Goal: Task Accomplishment & Management: Manage account settings

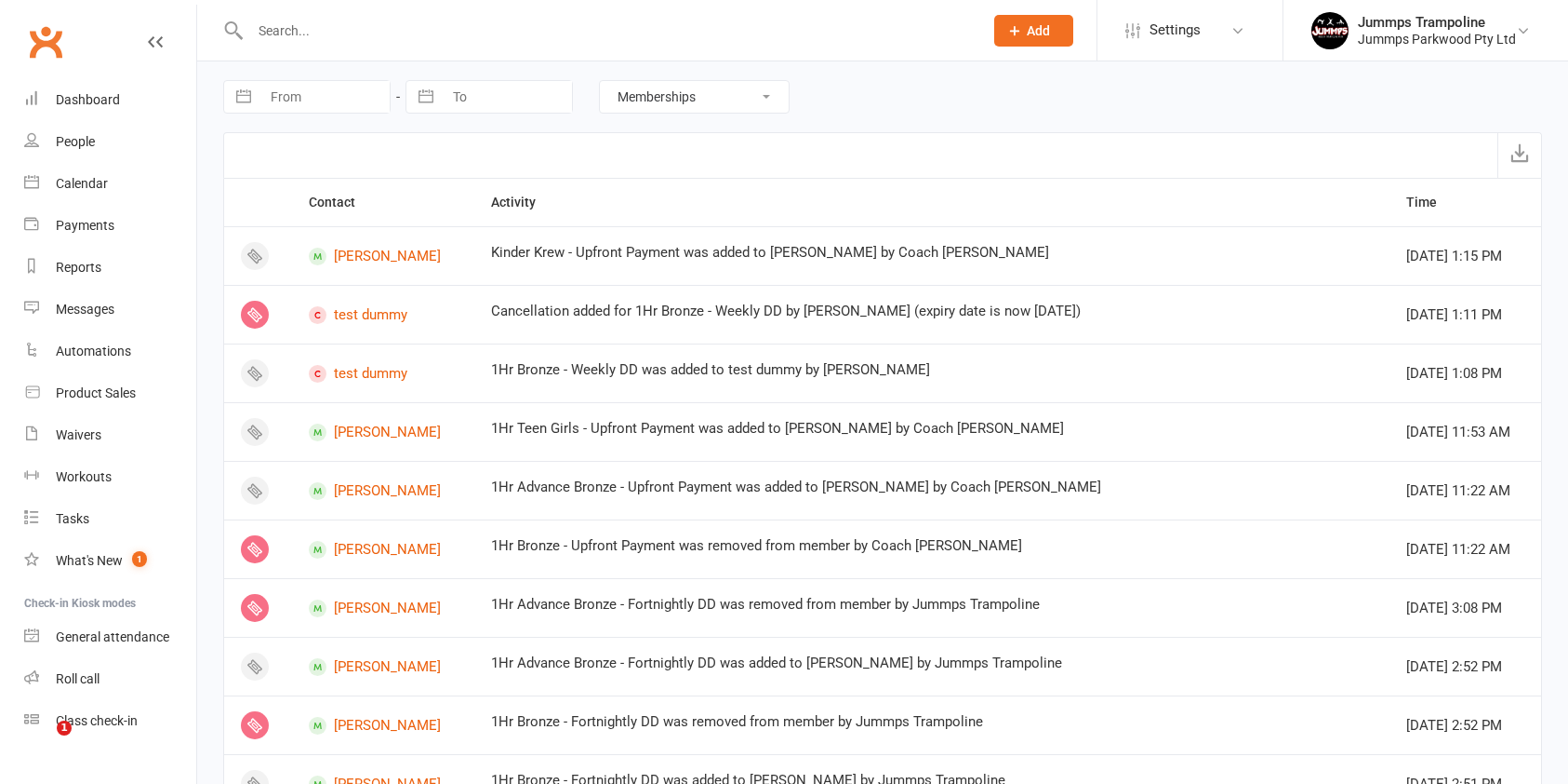
select select "MembershipLogEntry"
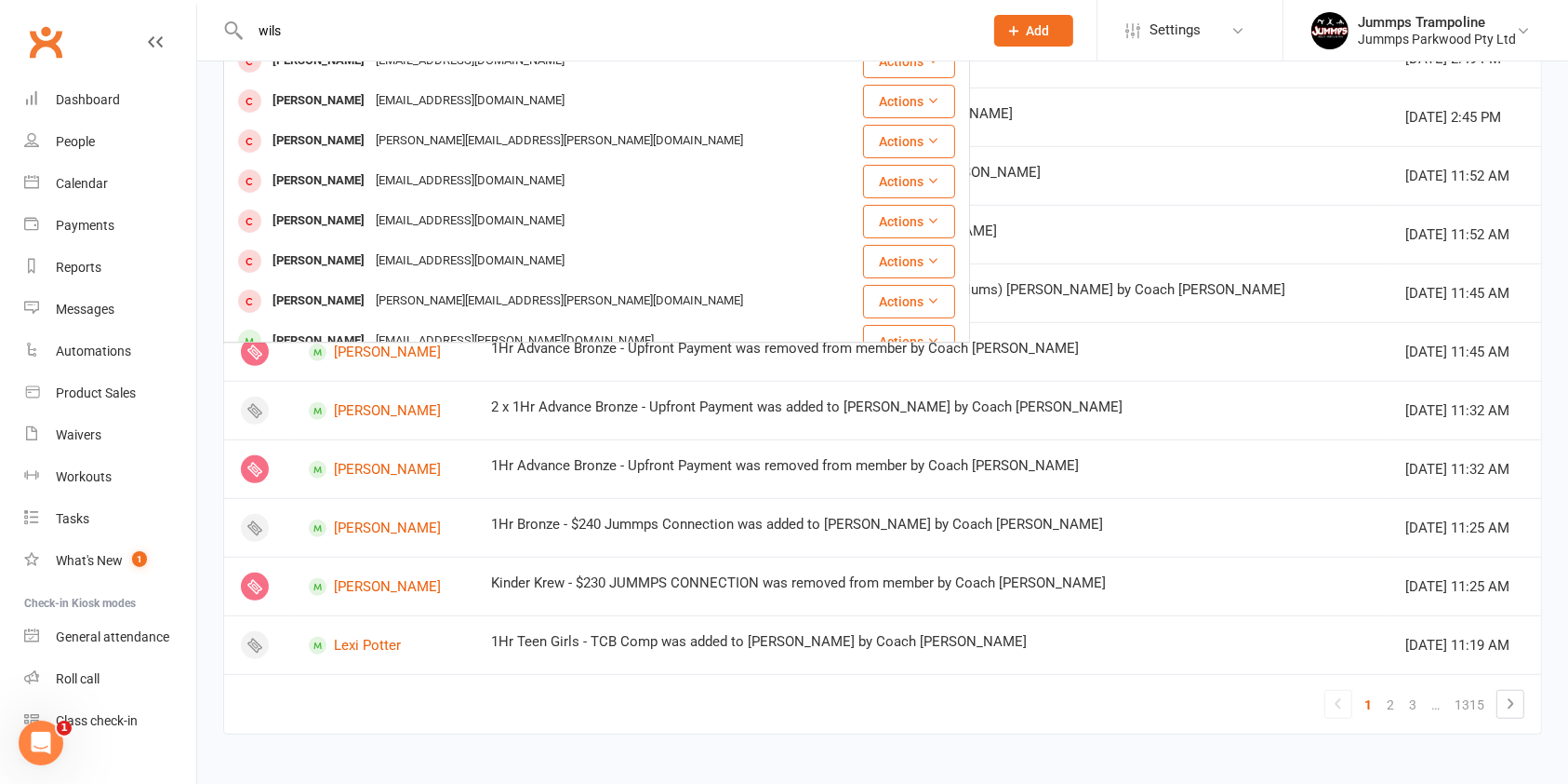
scroll to position [372, 0]
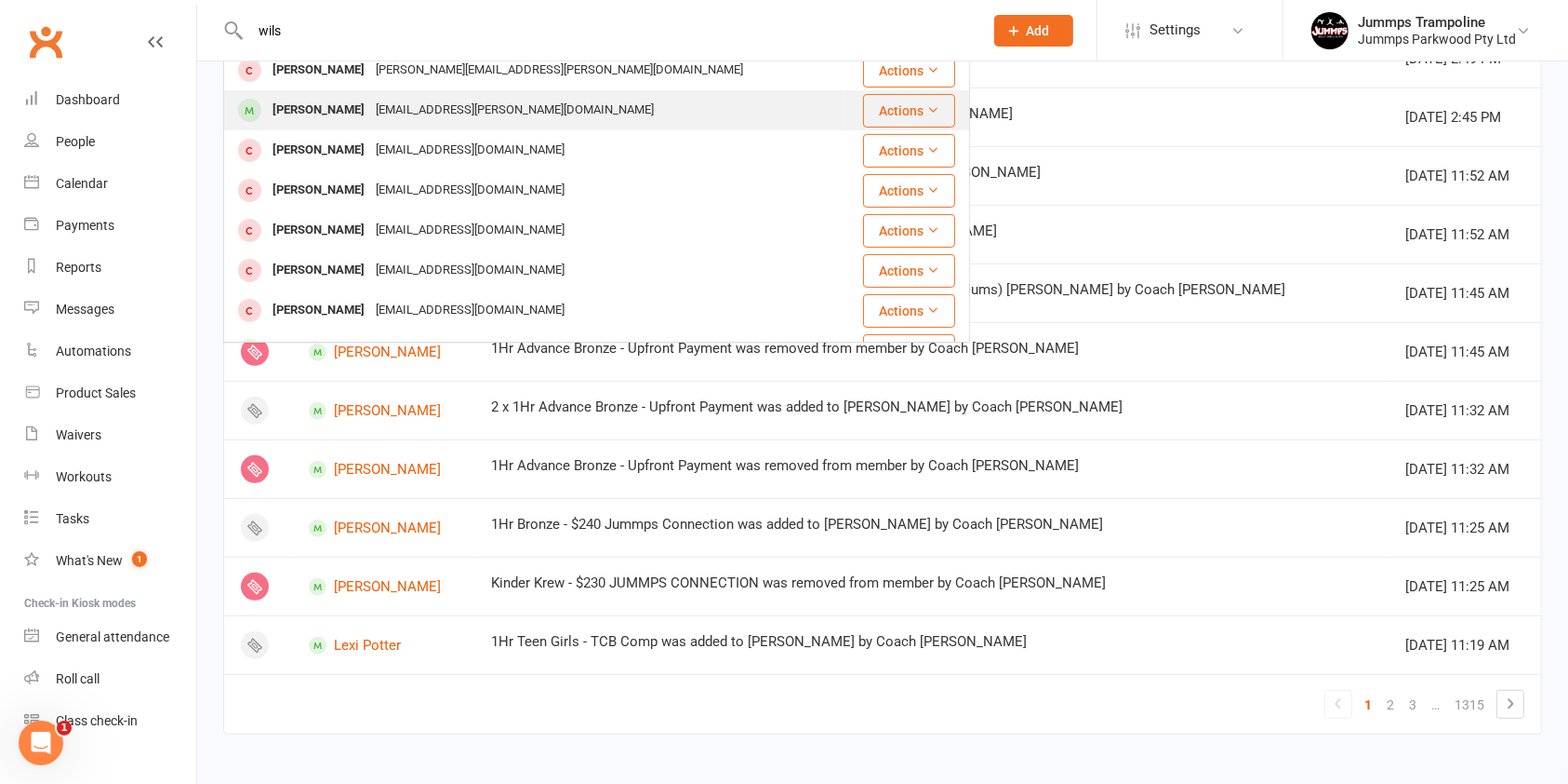
type input "wils"
click at [380, 114] on div "[EMAIL_ADDRESS][PERSON_NAME][DOMAIN_NAME]" at bounding box center [515, 110] width 289 height 27
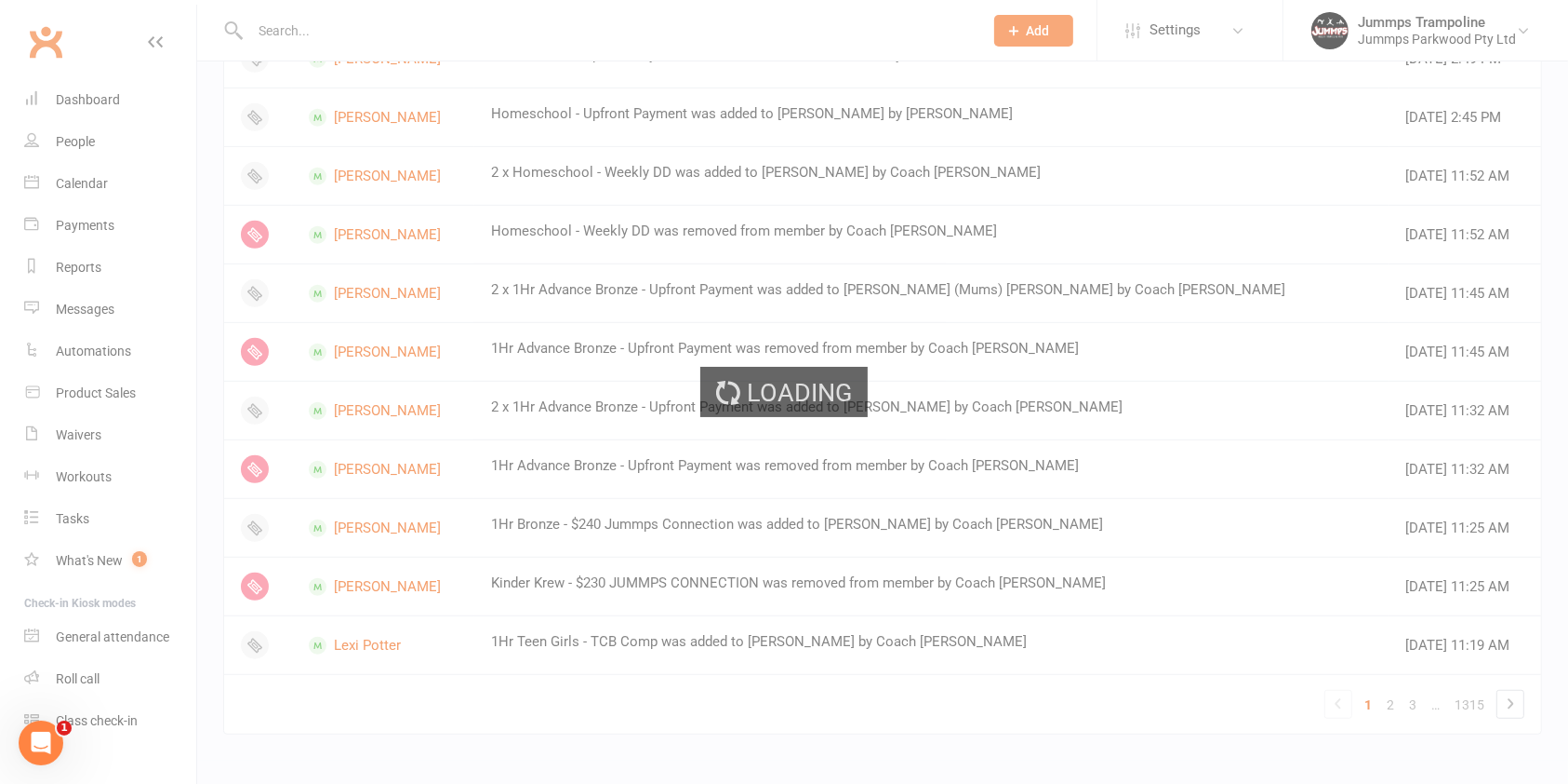
click at [401, 18] on input "text" at bounding box center [607, 30] width 725 height 26
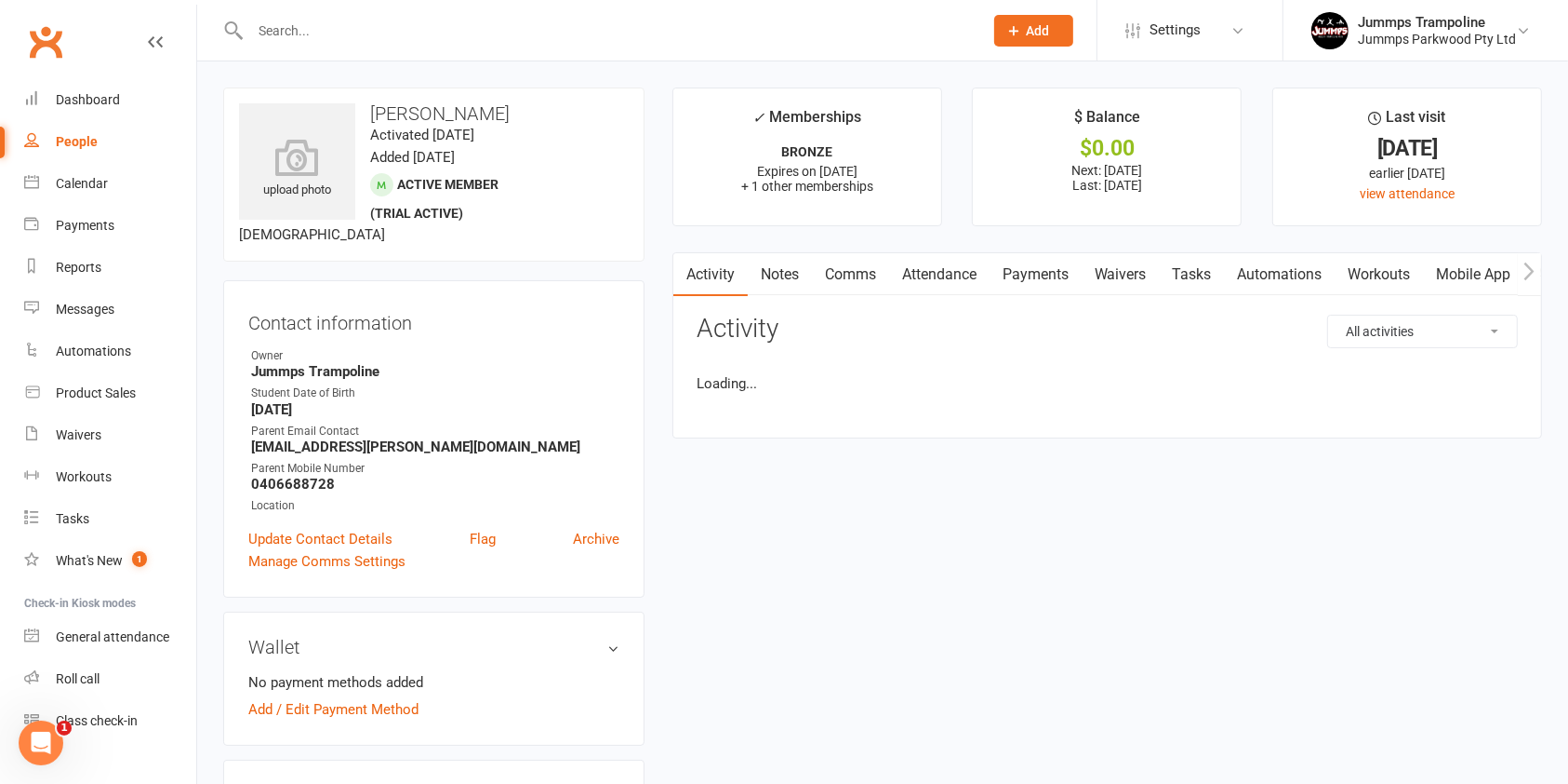
drag, startPoint x: 252, startPoint y: 29, endPoint x: 330, endPoint y: 50, distance: 80.8
click at [252, 31] on input "text" at bounding box center [607, 30] width 725 height 26
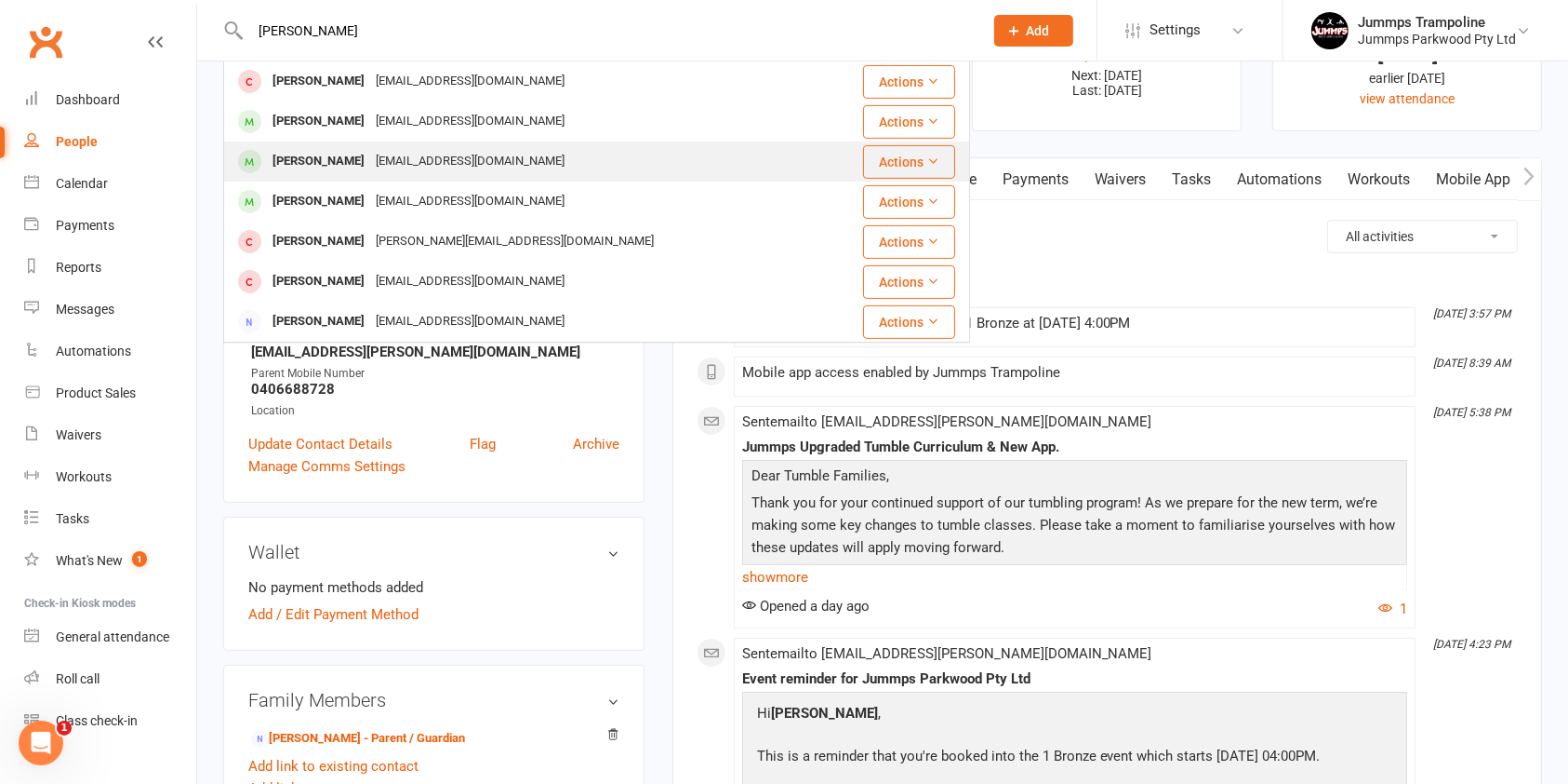
scroll to position [745, 0]
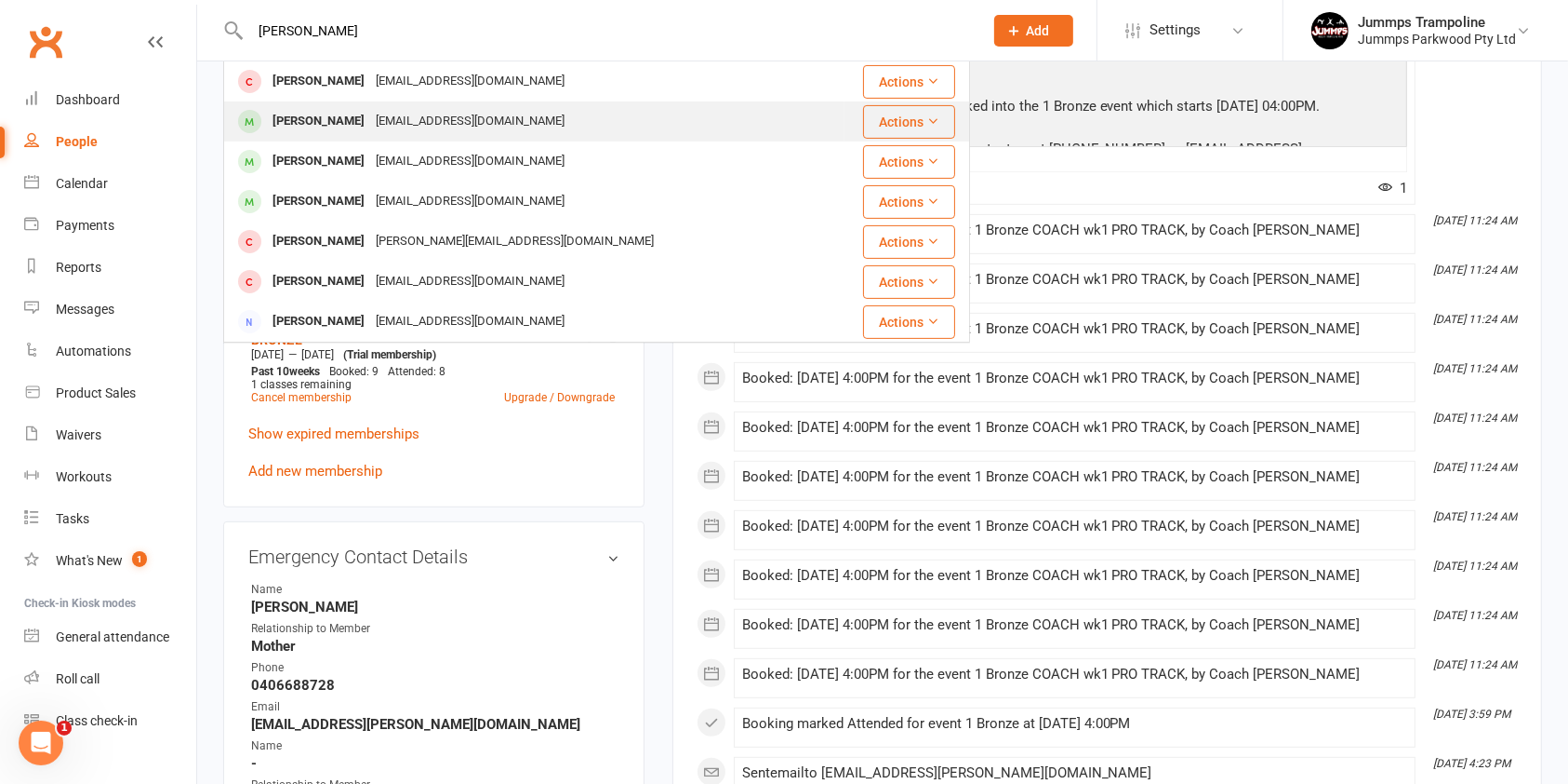
type input "wilson"
click at [370, 117] on div "skitz_angel@hotmail.com" at bounding box center [470, 122] width 200 height 27
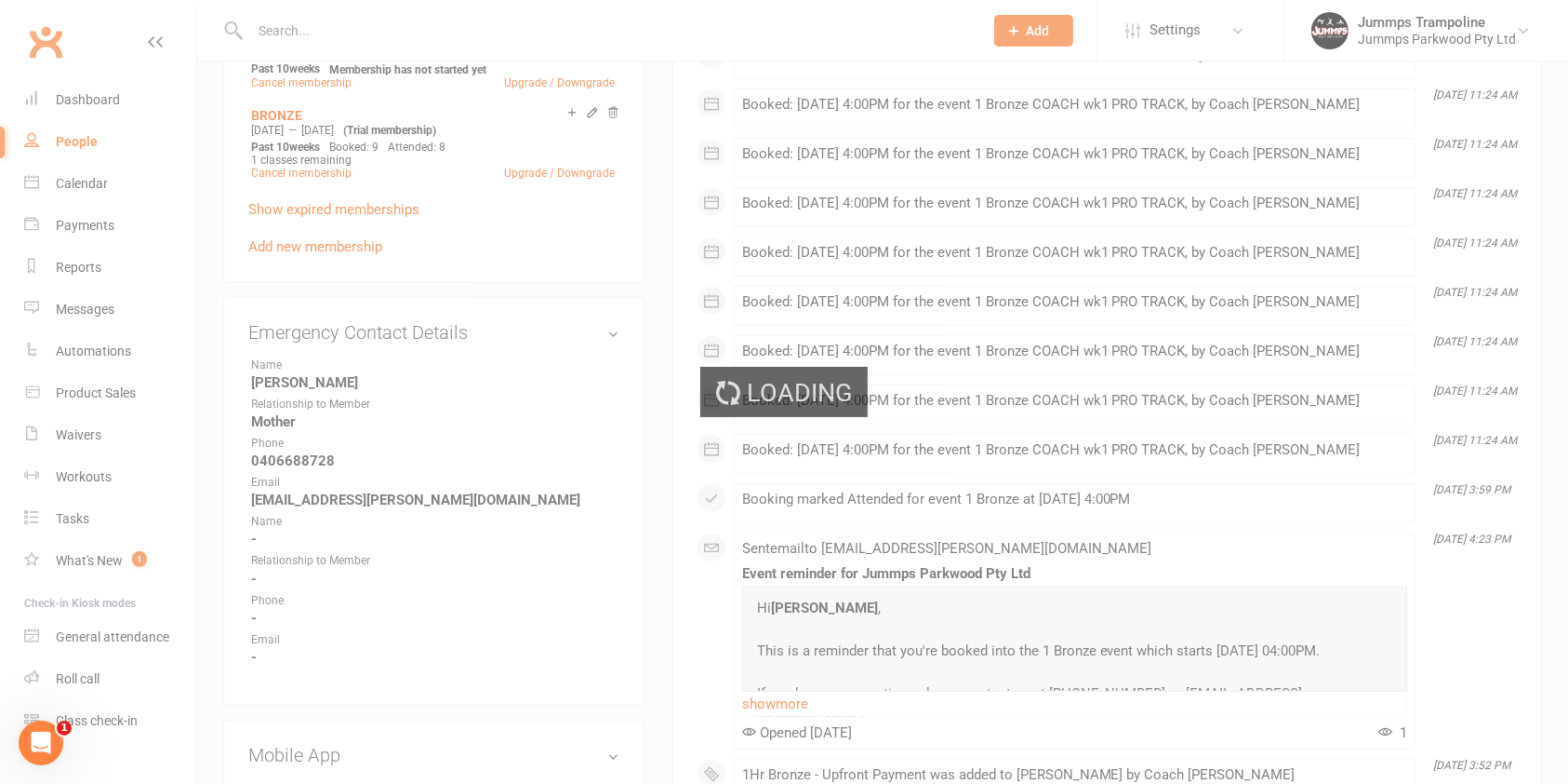
scroll to position [993, 0]
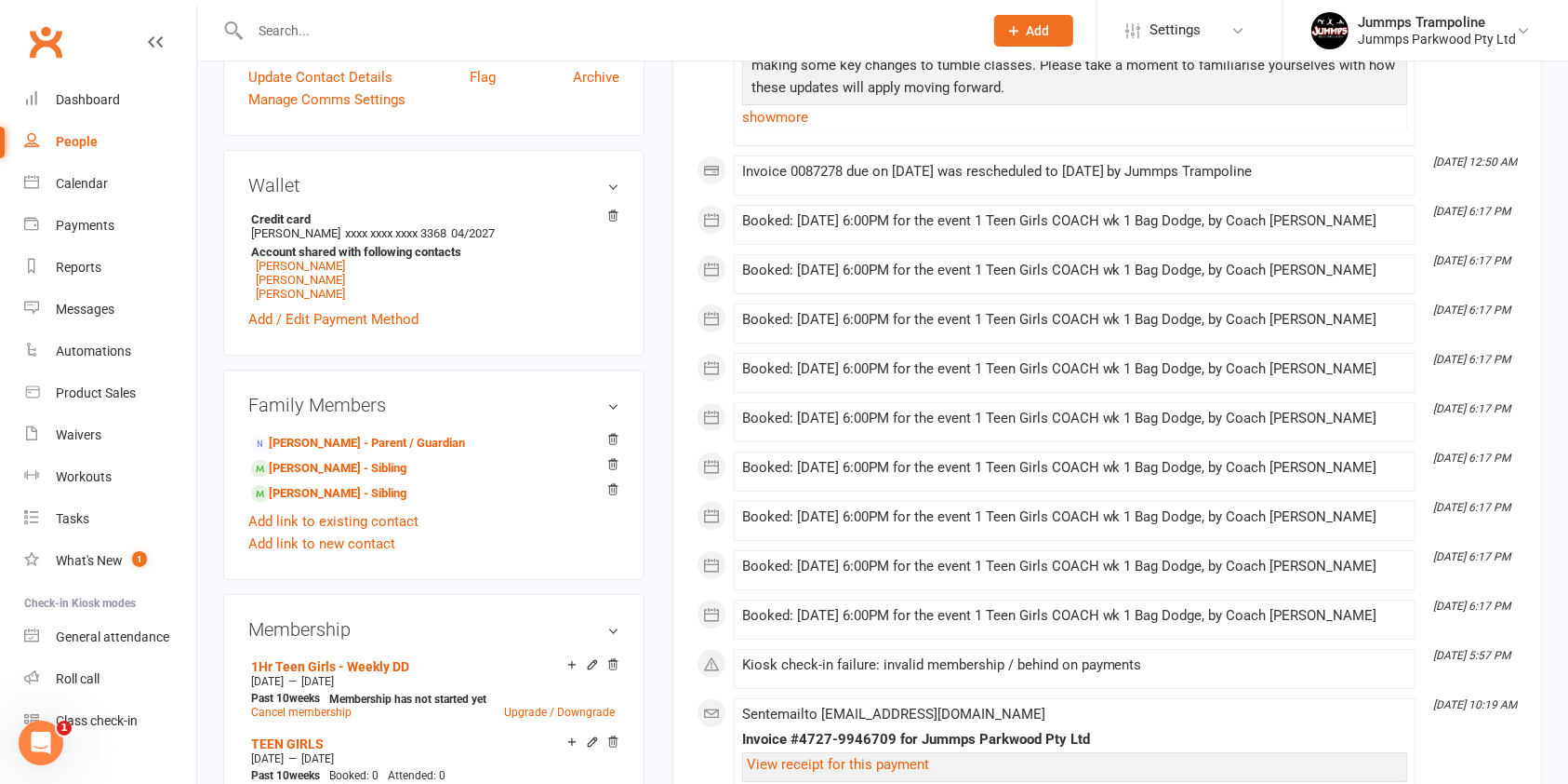
scroll to position [745, 0]
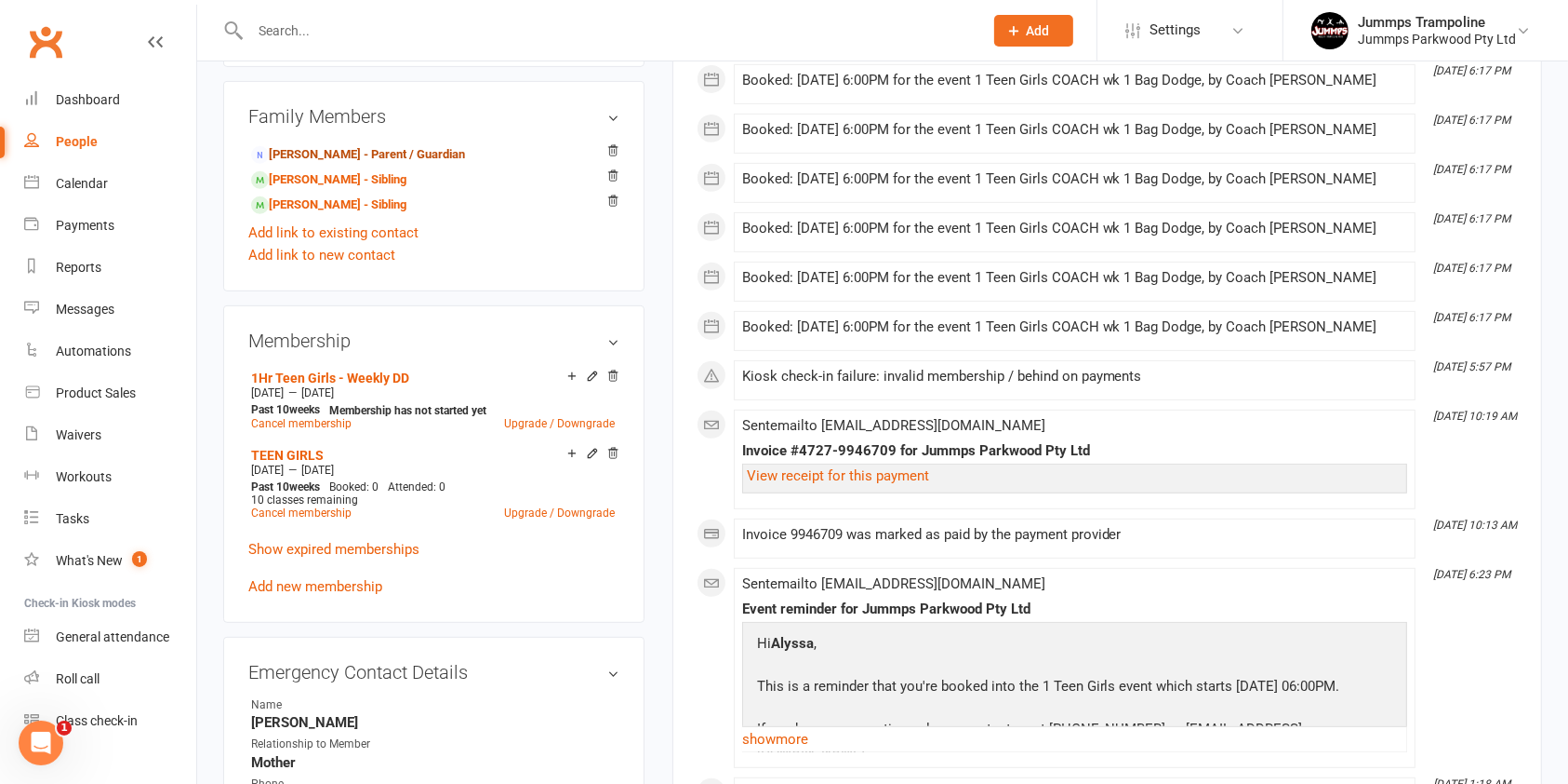
click at [426, 163] on link "Rebecca Wilson - Parent / Guardian" at bounding box center [359, 155] width 214 height 19
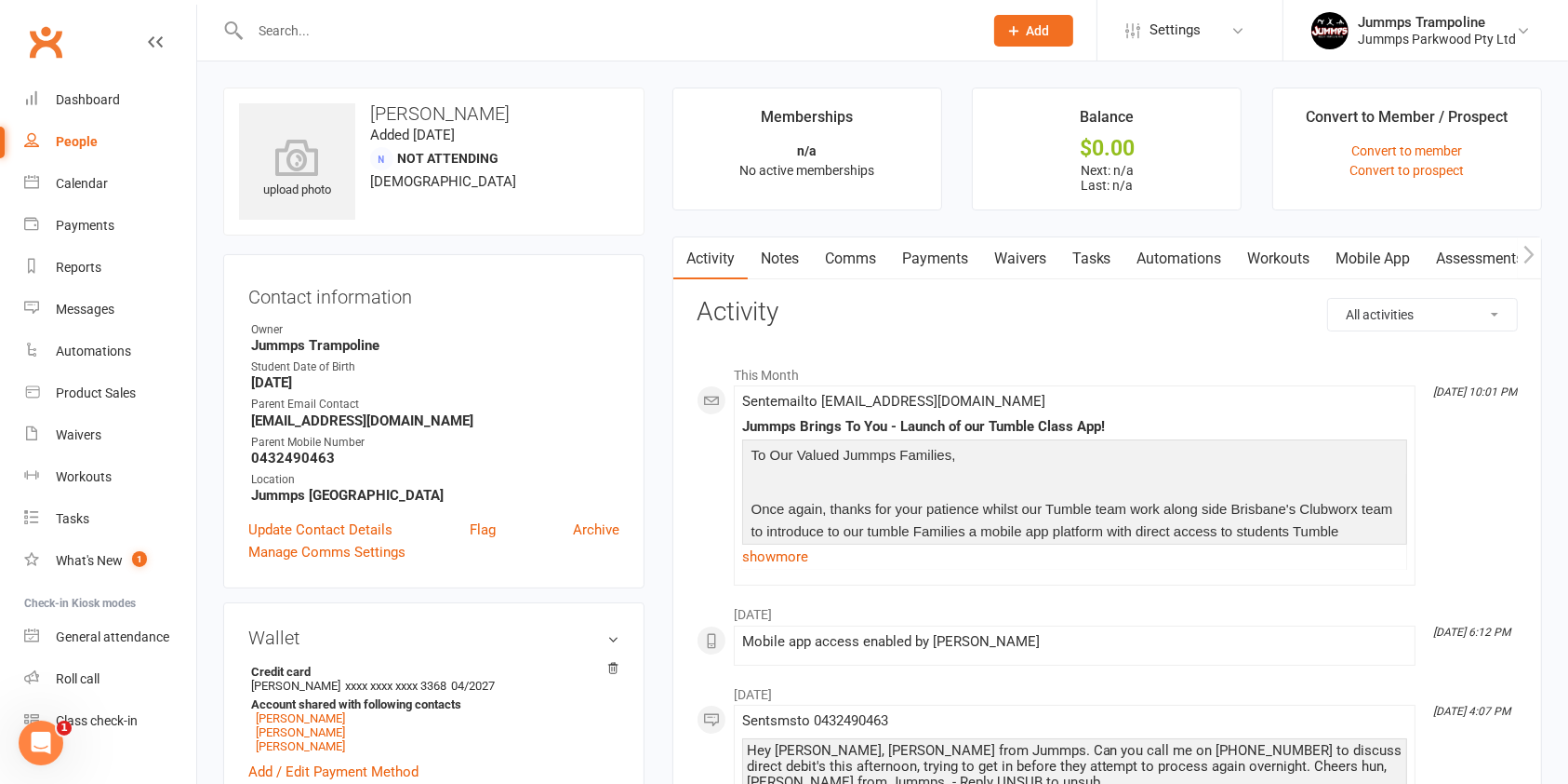
click at [959, 264] on link "Payments" at bounding box center [936, 258] width 92 height 43
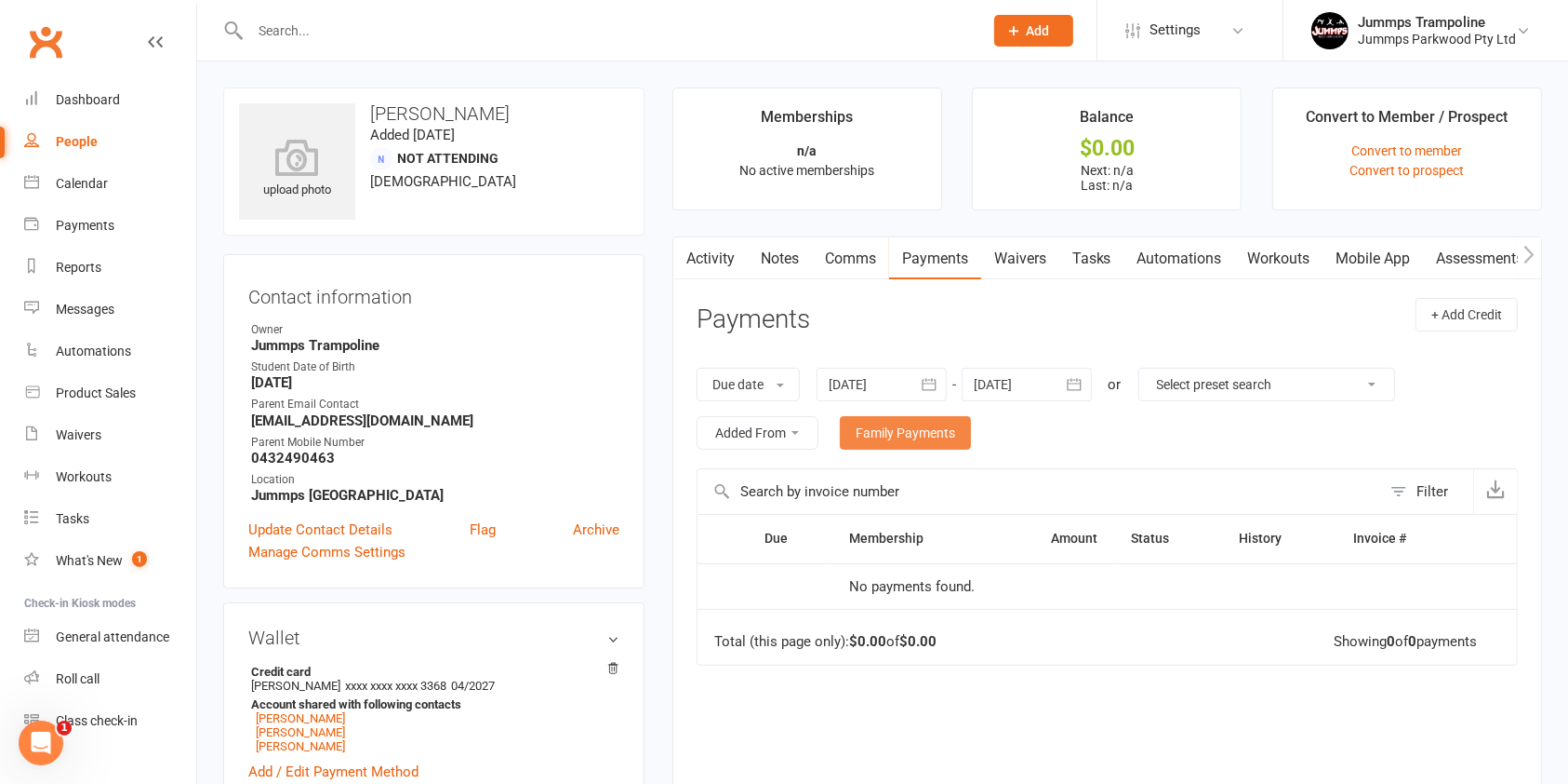
click at [900, 421] on link "Family Payments" at bounding box center [905, 433] width 131 height 34
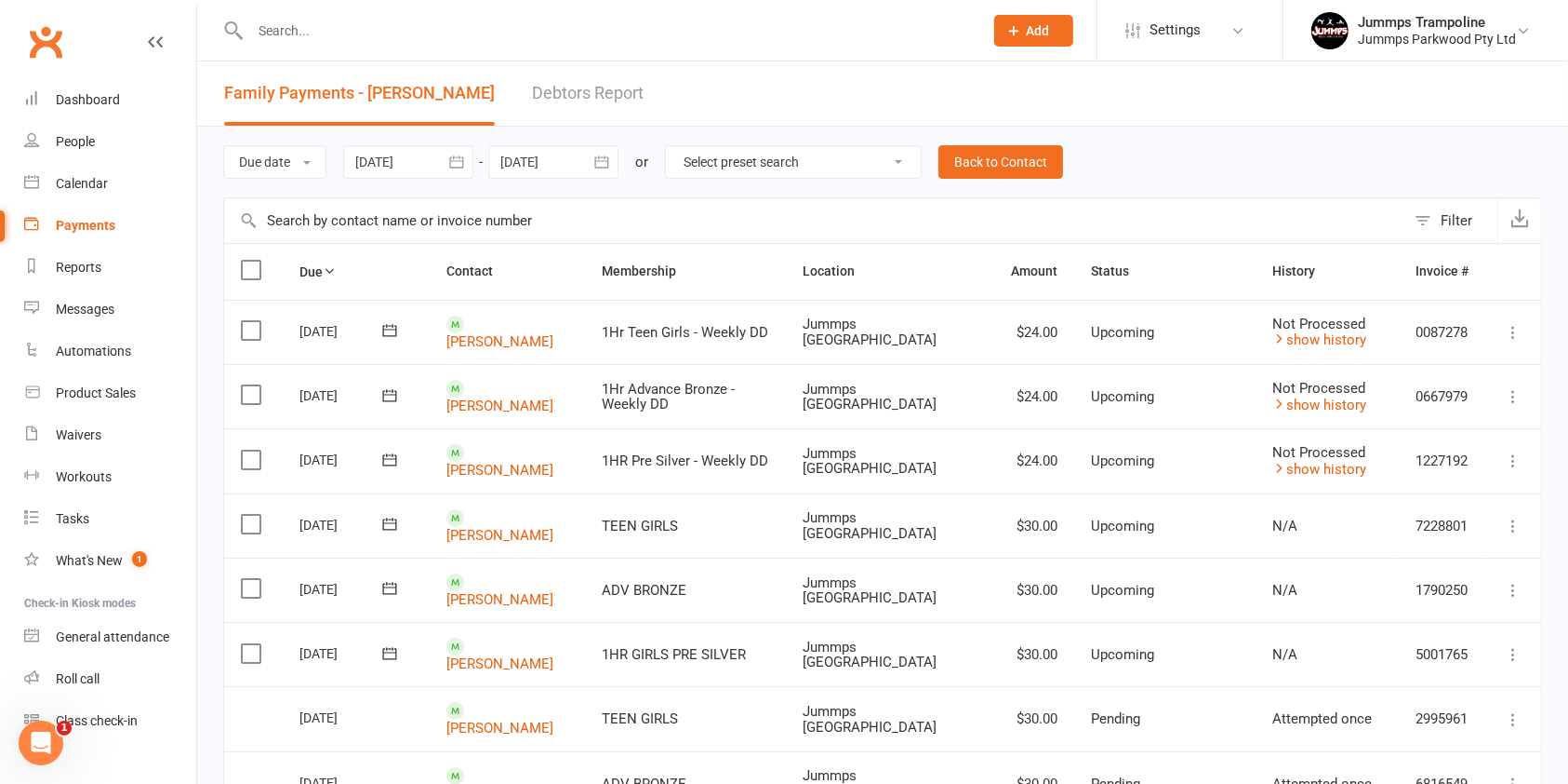
click at [568, 87] on link "Debtors Report" at bounding box center [587, 93] width 112 height 64
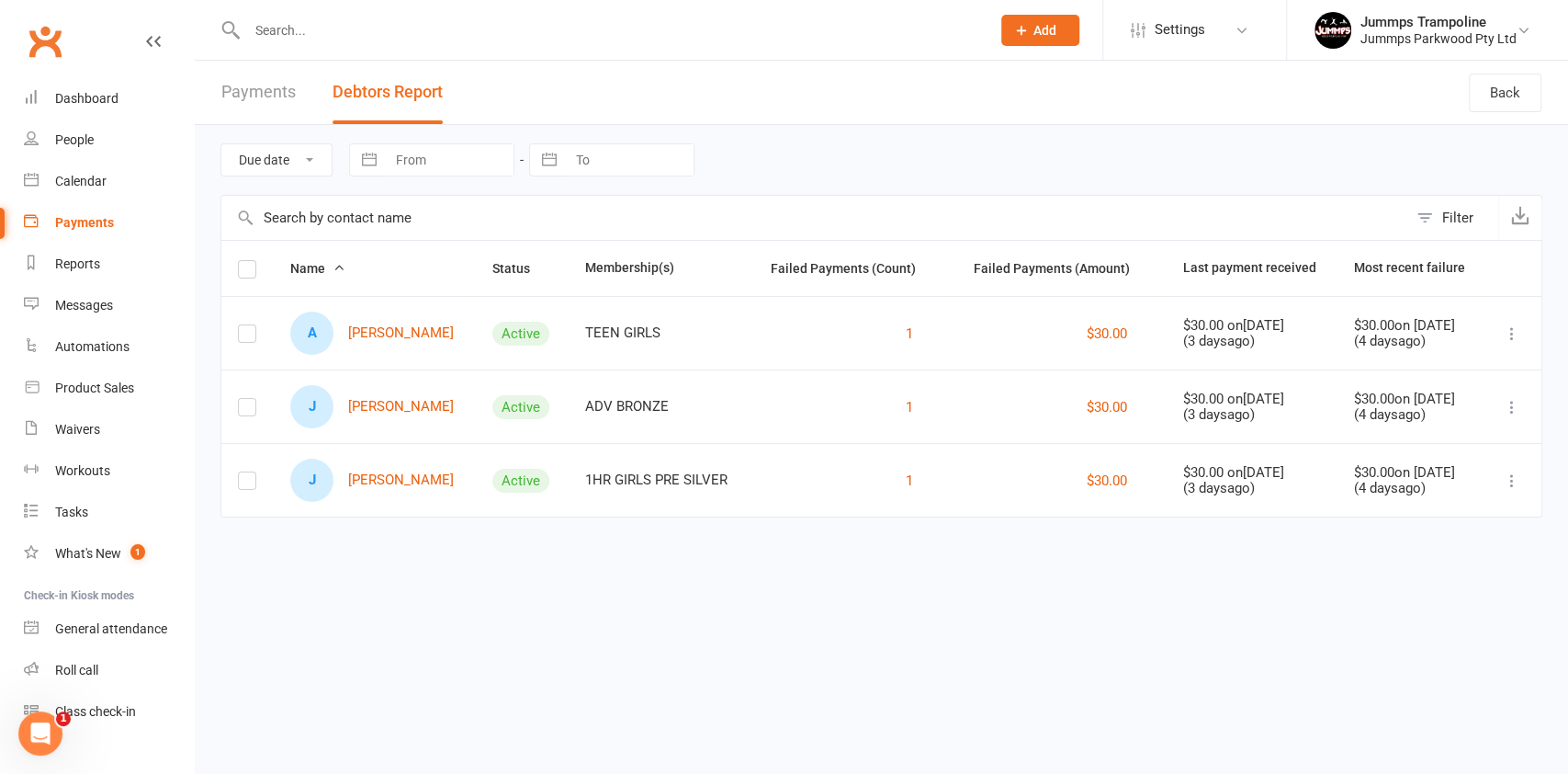
click at [412, 219] on input "text" at bounding box center [813, 217] width 1185 height 44
click at [90, 220] on div "Payments" at bounding box center [84, 223] width 59 height 15
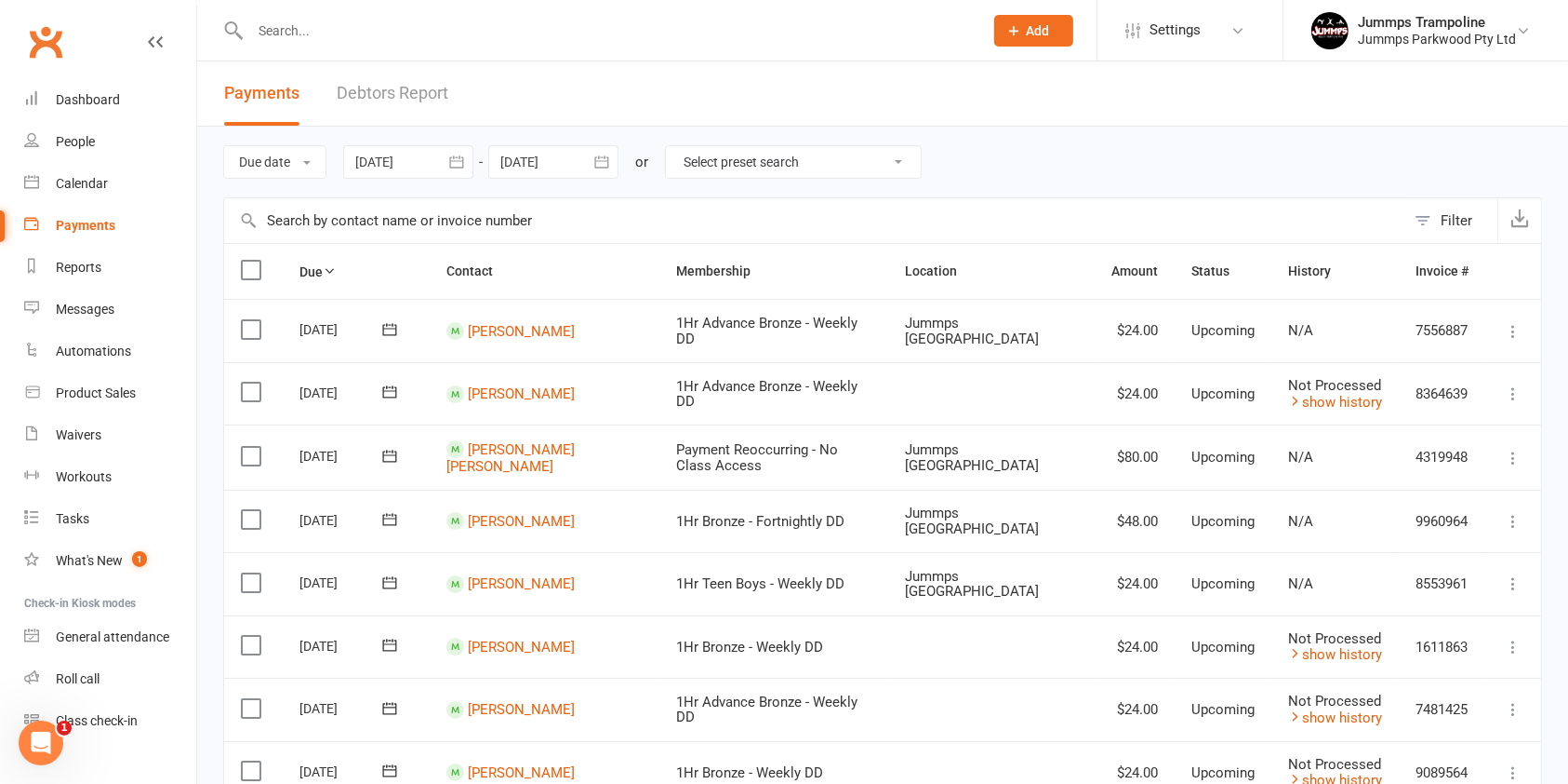
click at [381, 219] on input "text" at bounding box center [814, 220] width 1182 height 45
type input "j"
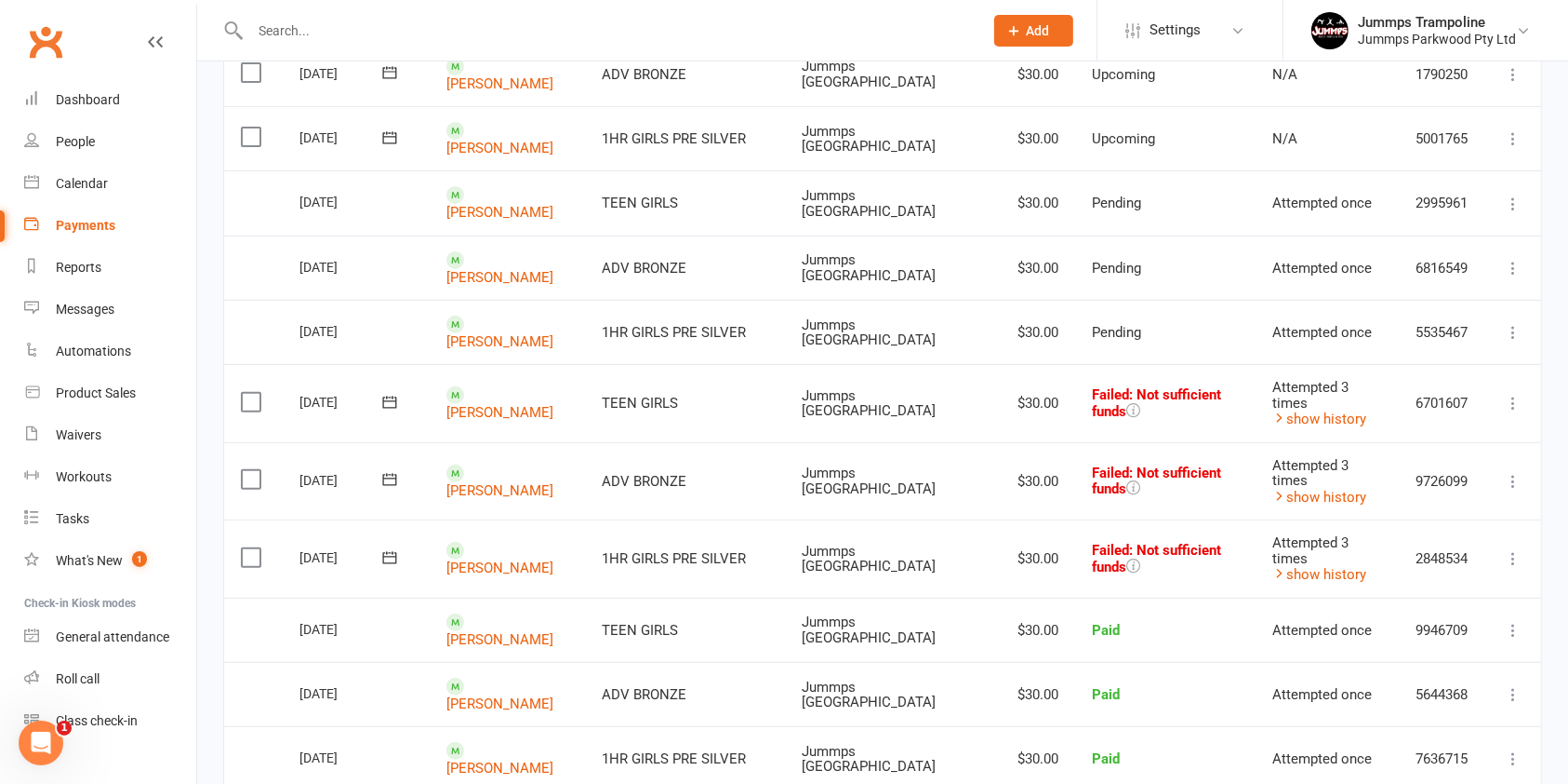
scroll to position [569, 0]
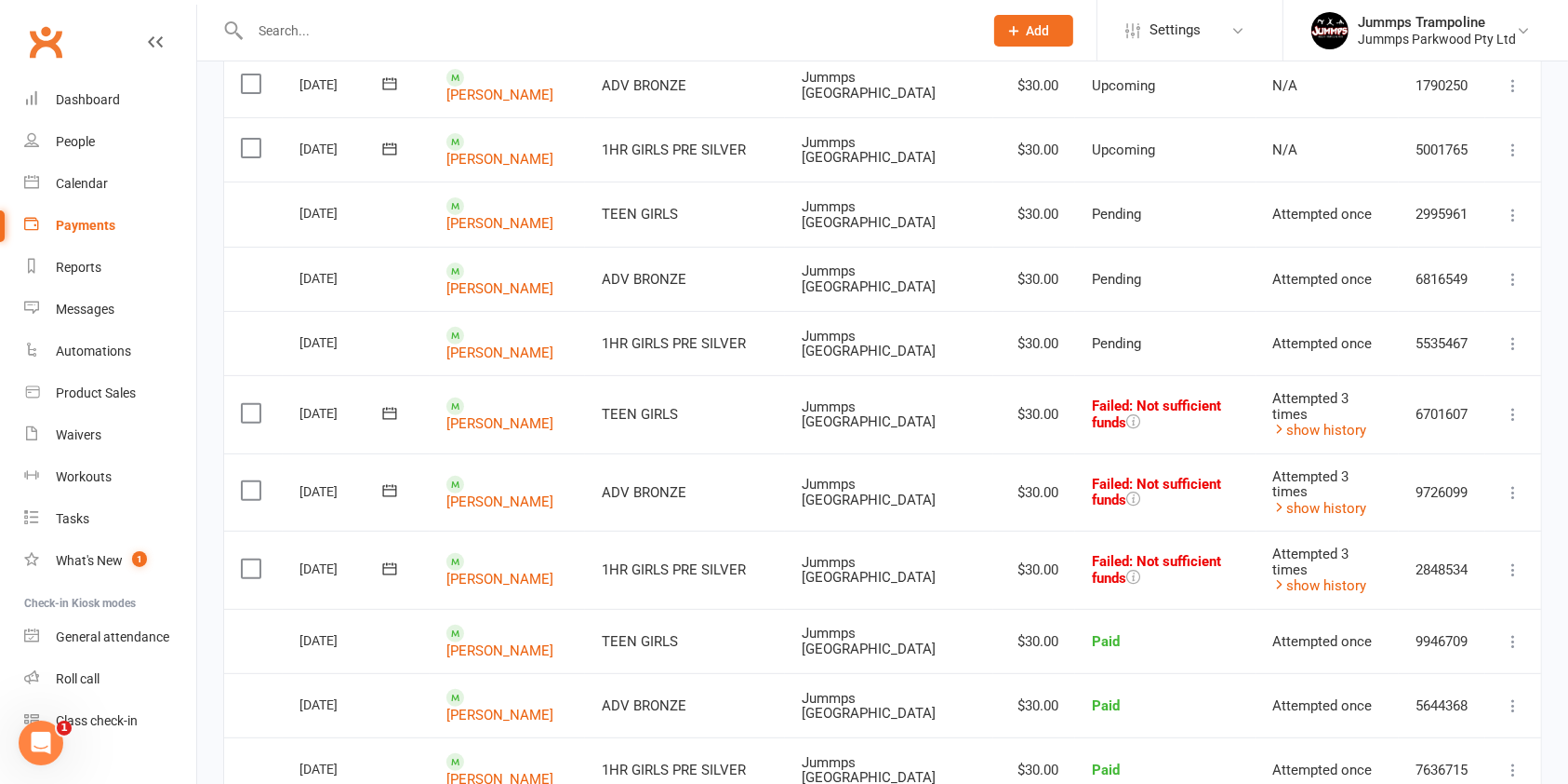
type input "wilson"
click at [1328, 582] on link "show history" at bounding box center [1320, 586] width 94 height 17
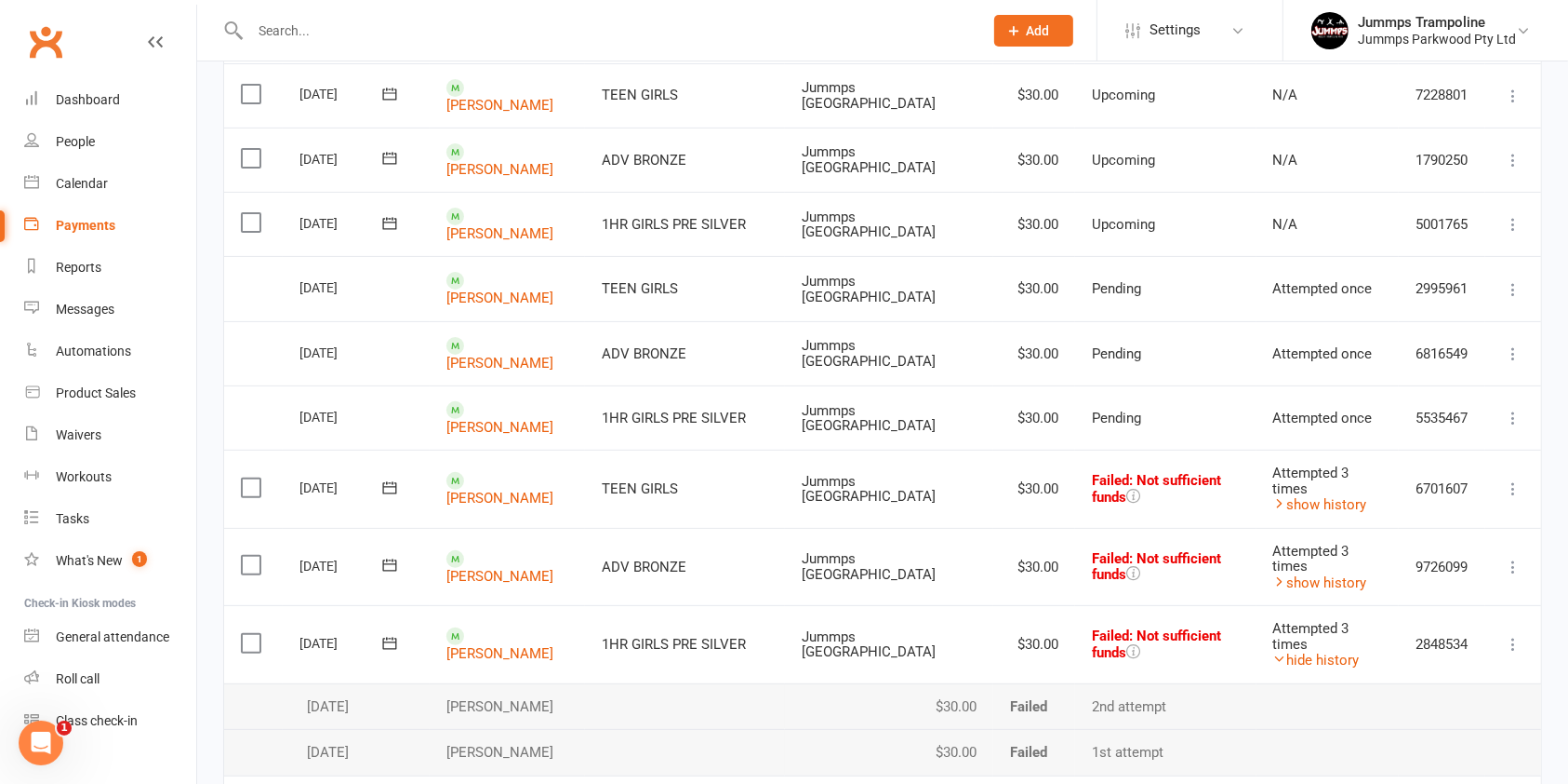
scroll to position [445, 0]
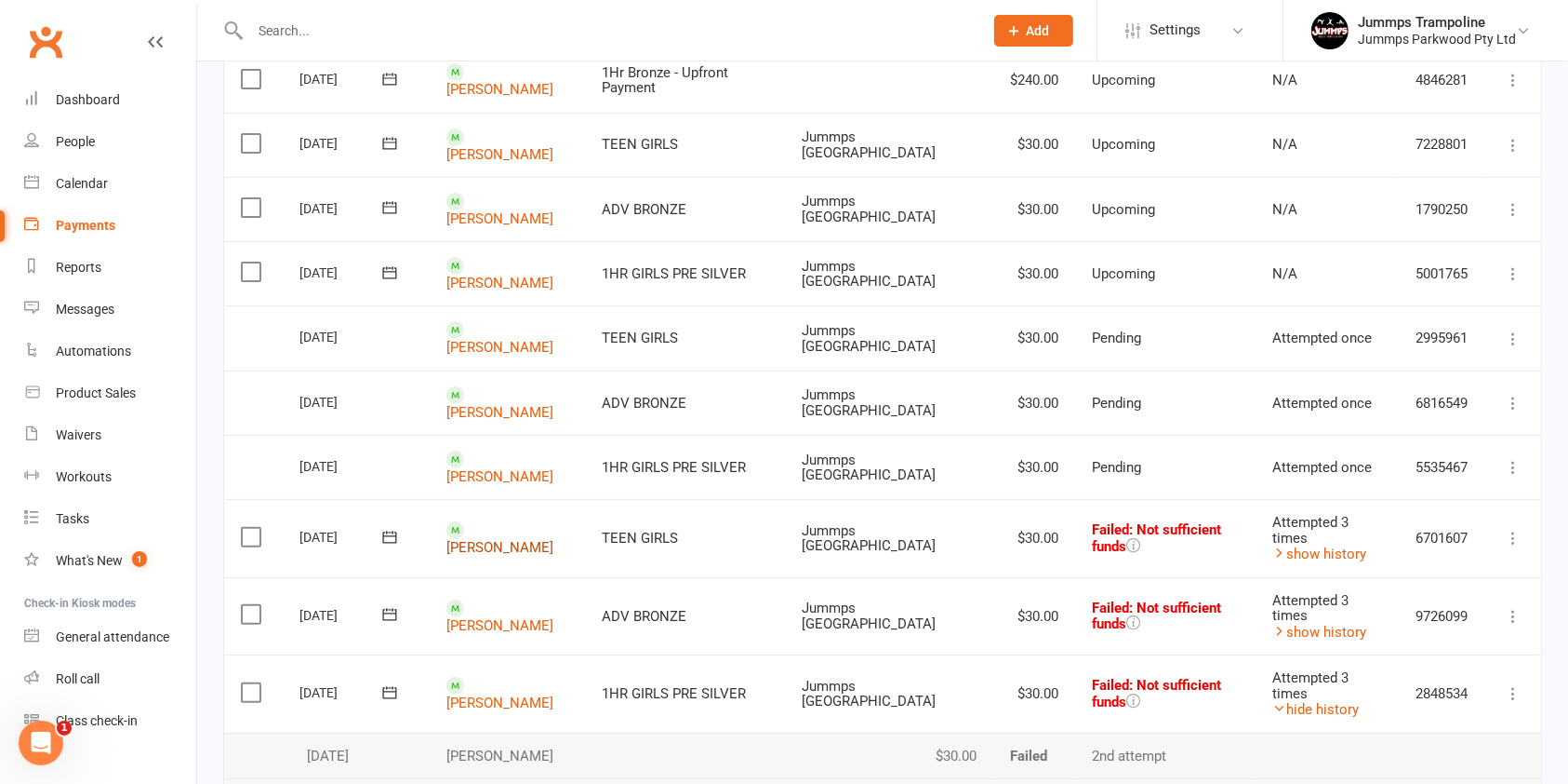
click at [476, 539] on link "Alyssa Wilson" at bounding box center [500, 548] width 107 height 17
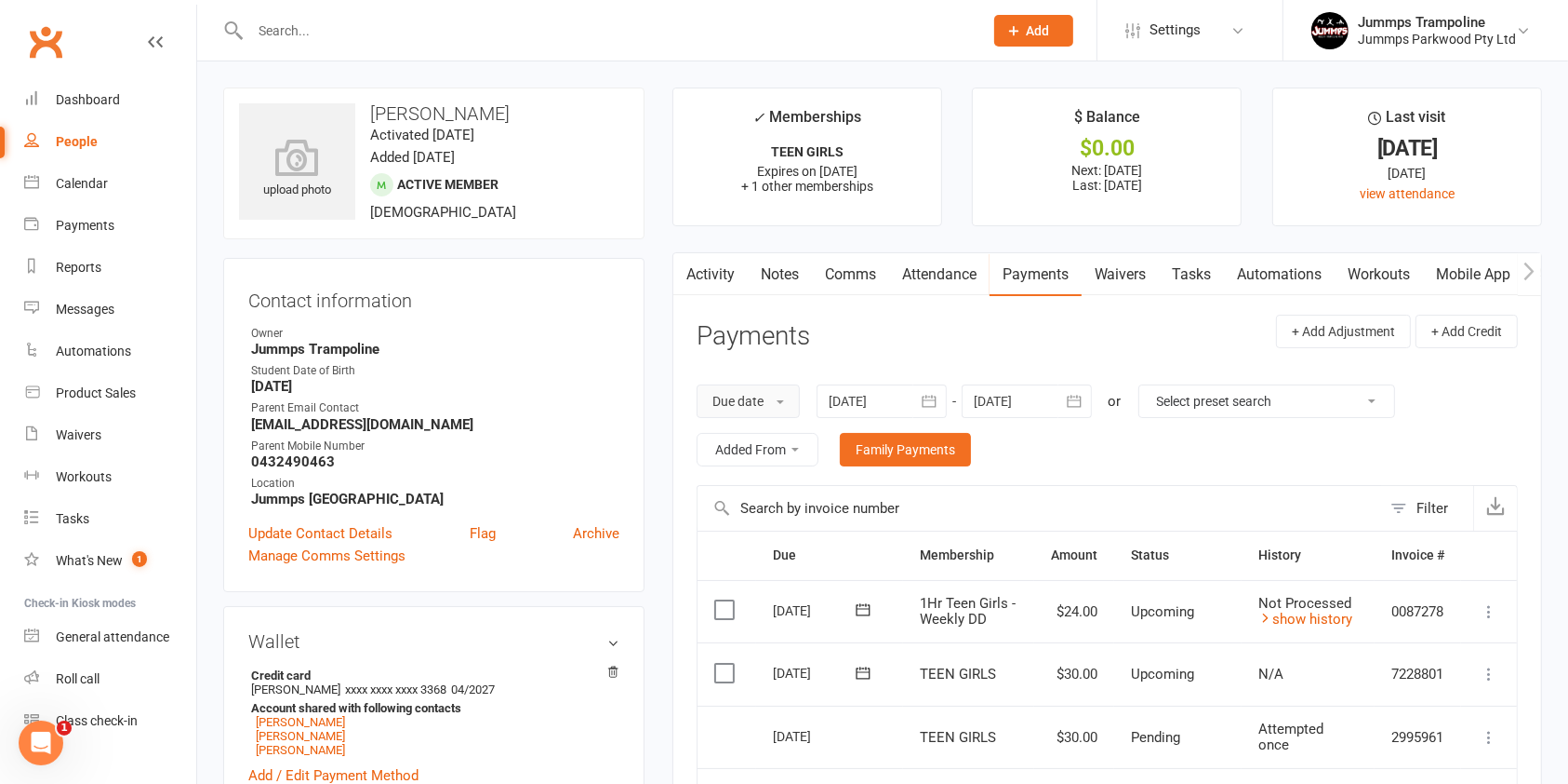
click at [789, 405] on button "Due date" at bounding box center [748, 401] width 103 height 34
click at [845, 346] on header "Payments + Add Adjustment + Add Credit" at bounding box center [1107, 340] width 822 height 51
click at [930, 395] on icon "button" at bounding box center [930, 400] width 14 height 12
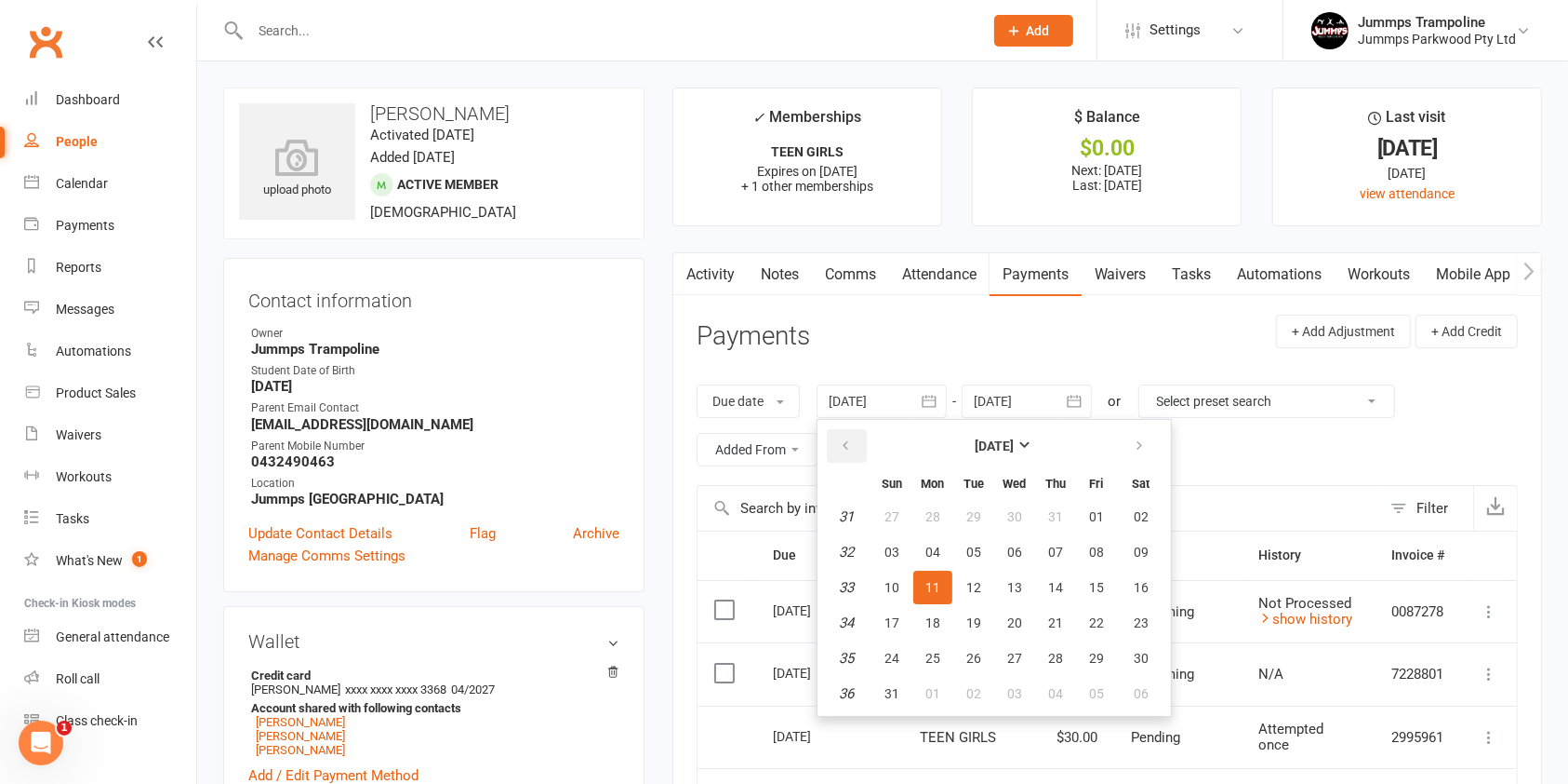
click at [859, 436] on button "button" at bounding box center [847, 445] width 40 height 34
click at [938, 571] on button "14" at bounding box center [933, 587] width 39 height 34
type input "14 Jul 2025"
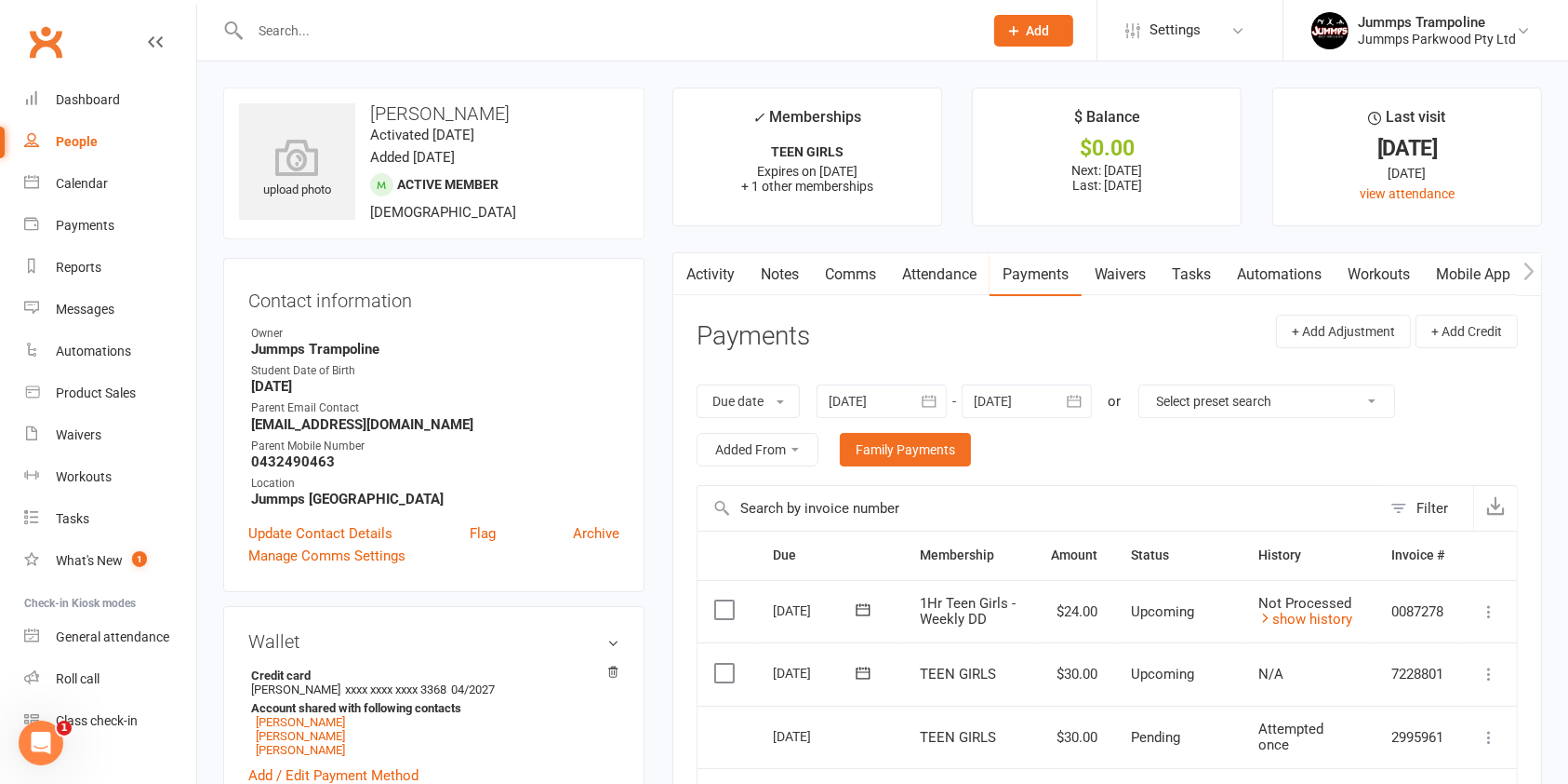
click at [1078, 403] on icon "button" at bounding box center [1073, 400] width 18 height 18
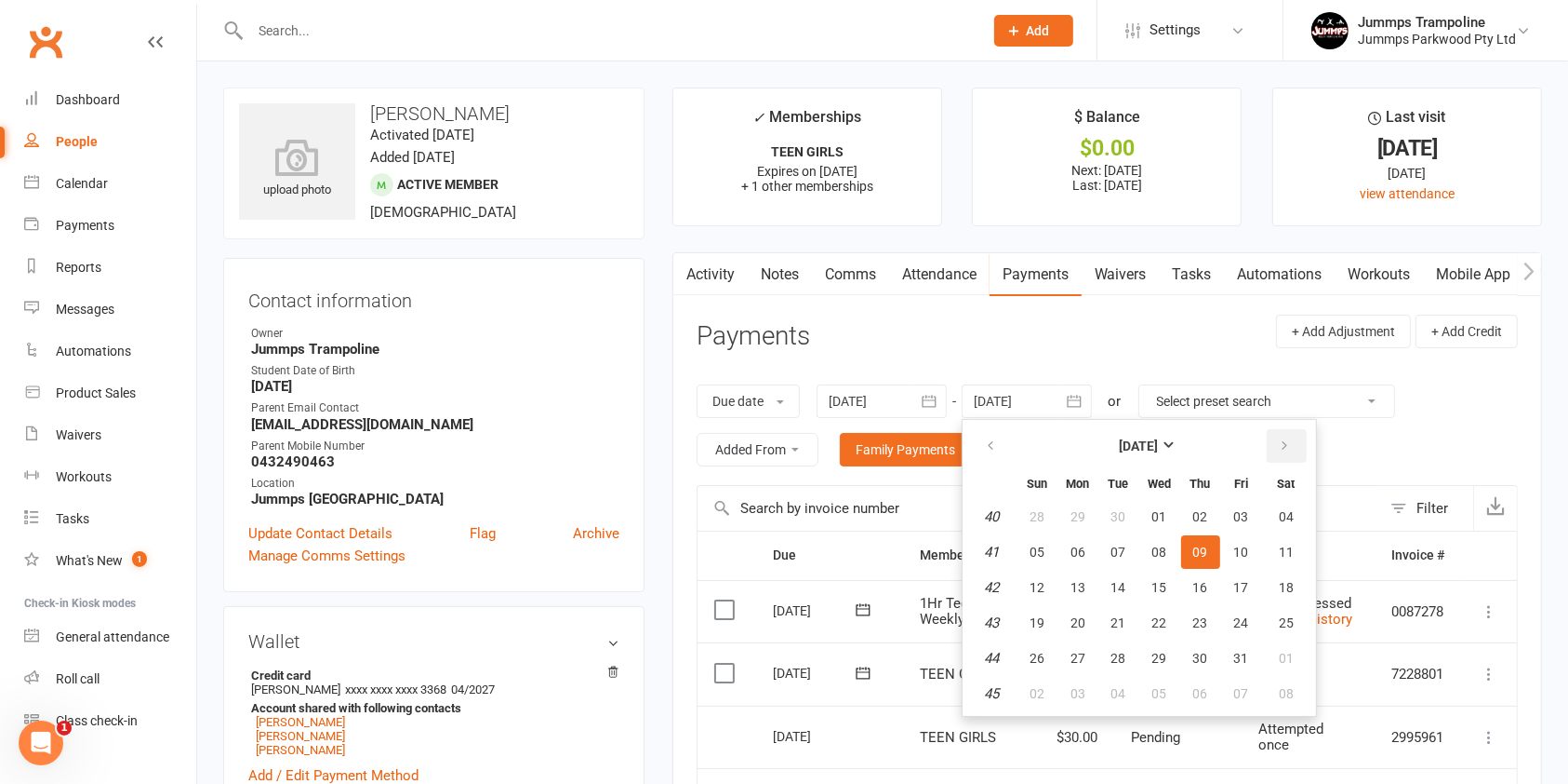
click at [1293, 442] on button "button" at bounding box center [1287, 445] width 40 height 34
click at [1239, 514] on span "31" at bounding box center [1242, 517] width 15 height 15
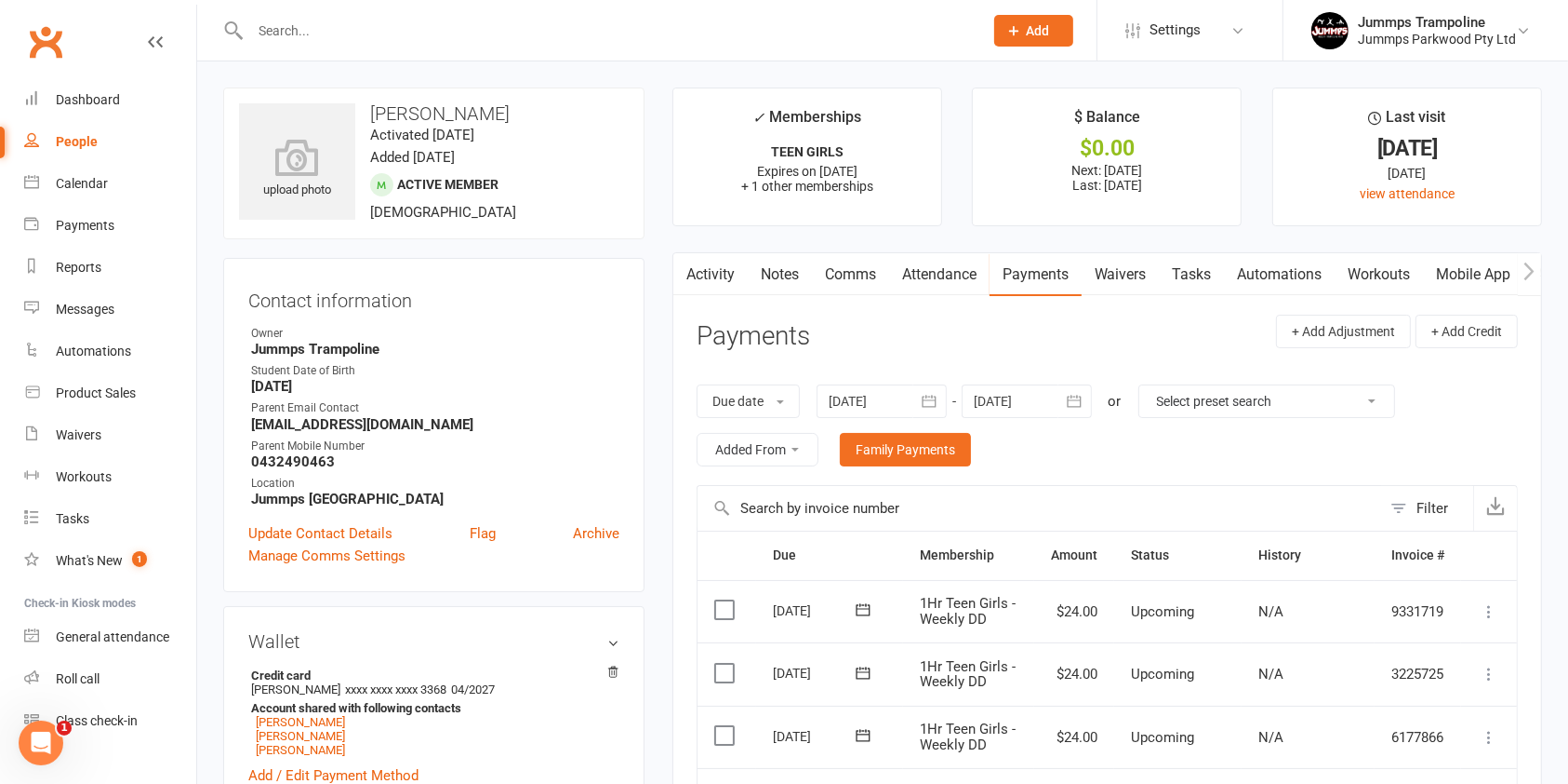
click at [1072, 408] on icon "button" at bounding box center [1073, 400] width 18 height 18
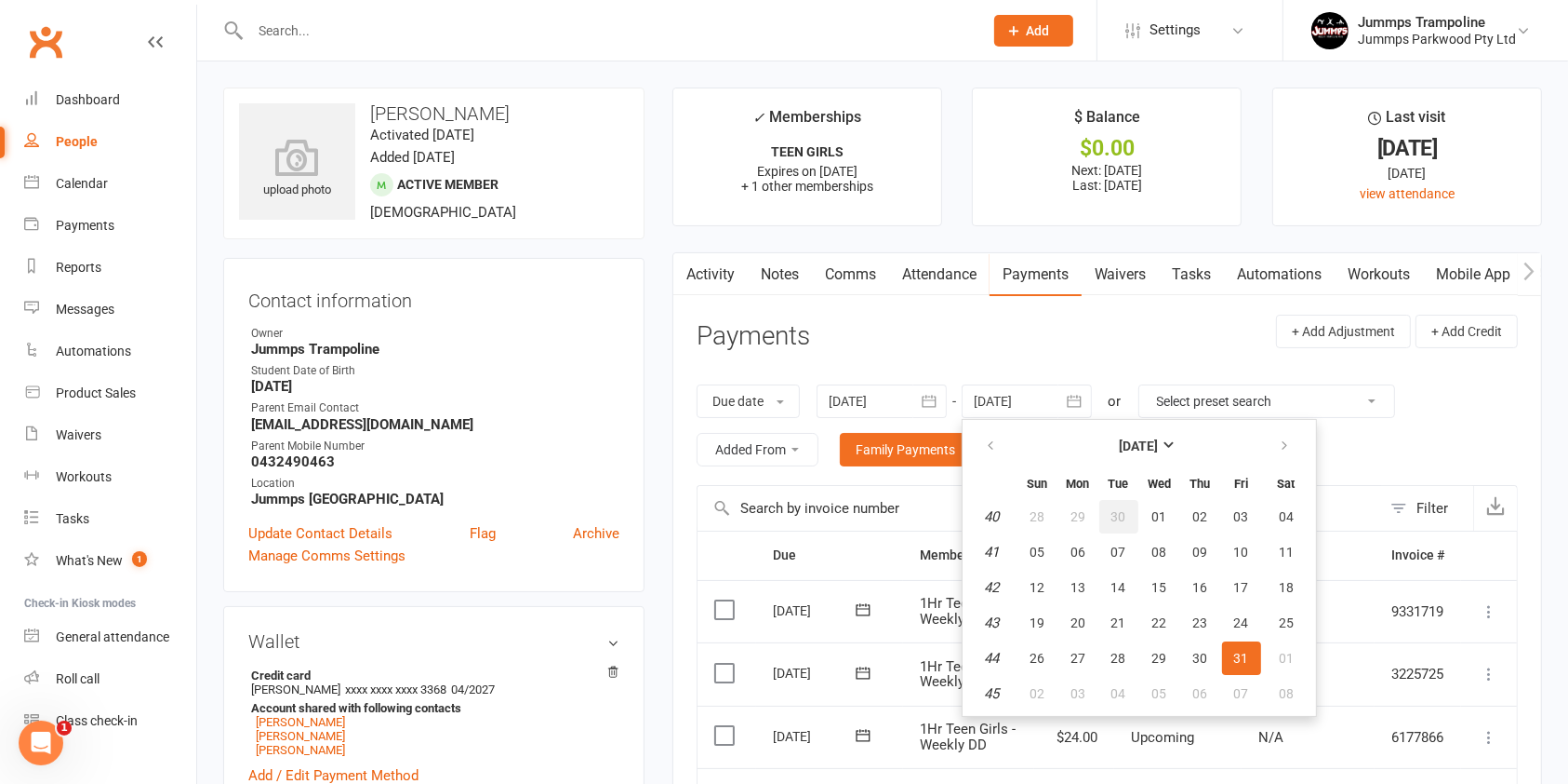
click at [1129, 514] on button "30" at bounding box center [1118, 516] width 39 height 34
type input "30 Sep 2025"
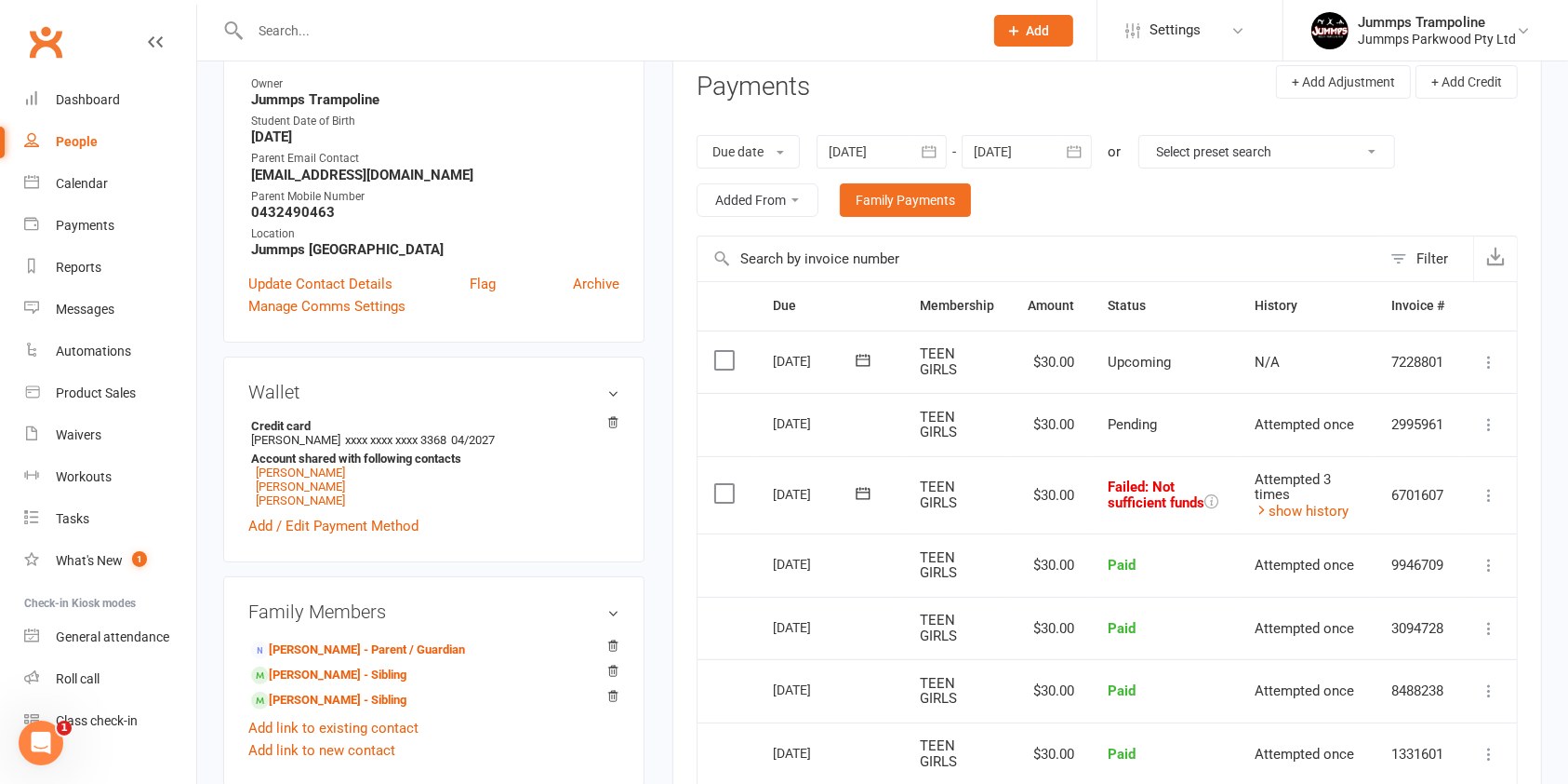
scroll to position [248, 0]
click at [1490, 494] on icon at bounding box center [1489, 497] width 18 height 18
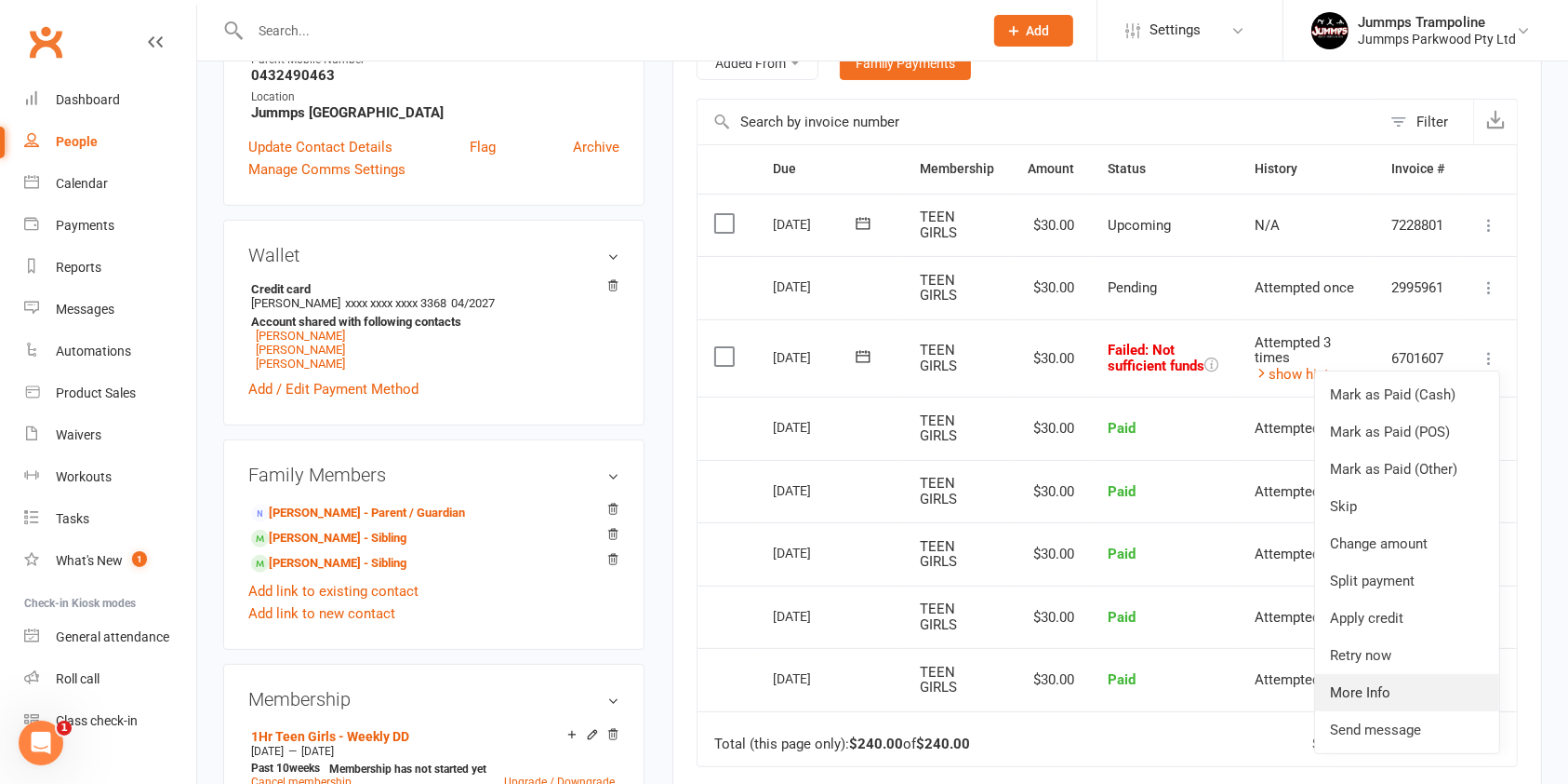
scroll to position [496, 0]
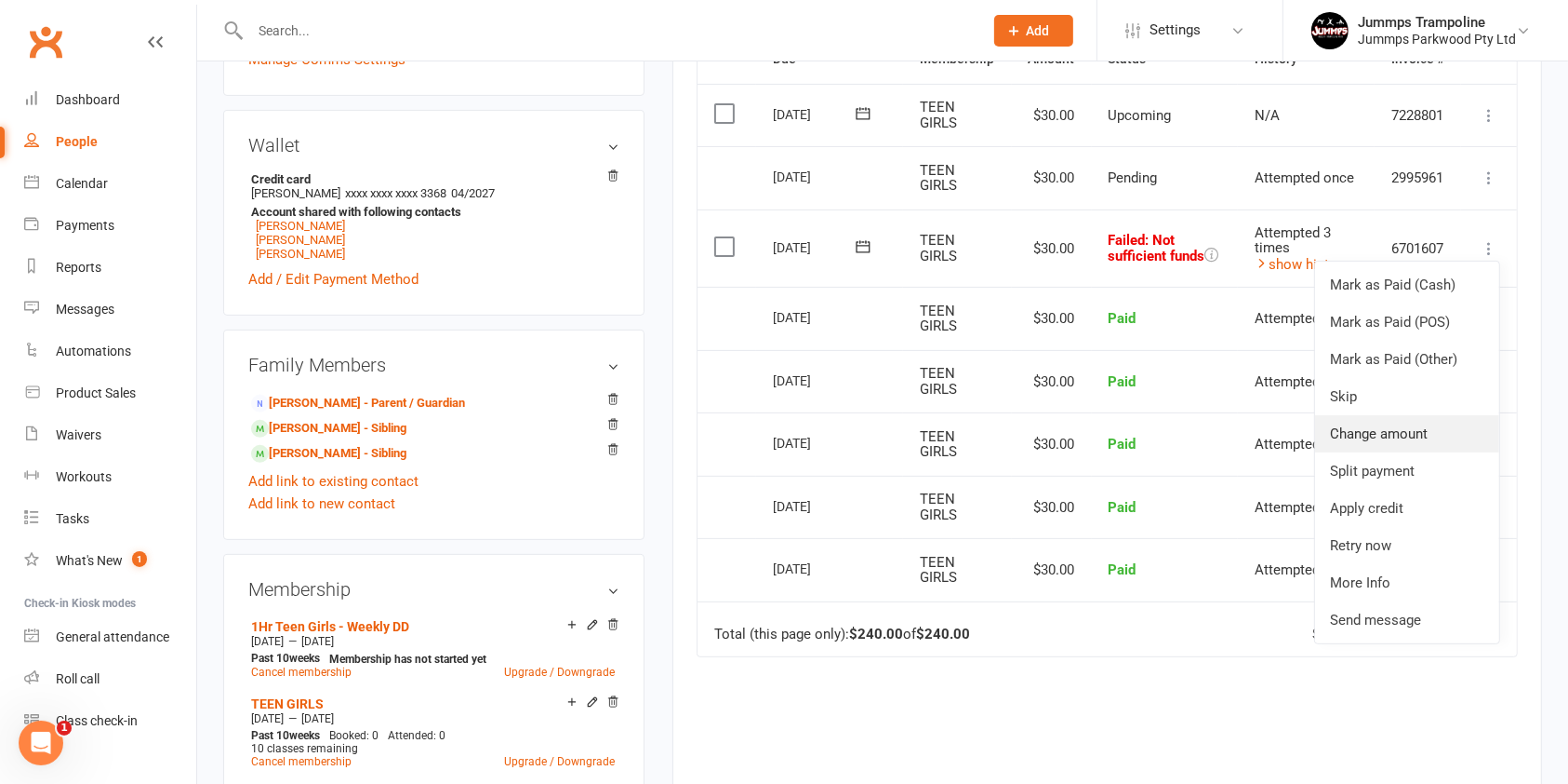
click at [1466, 433] on link "Change amount" at bounding box center [1407, 434] width 185 height 37
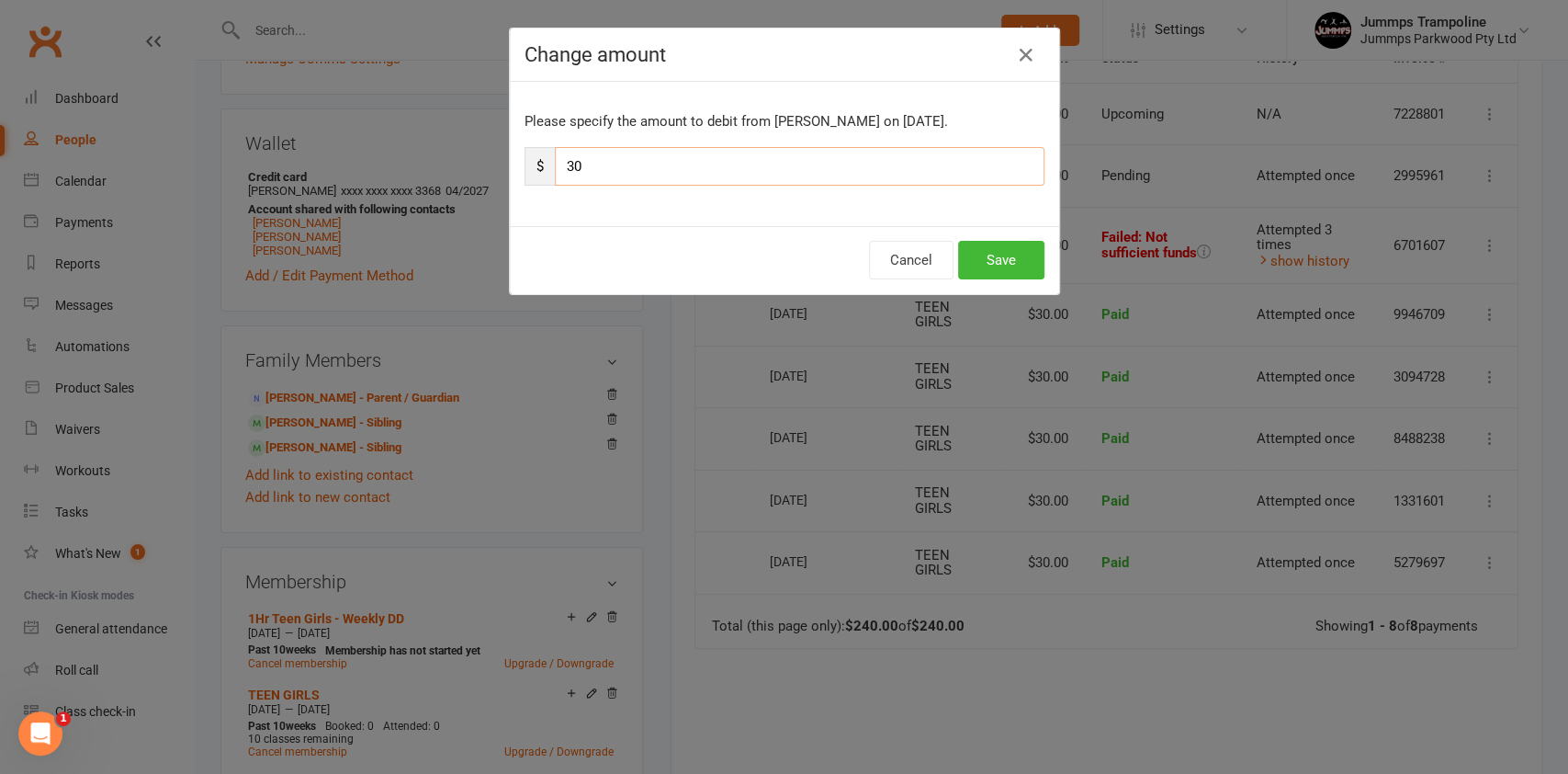
click at [579, 162] on input "30" at bounding box center [799, 166] width 489 height 39
click at [867, 156] on input "36.82" at bounding box center [799, 166] width 489 height 39
type input "3"
type input "34.55"
click at [991, 258] on button "Save" at bounding box center [1000, 260] width 86 height 39
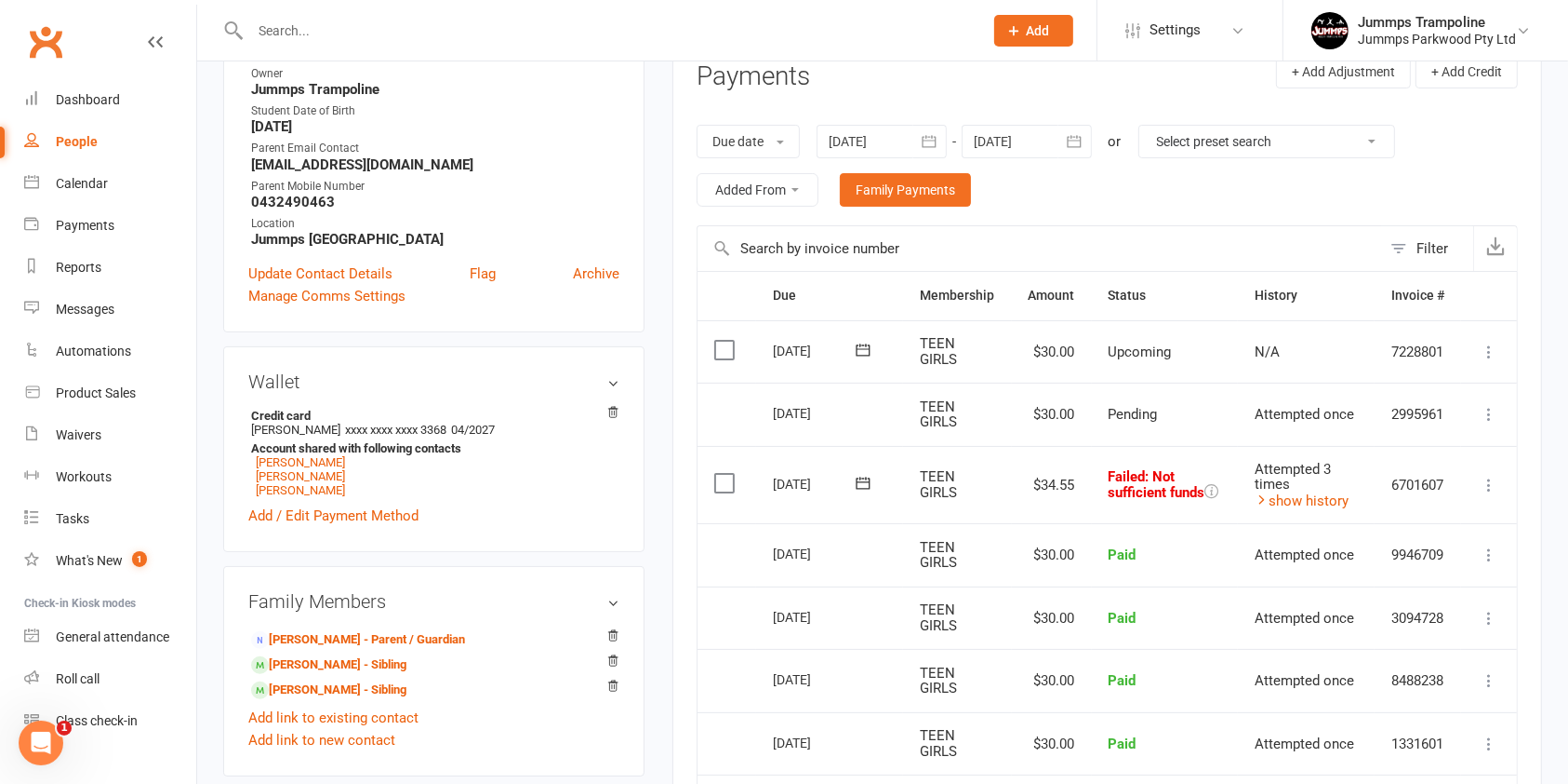
scroll to position [243, 0]
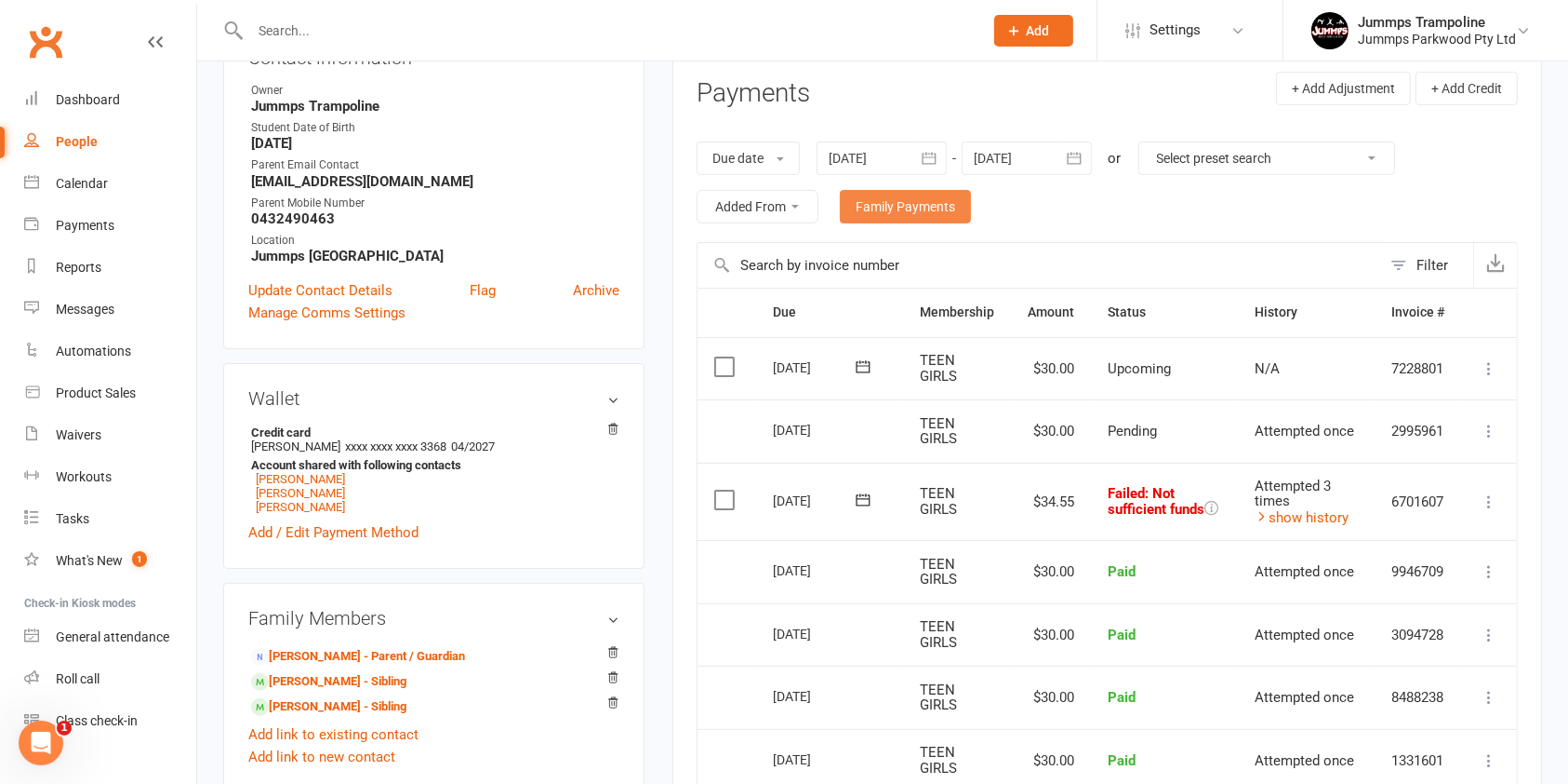
click at [921, 213] on link "Family Payments" at bounding box center [905, 206] width 131 height 34
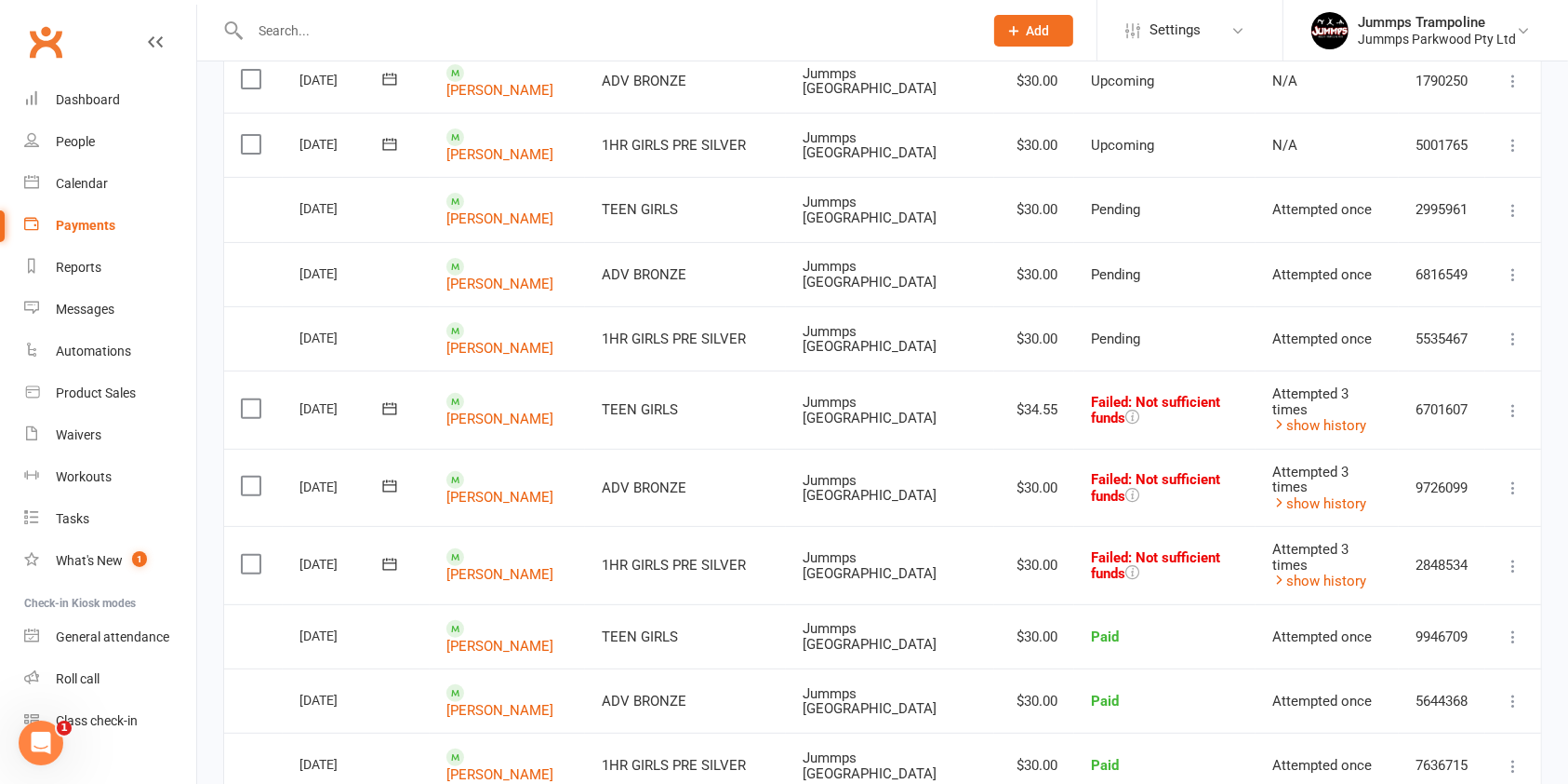
scroll to position [539, 0]
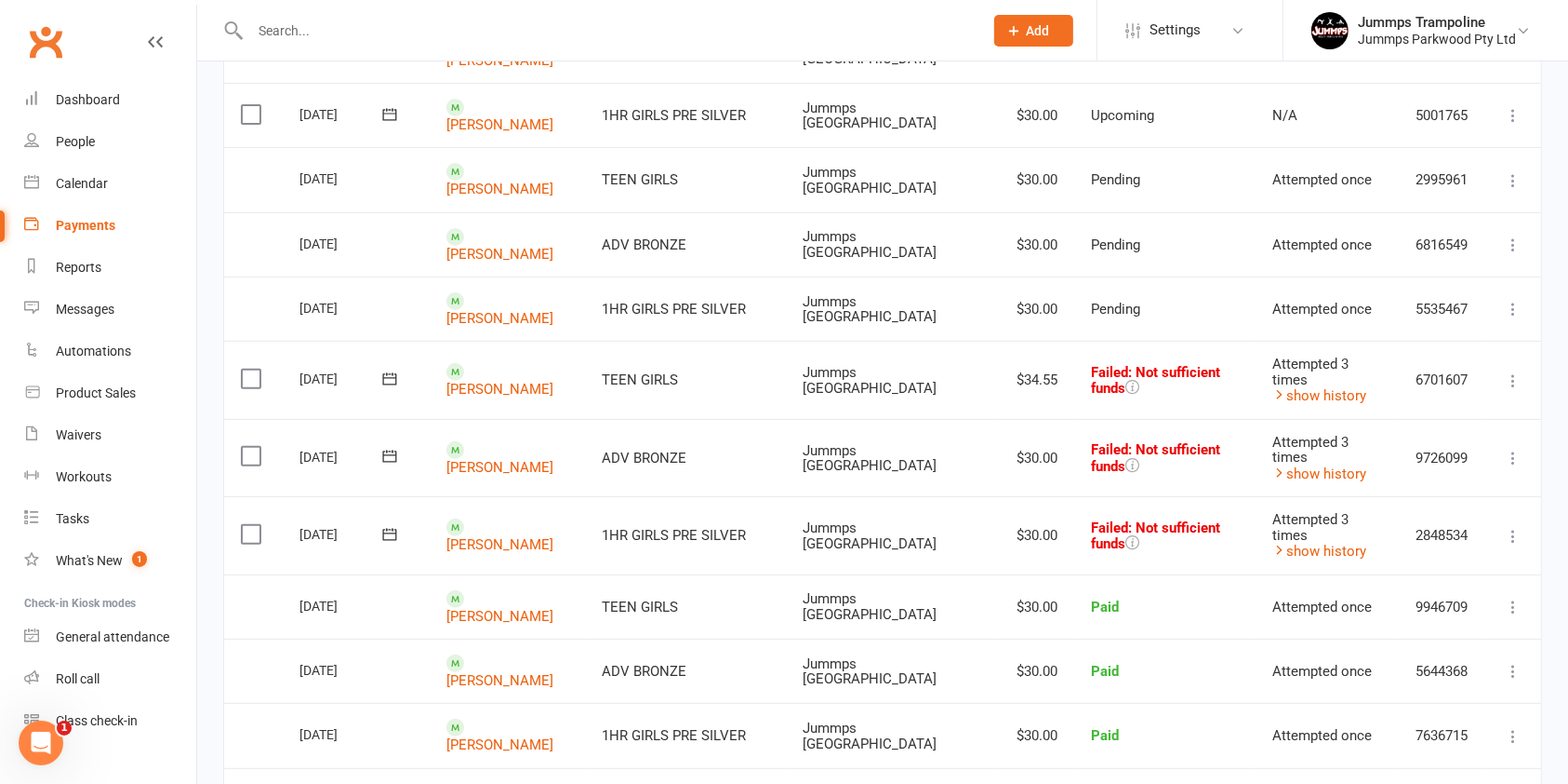
click at [1516, 452] on icon at bounding box center [1513, 458] width 18 height 18
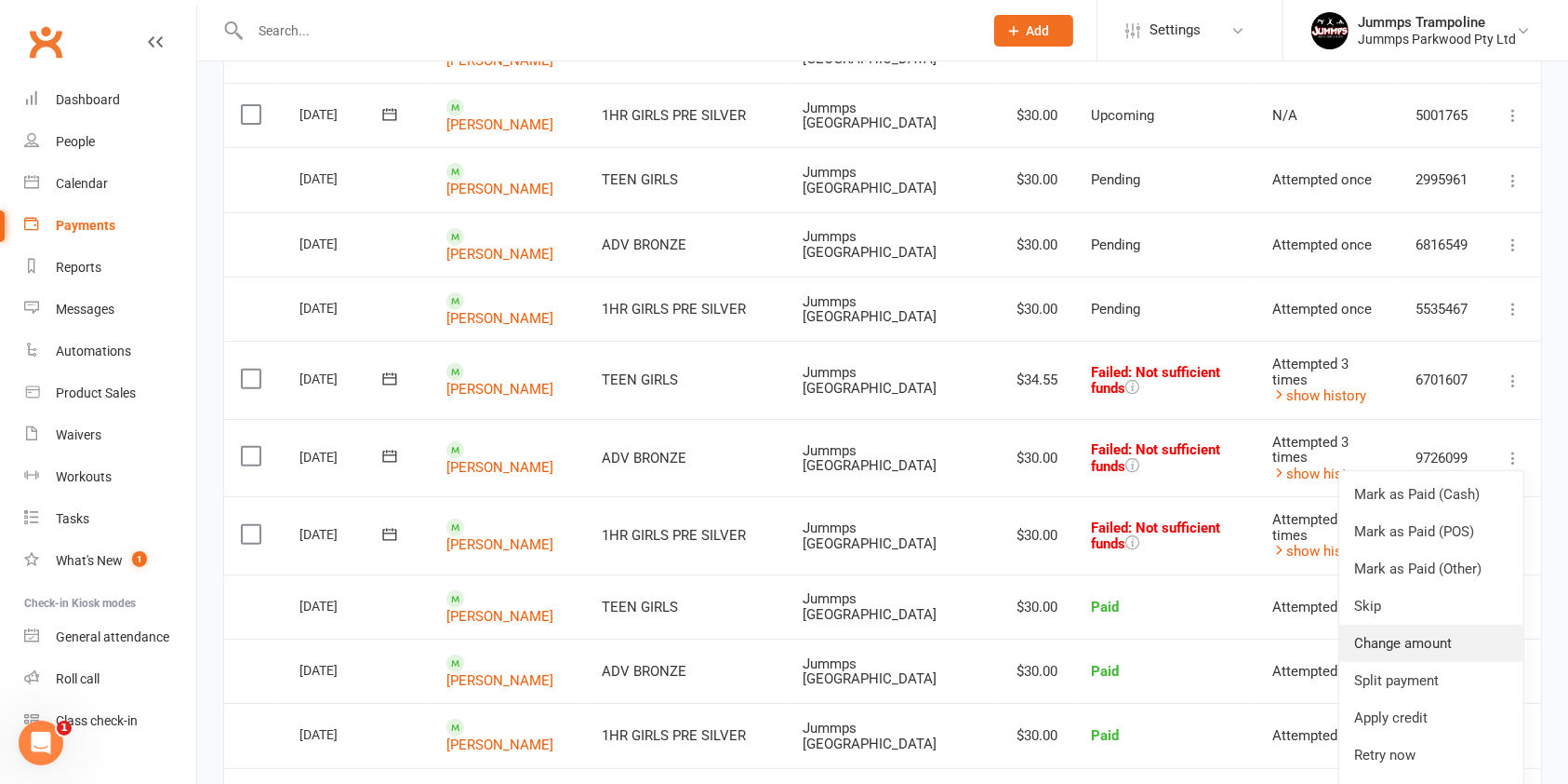
click at [1444, 630] on link "Change amount" at bounding box center [1431, 642] width 185 height 37
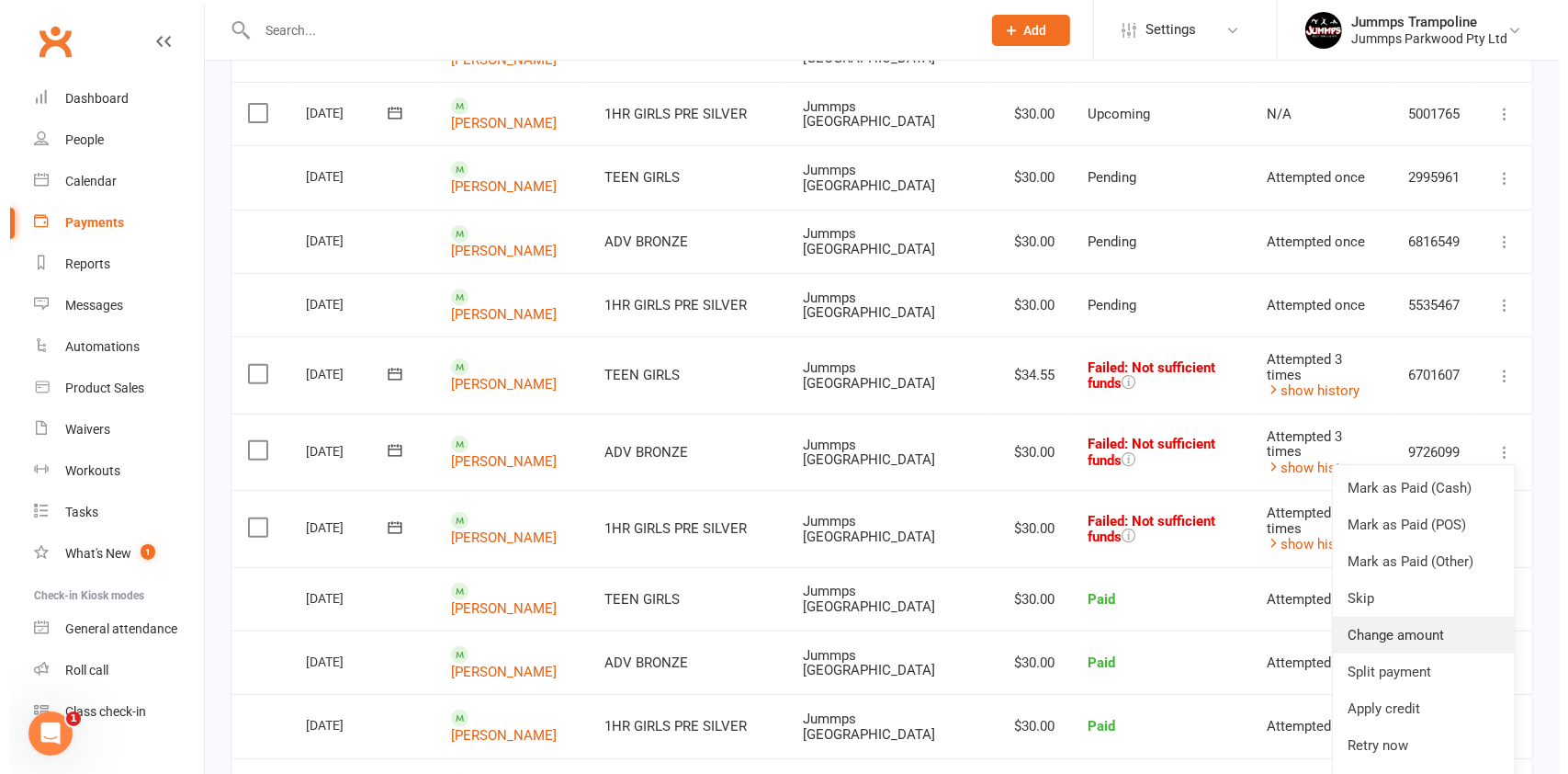
scroll to position [530, 0]
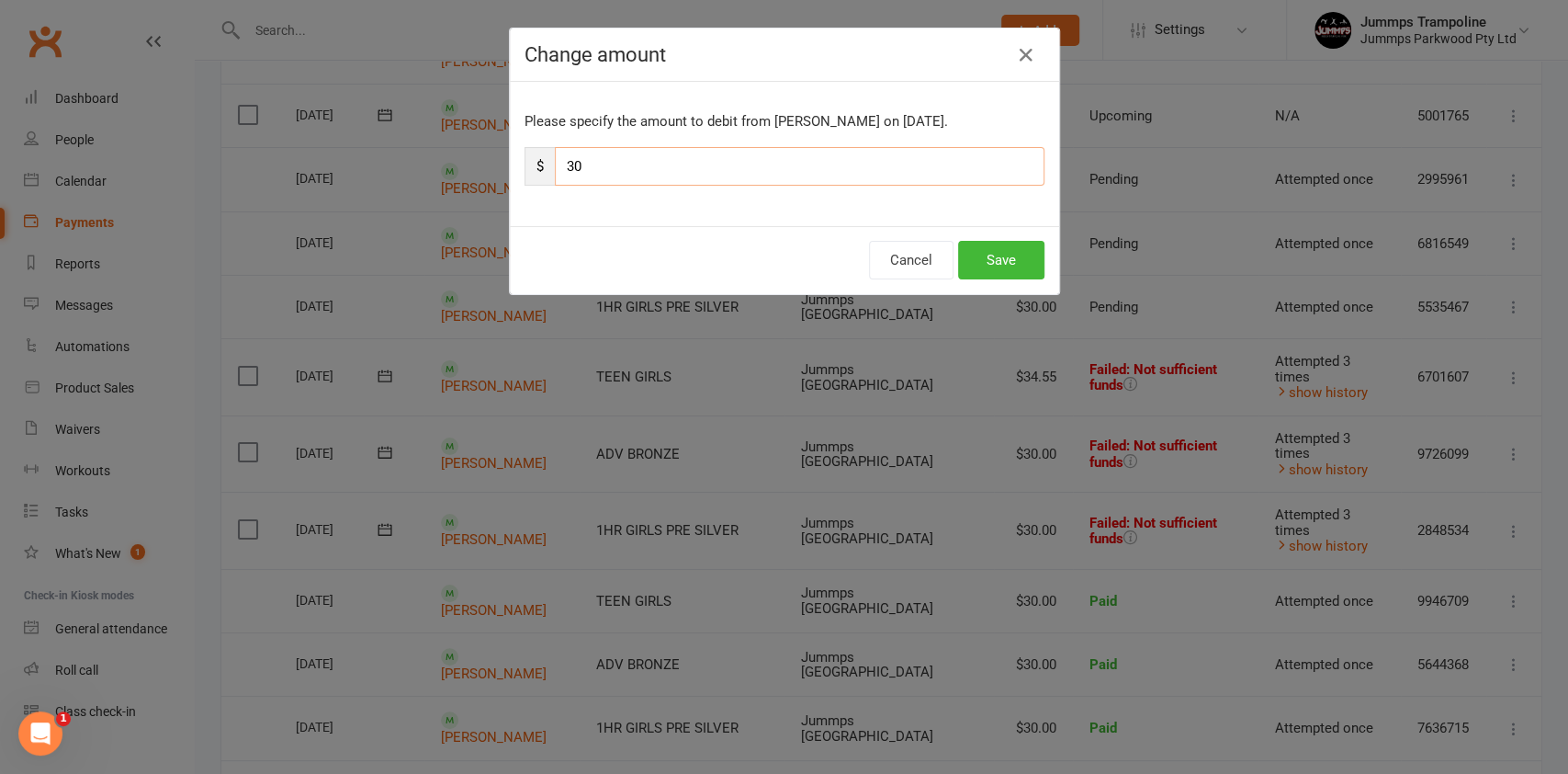
click at [716, 171] on input "30" at bounding box center [799, 166] width 489 height 39
type input "3"
paste input "34.55"
type input "34.55"
click at [973, 269] on button "Save" at bounding box center [1000, 260] width 86 height 39
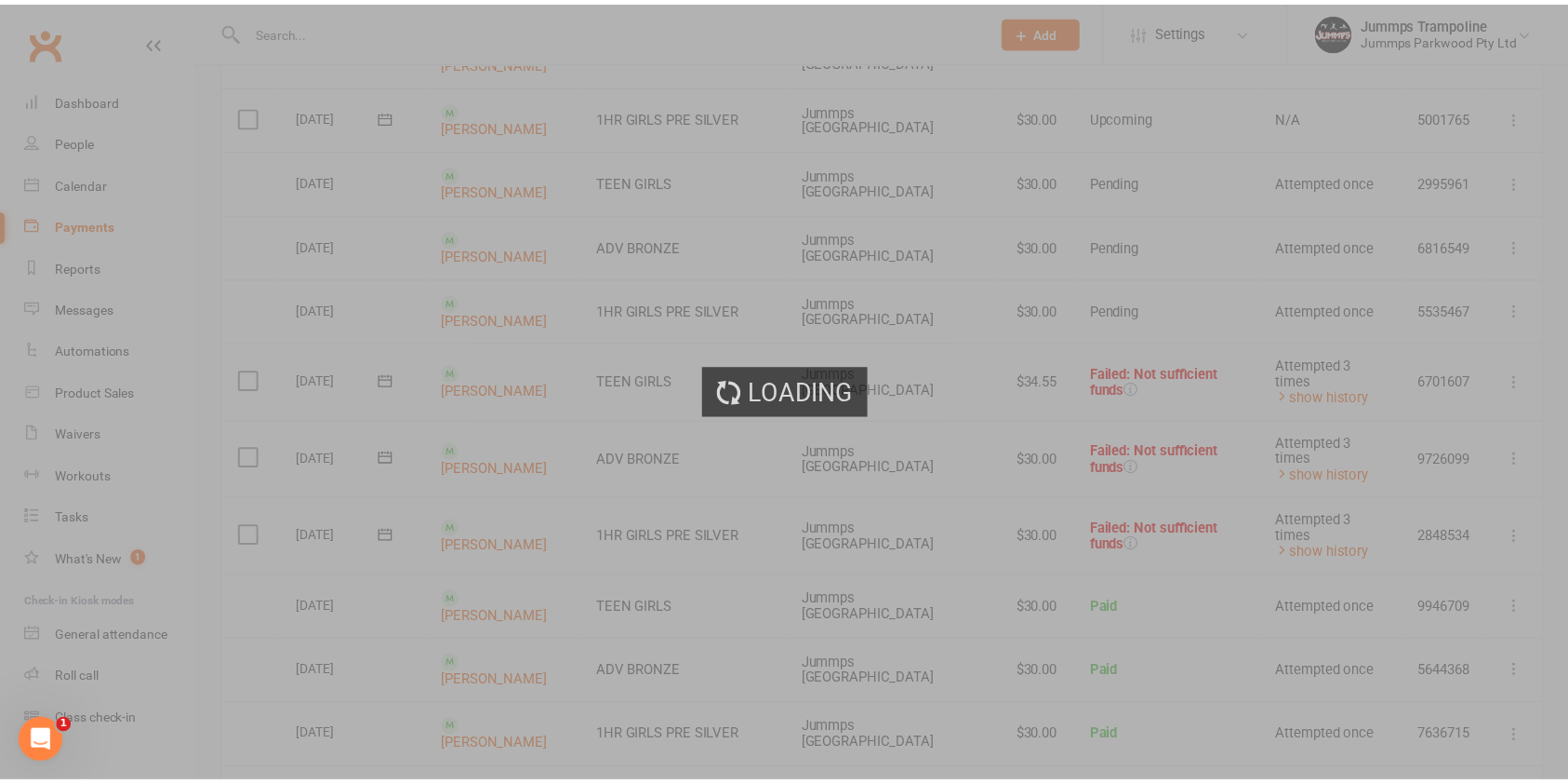
scroll to position [539, 0]
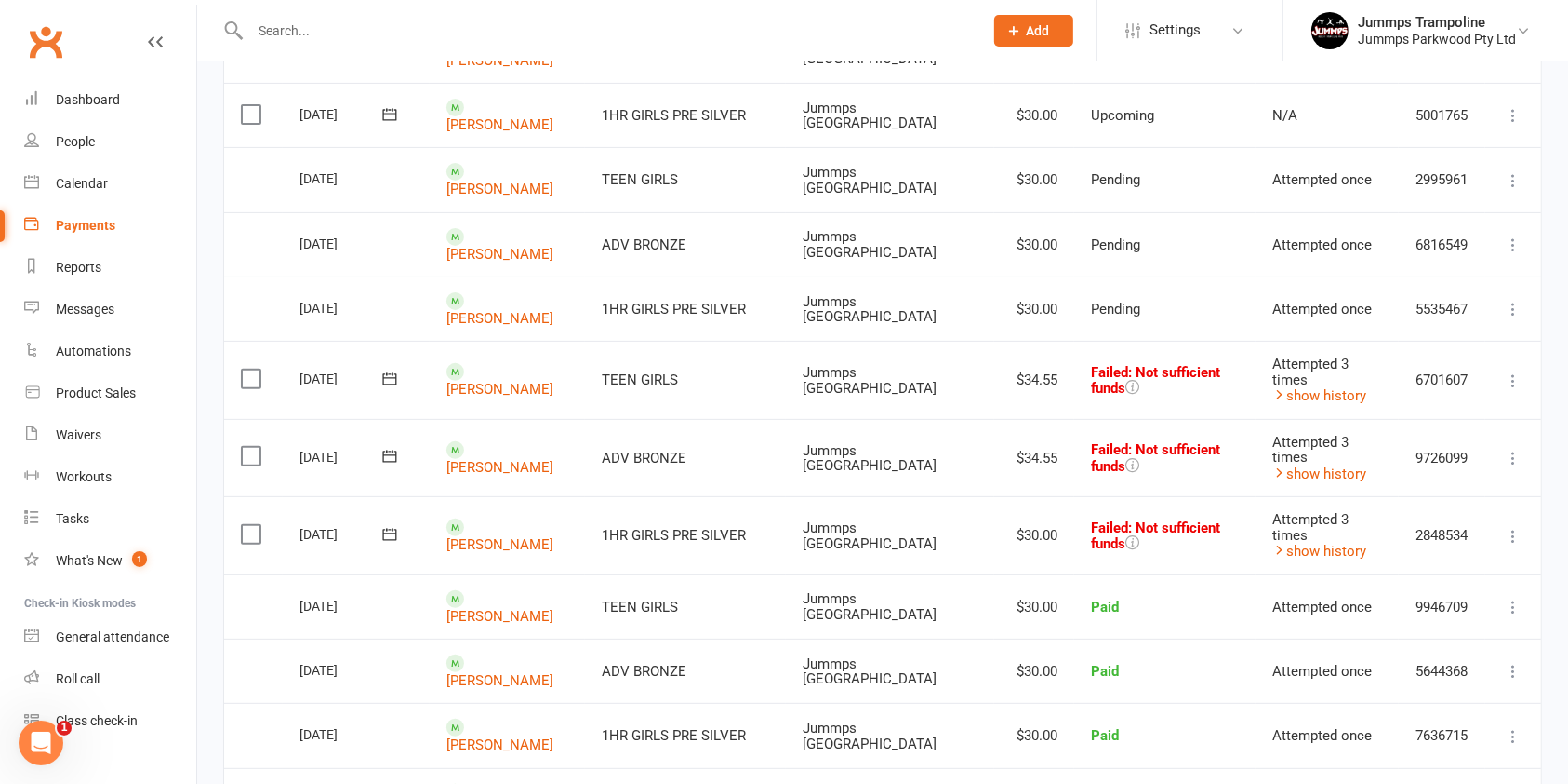
click at [1514, 530] on icon at bounding box center [1513, 535] width 18 height 18
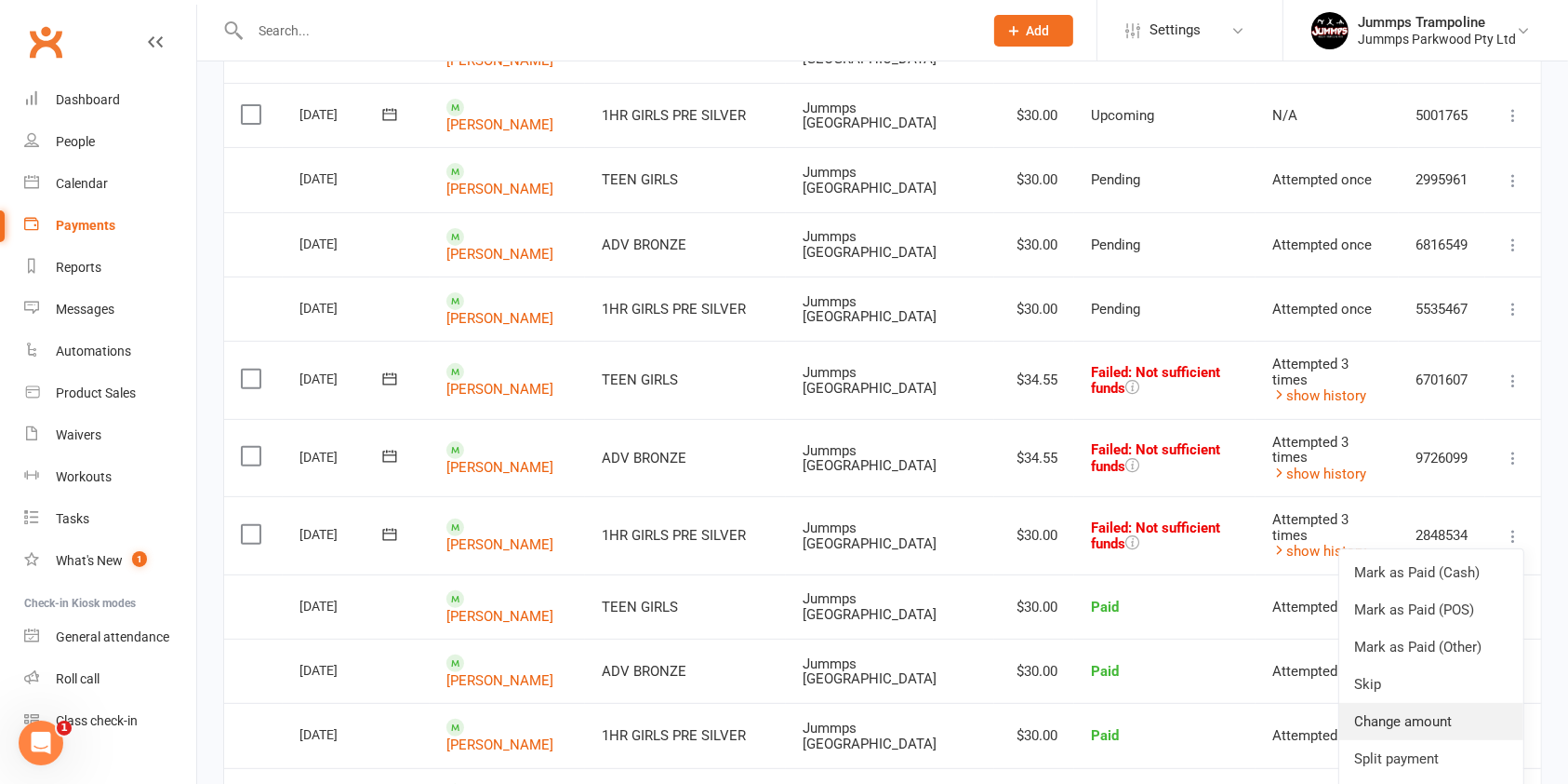
click at [1444, 715] on link "Change amount" at bounding box center [1431, 721] width 185 height 37
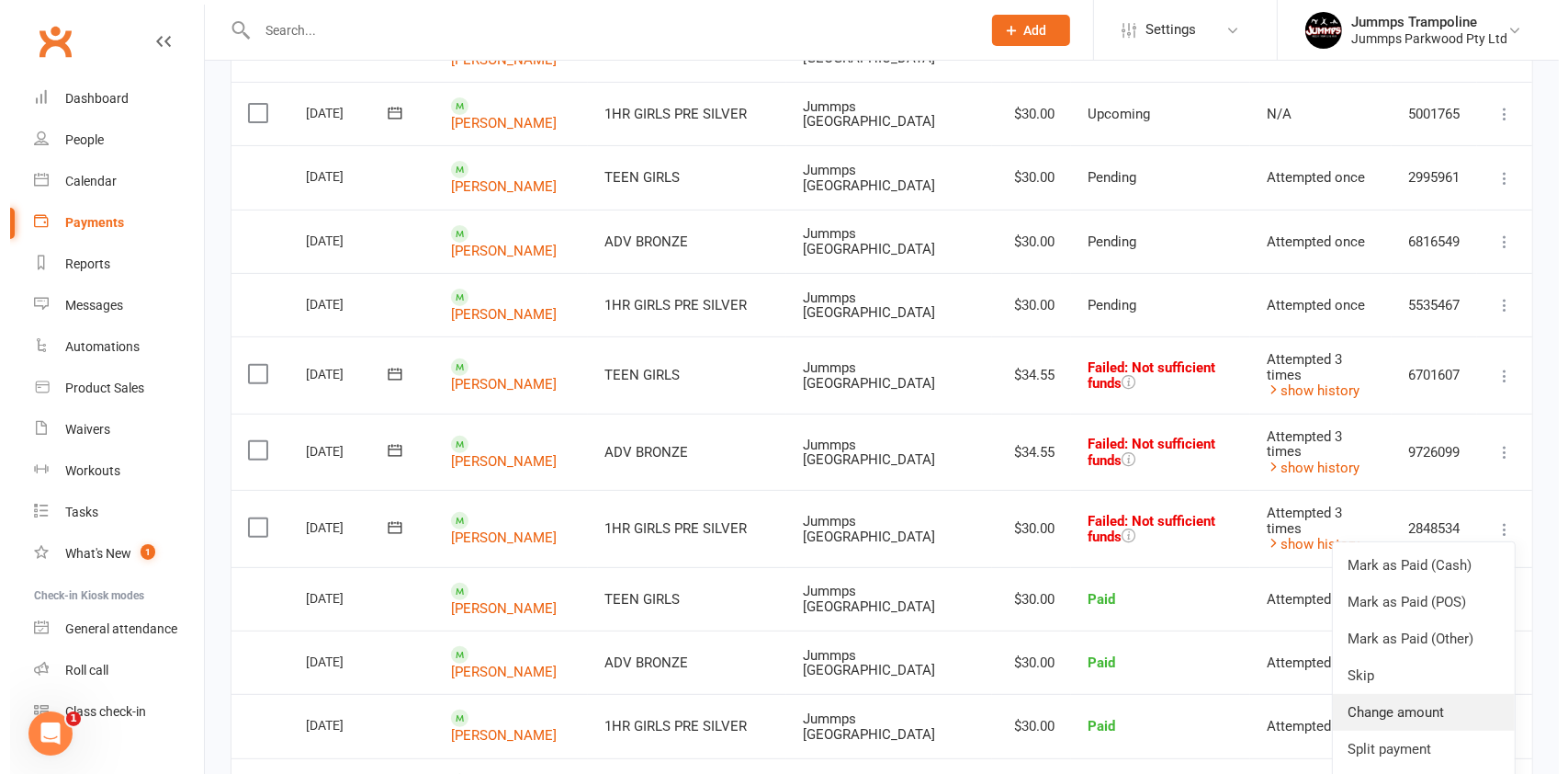
scroll to position [530, 0]
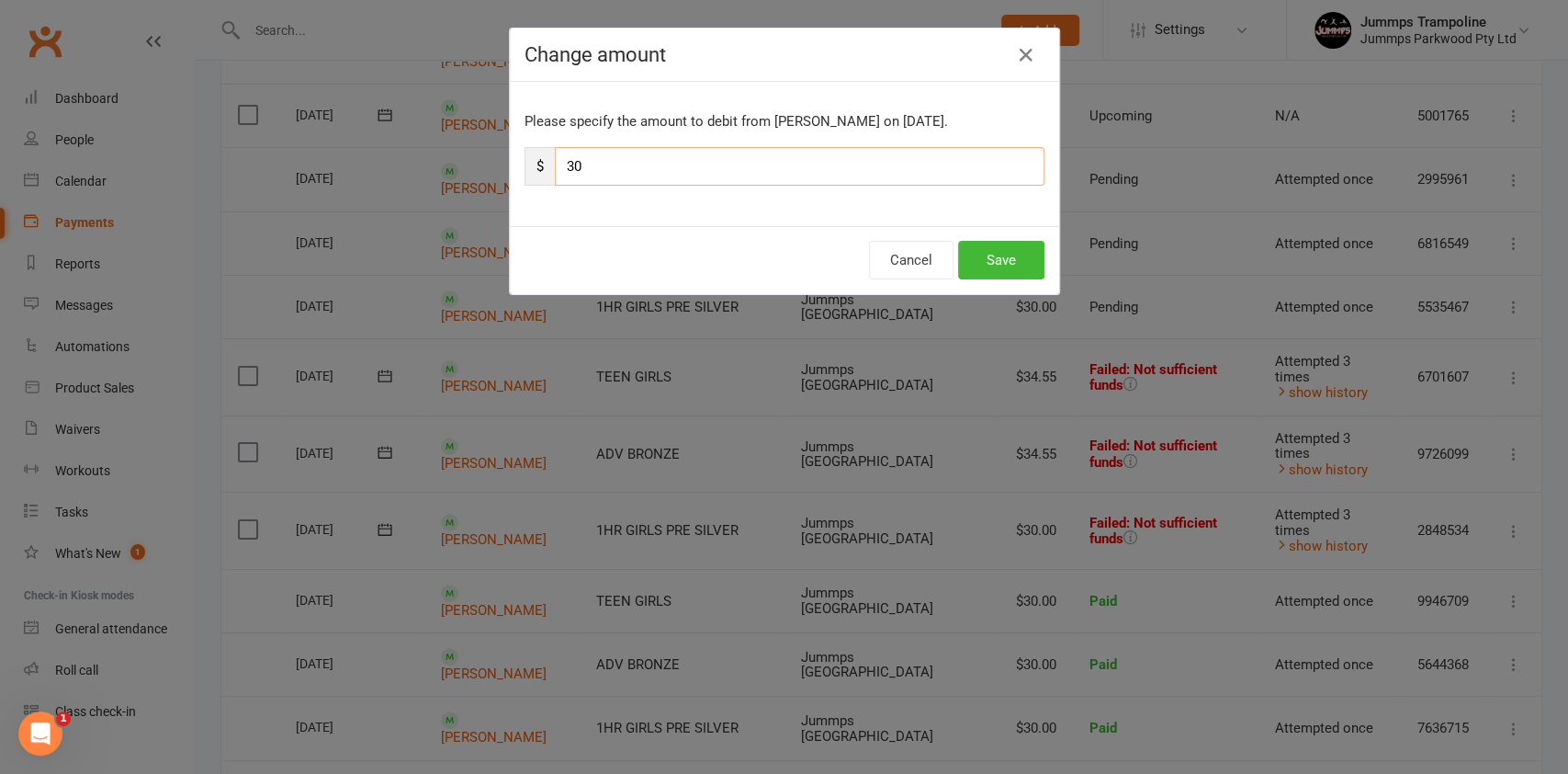
click at [741, 166] on input "30" at bounding box center [799, 166] width 489 height 39
type input "3"
paste input "34.55"
type input "34.55"
click at [992, 259] on button "Save" at bounding box center [1000, 260] width 86 height 39
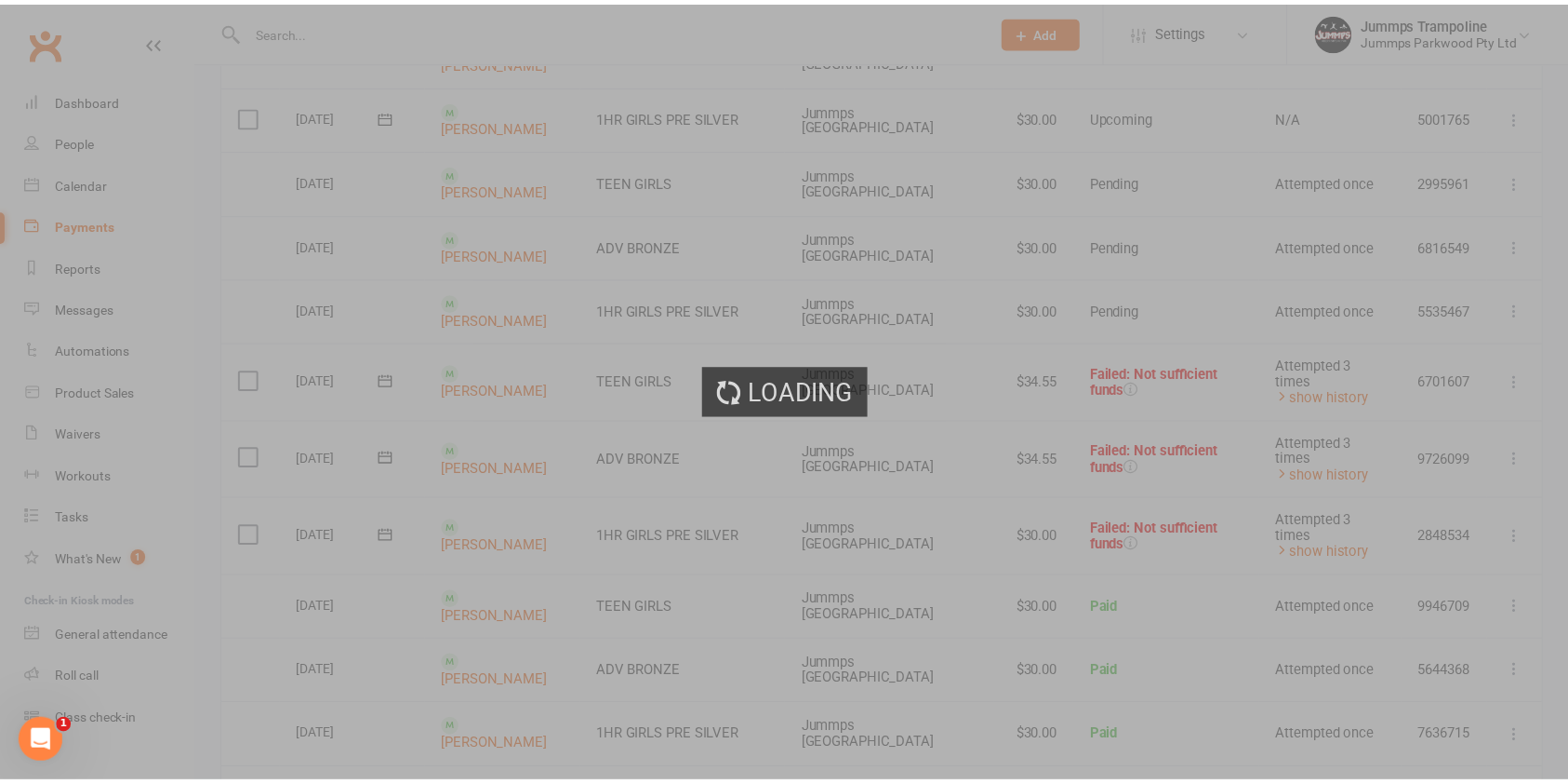
scroll to position [539, 0]
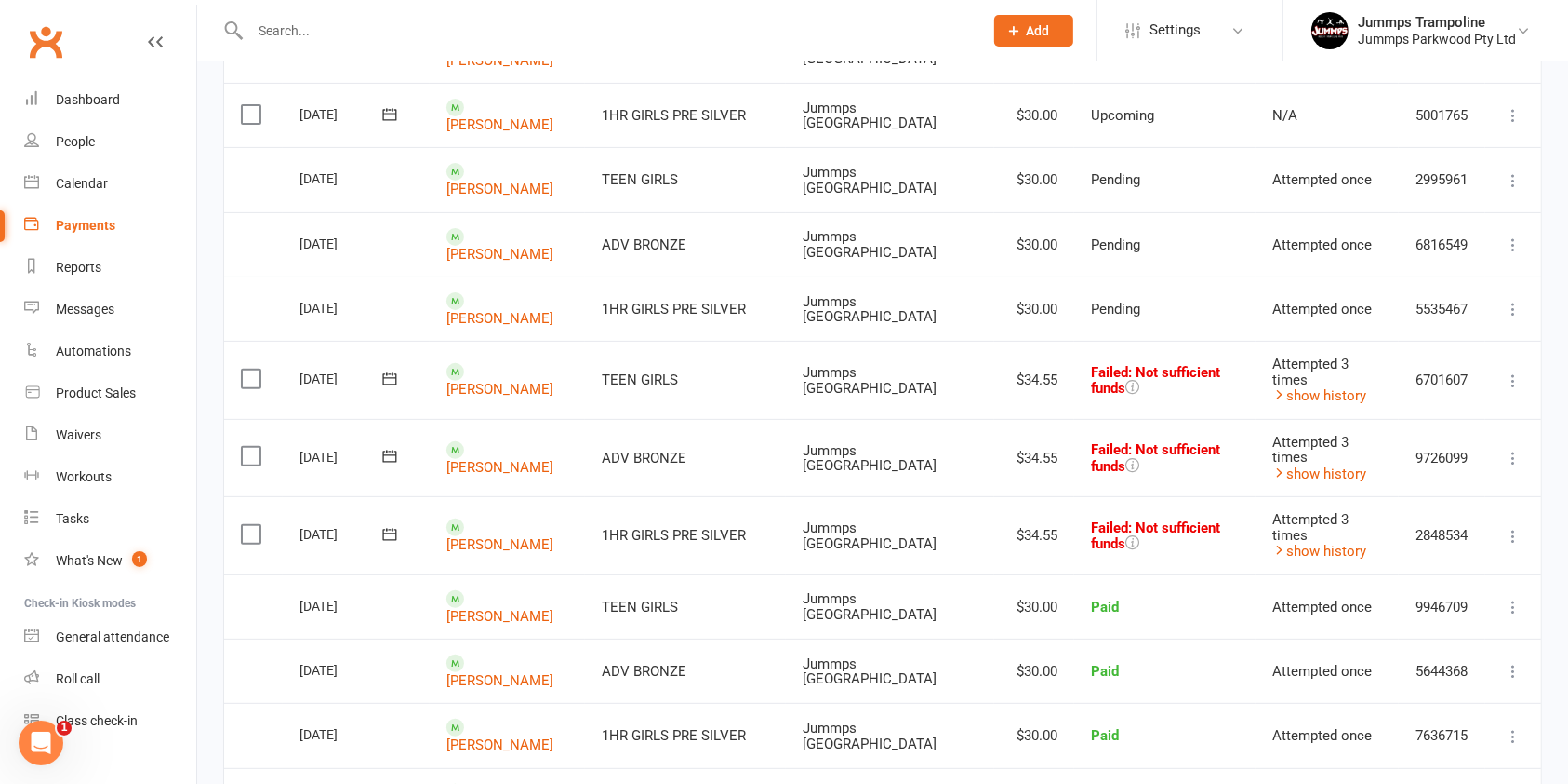
click at [253, 370] on label at bounding box center [254, 378] width 25 height 18
click at [253, 370] on input "checkbox" at bounding box center [247, 370] width 12 height 0
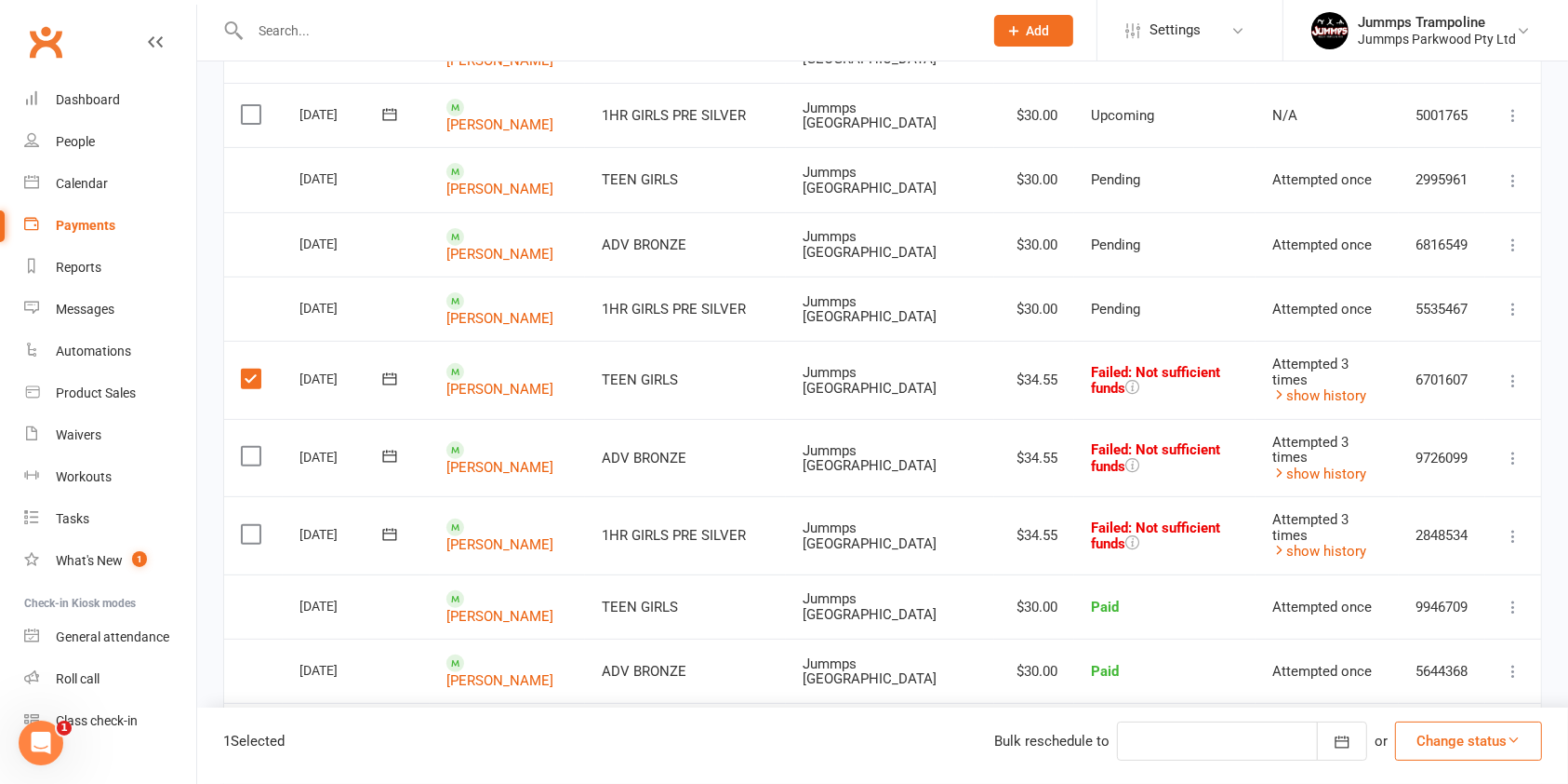
click at [251, 448] on label at bounding box center [254, 456] width 25 height 18
click at [251, 447] on input "checkbox" at bounding box center [247, 447] width 12 height 0
click at [246, 531] on label at bounding box center [254, 533] width 25 height 18
click at [246, 525] on input "checkbox" at bounding box center [247, 525] width 12 height 0
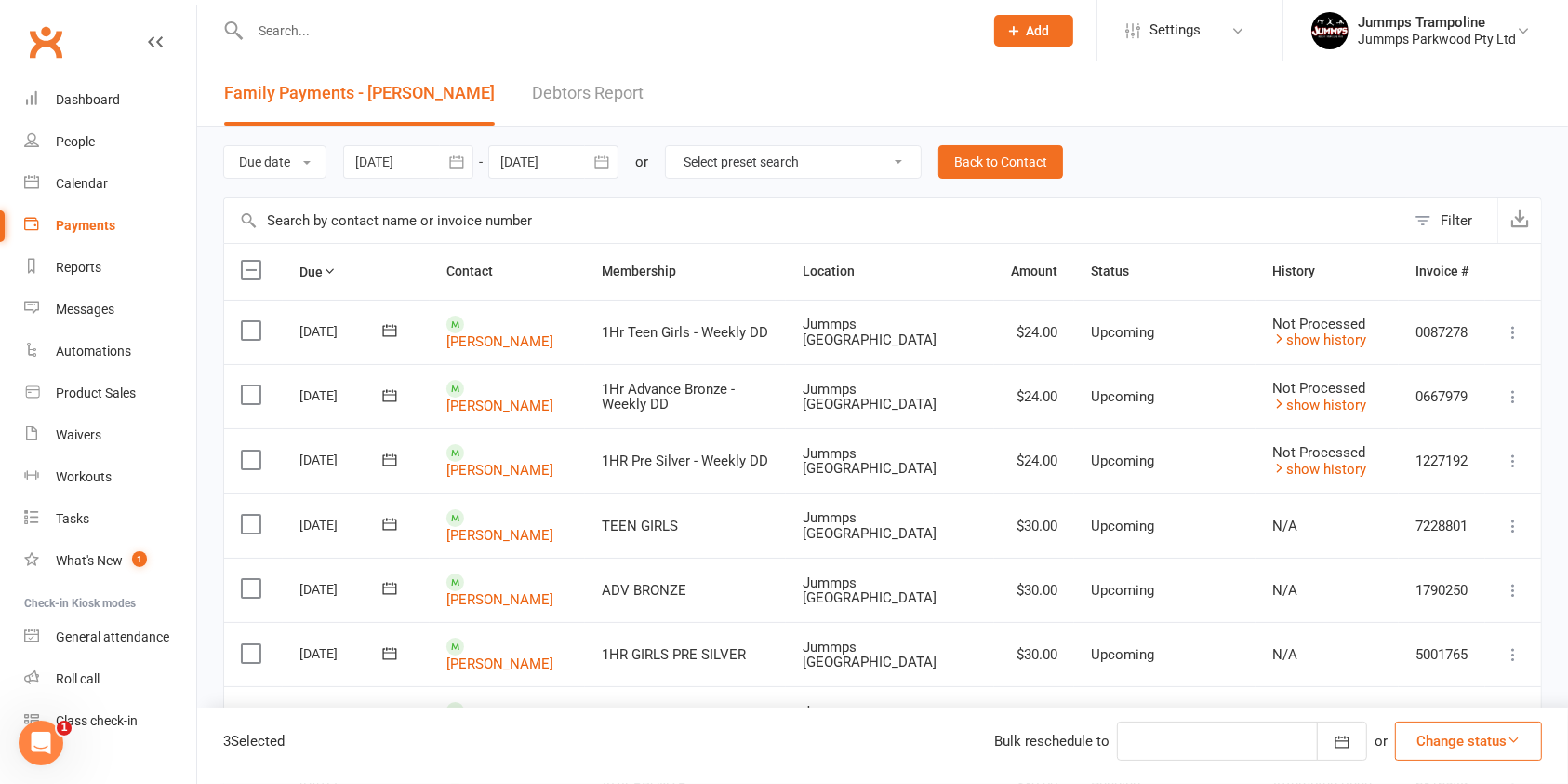
click at [458, 162] on icon "button" at bounding box center [456, 161] width 18 height 18
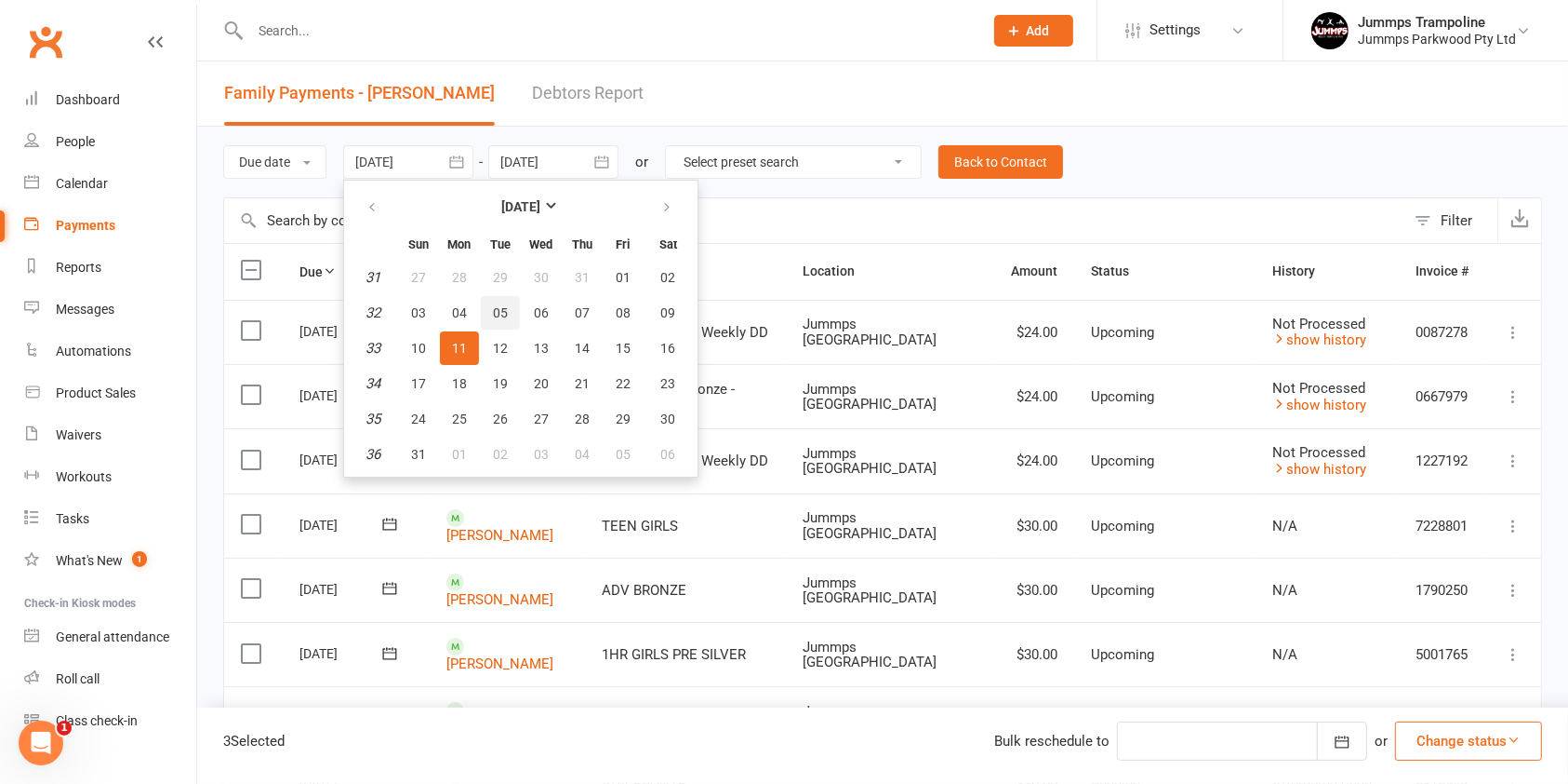
click at [511, 319] on button "05" at bounding box center [500, 312] width 39 height 34
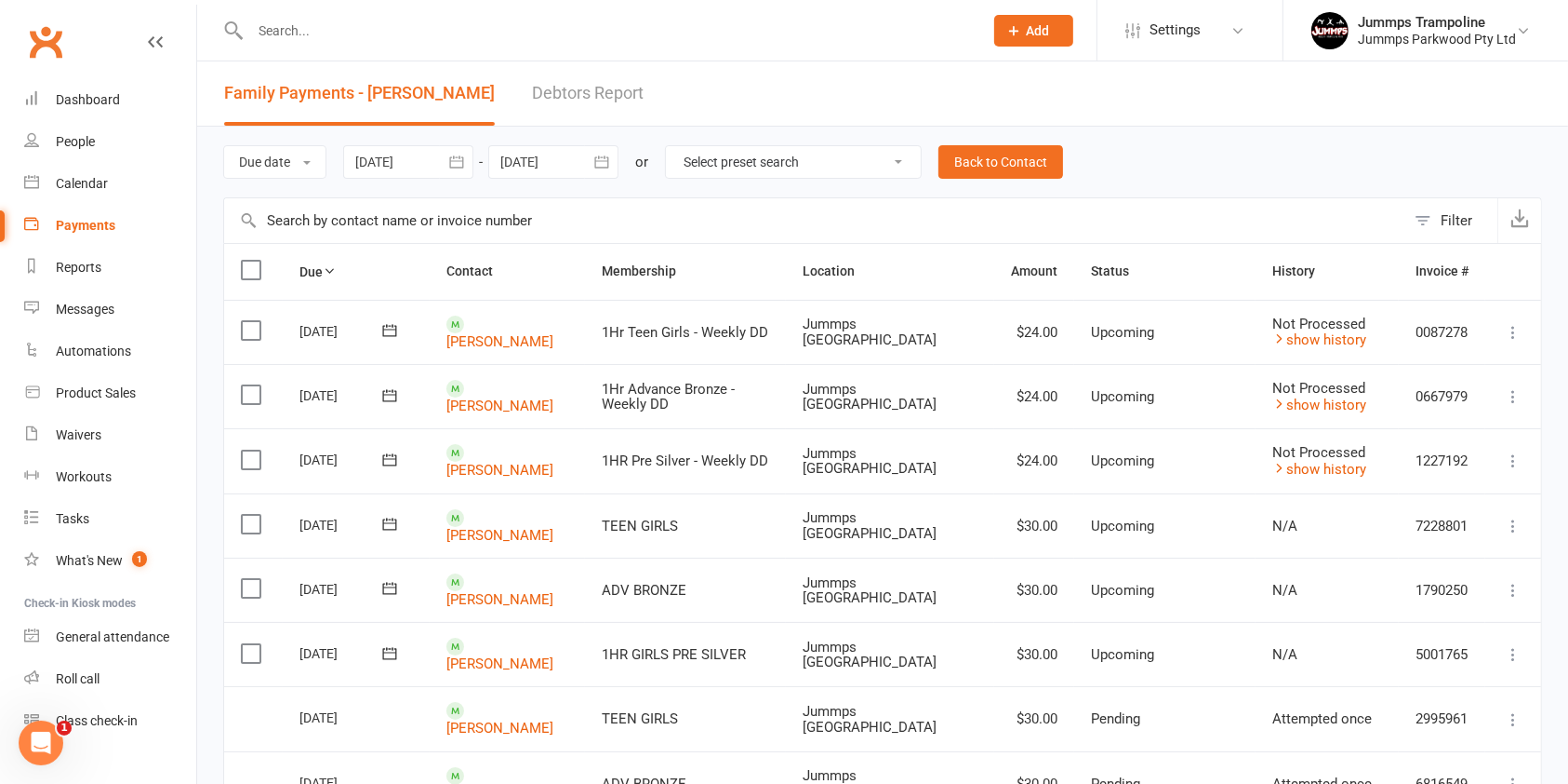
click at [454, 158] on icon "button" at bounding box center [456, 162] width 14 height 12
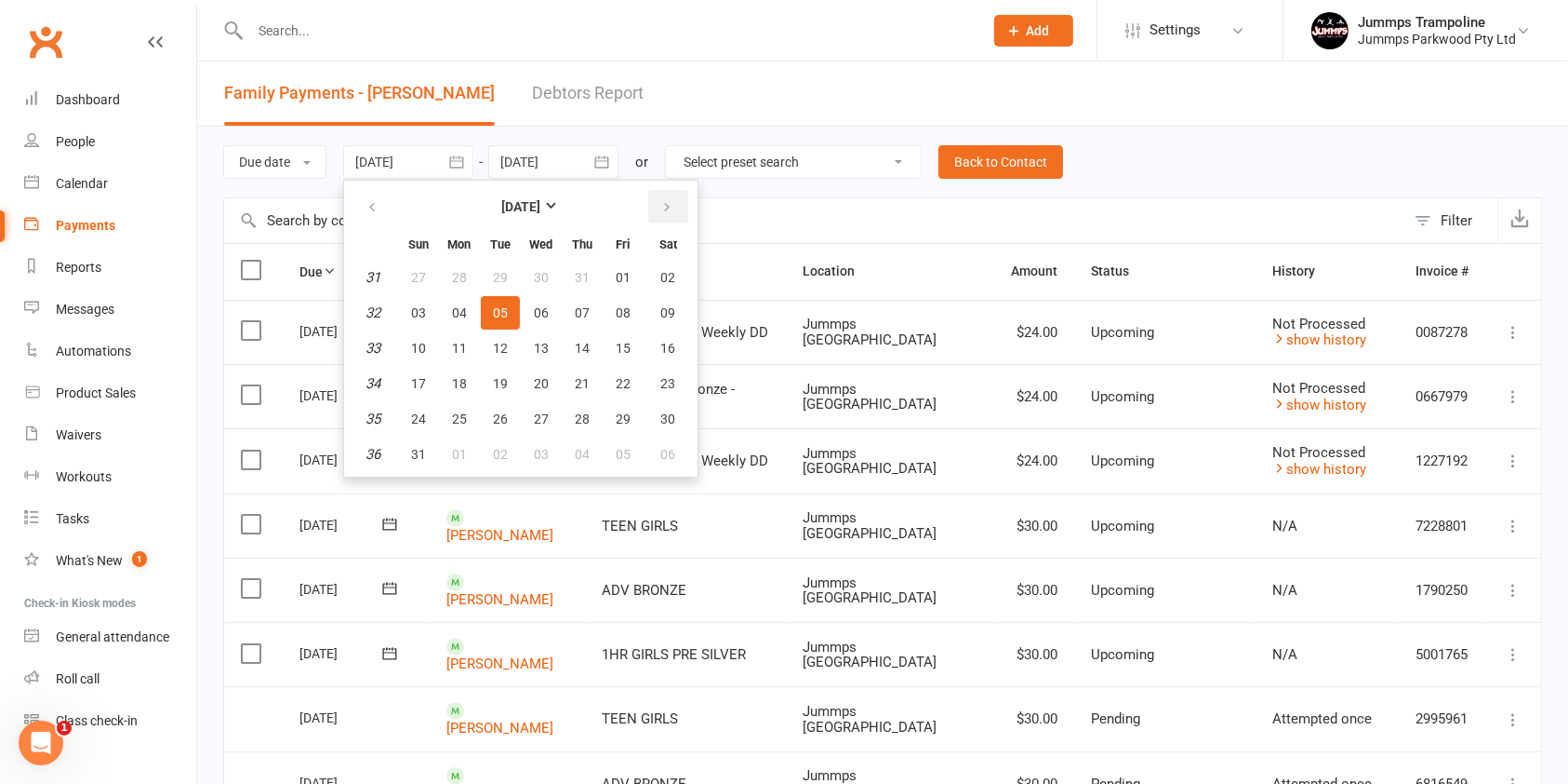
click at [662, 209] on icon "button" at bounding box center [667, 208] width 13 height 15
click at [670, 279] on span "06" at bounding box center [669, 278] width 15 height 15
type input "06 Sep 2025"
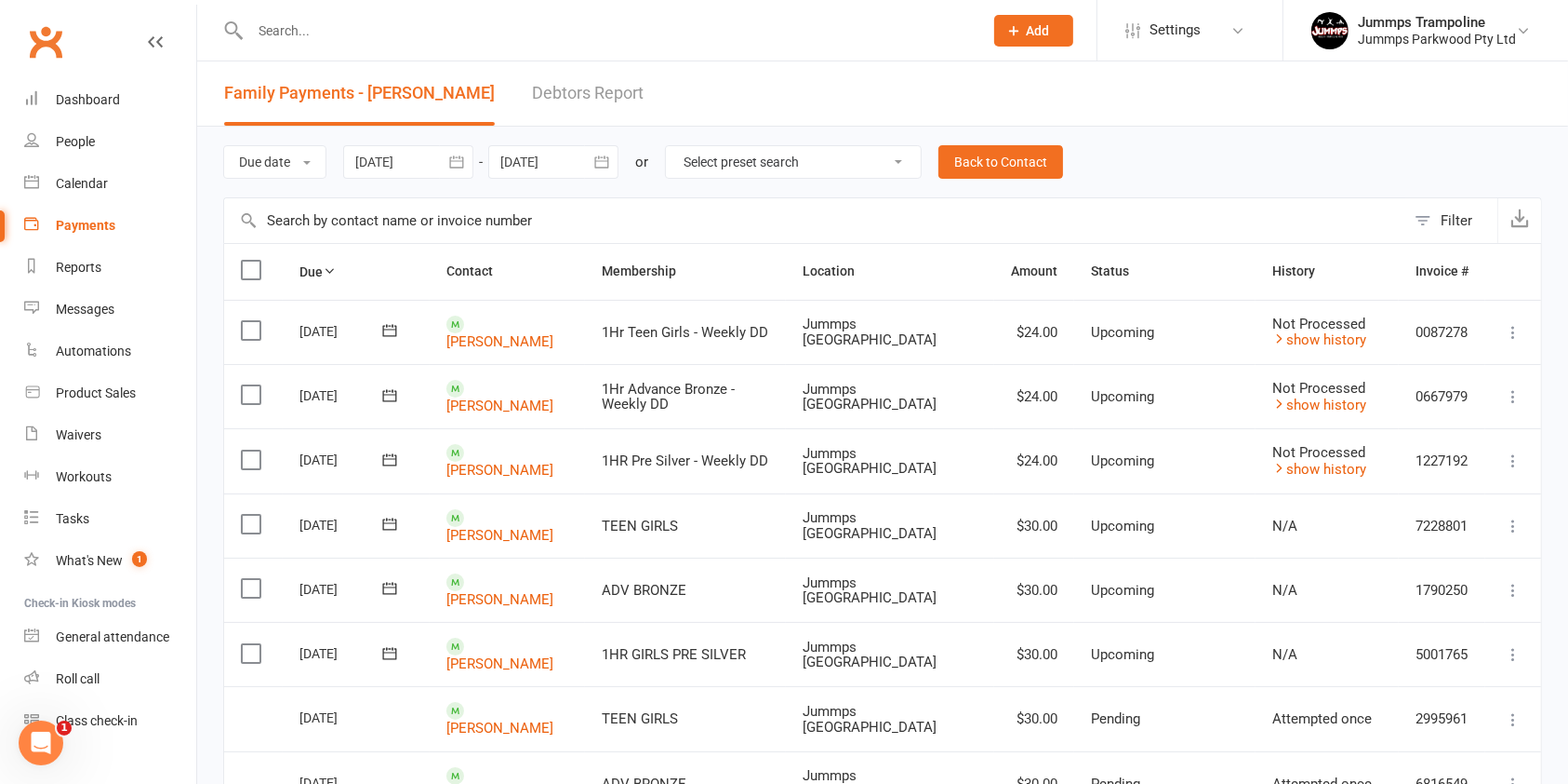
click at [603, 162] on icon "button" at bounding box center [601, 161] width 18 height 18
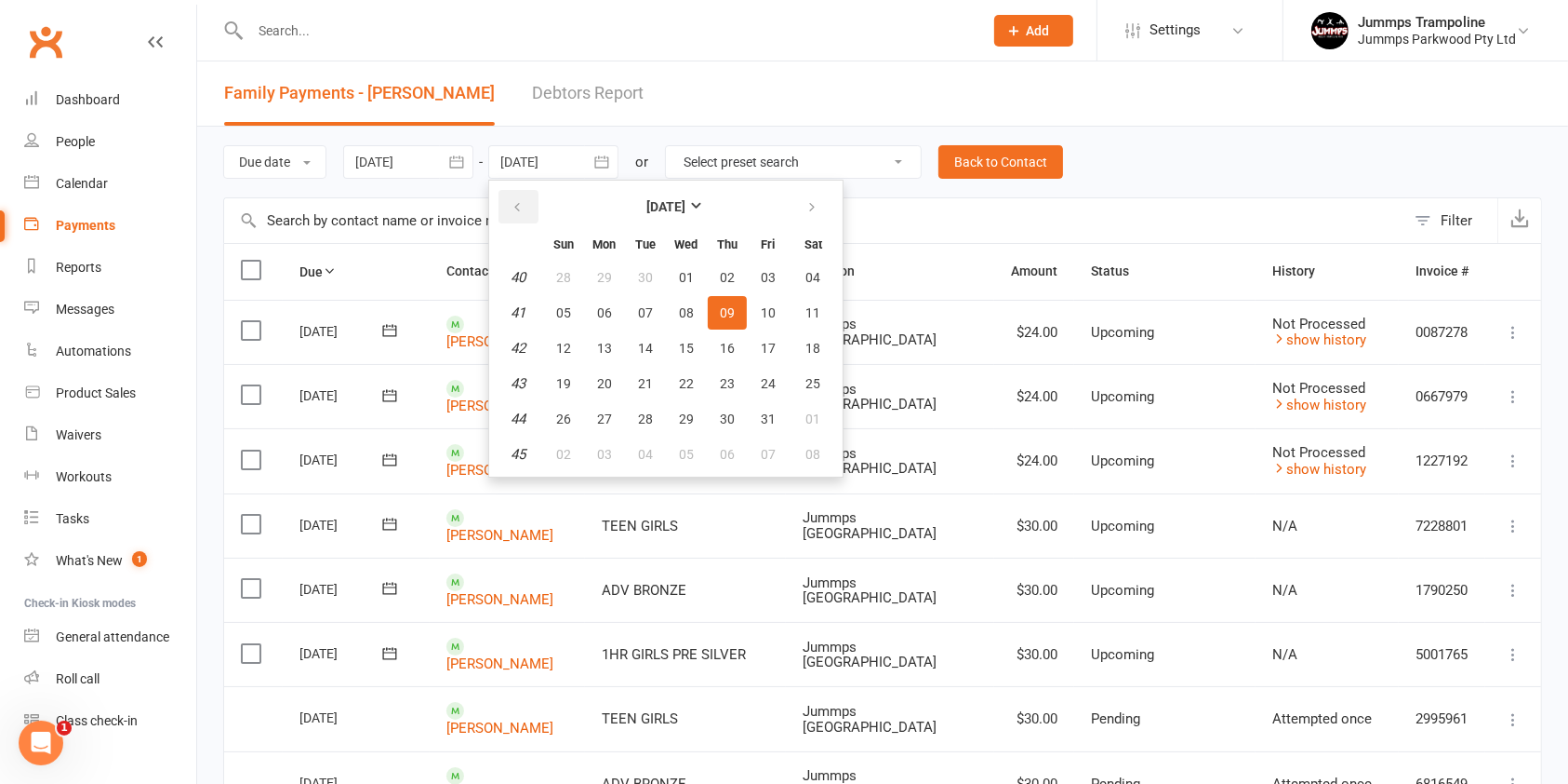
click at [525, 212] on button "button" at bounding box center [519, 206] width 40 height 34
click at [812, 276] on span "06" at bounding box center [814, 278] width 15 height 15
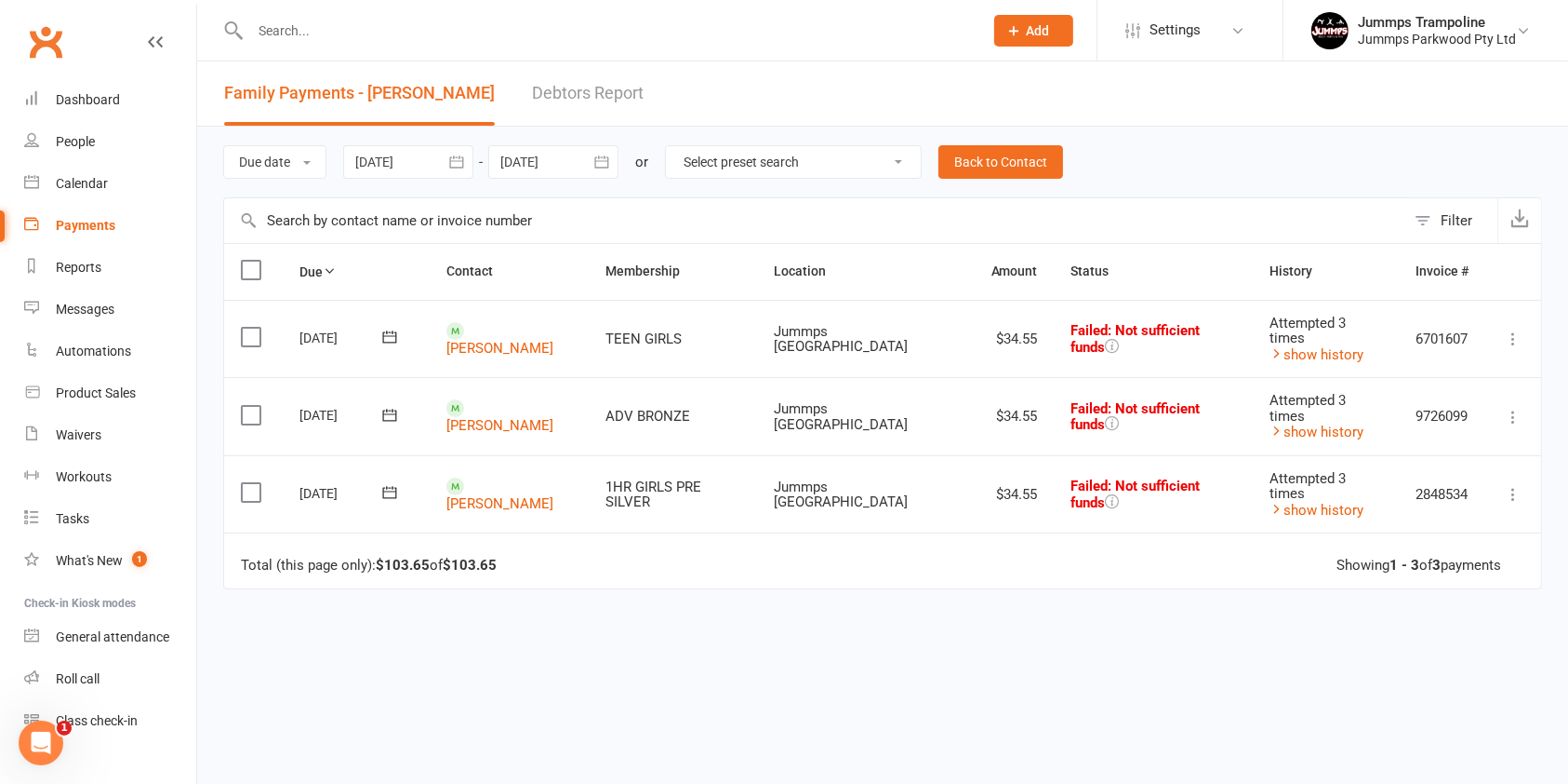
click at [258, 276] on label at bounding box center [254, 269] width 25 height 18
click at [253, 260] on input "checkbox" at bounding box center [247, 260] width 12 height 0
click at [591, 171] on button "button" at bounding box center [602, 162] width 33 height 34
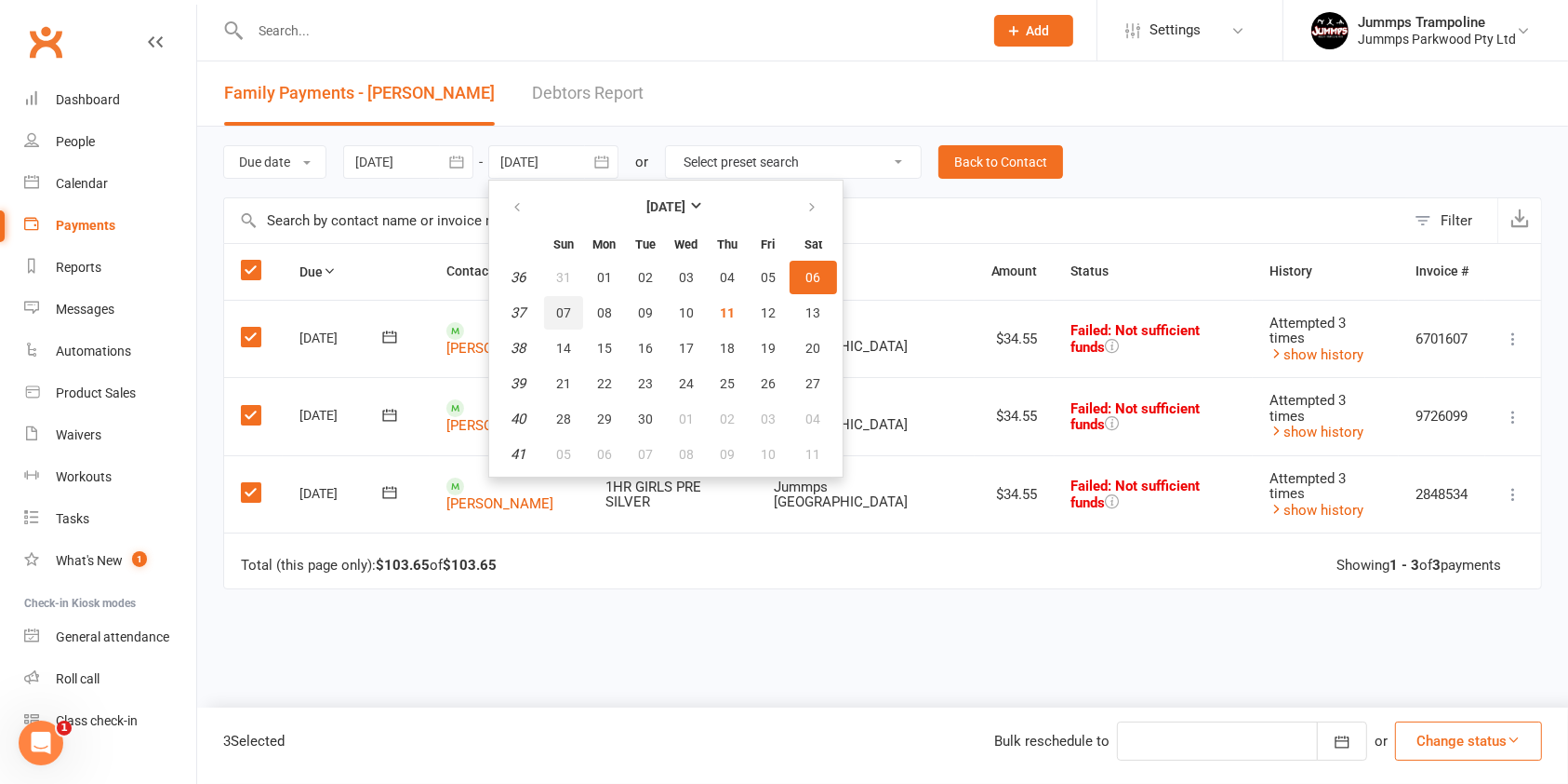
click at [563, 313] on span "07" at bounding box center [563, 313] width 15 height 15
type input "07 Sep 2025"
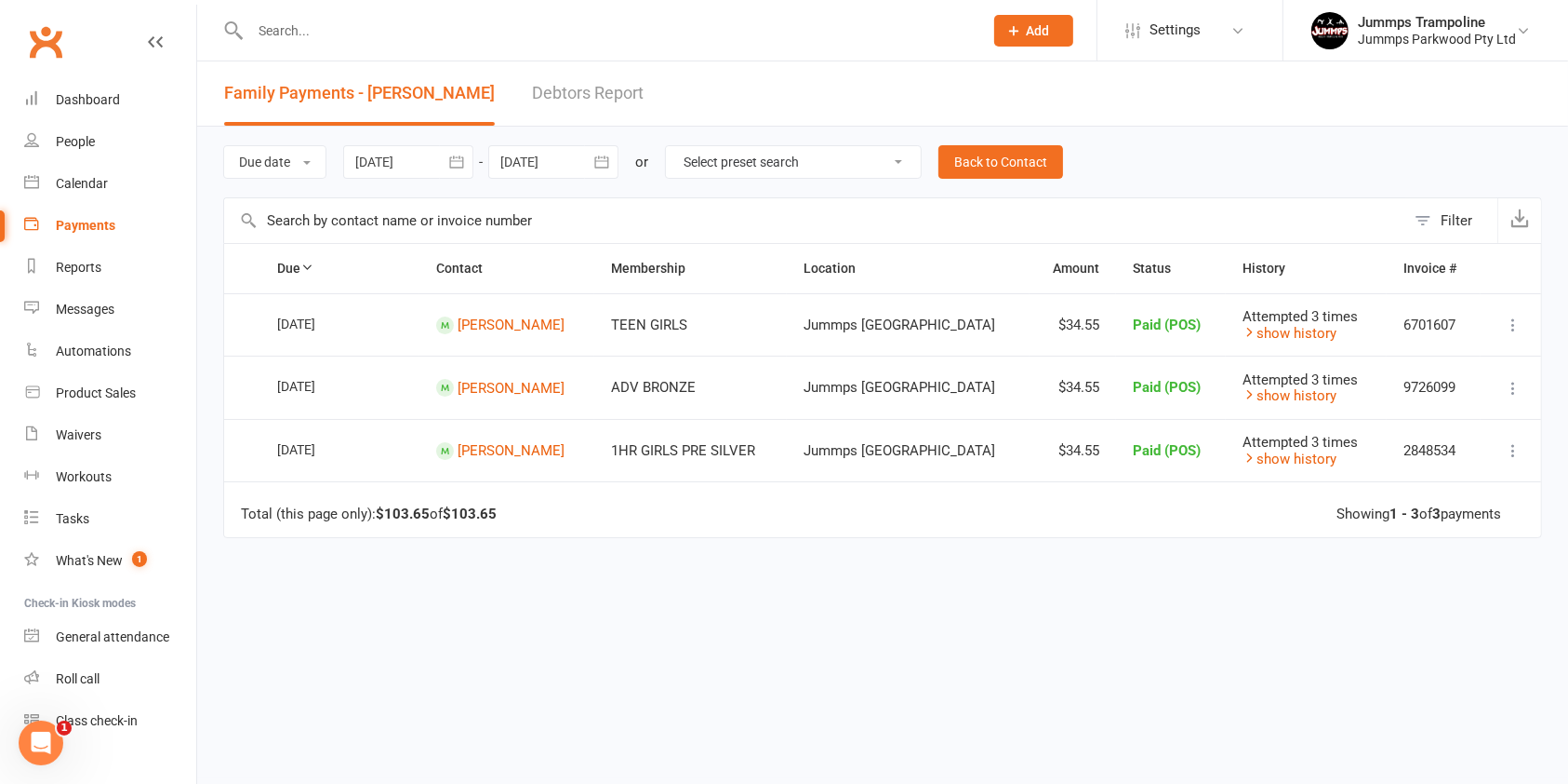
click at [1160, 570] on div "Due Contact Membership Location Amount Status History Invoice # Select this 06 …" at bounding box center [882, 510] width 1319 height 534
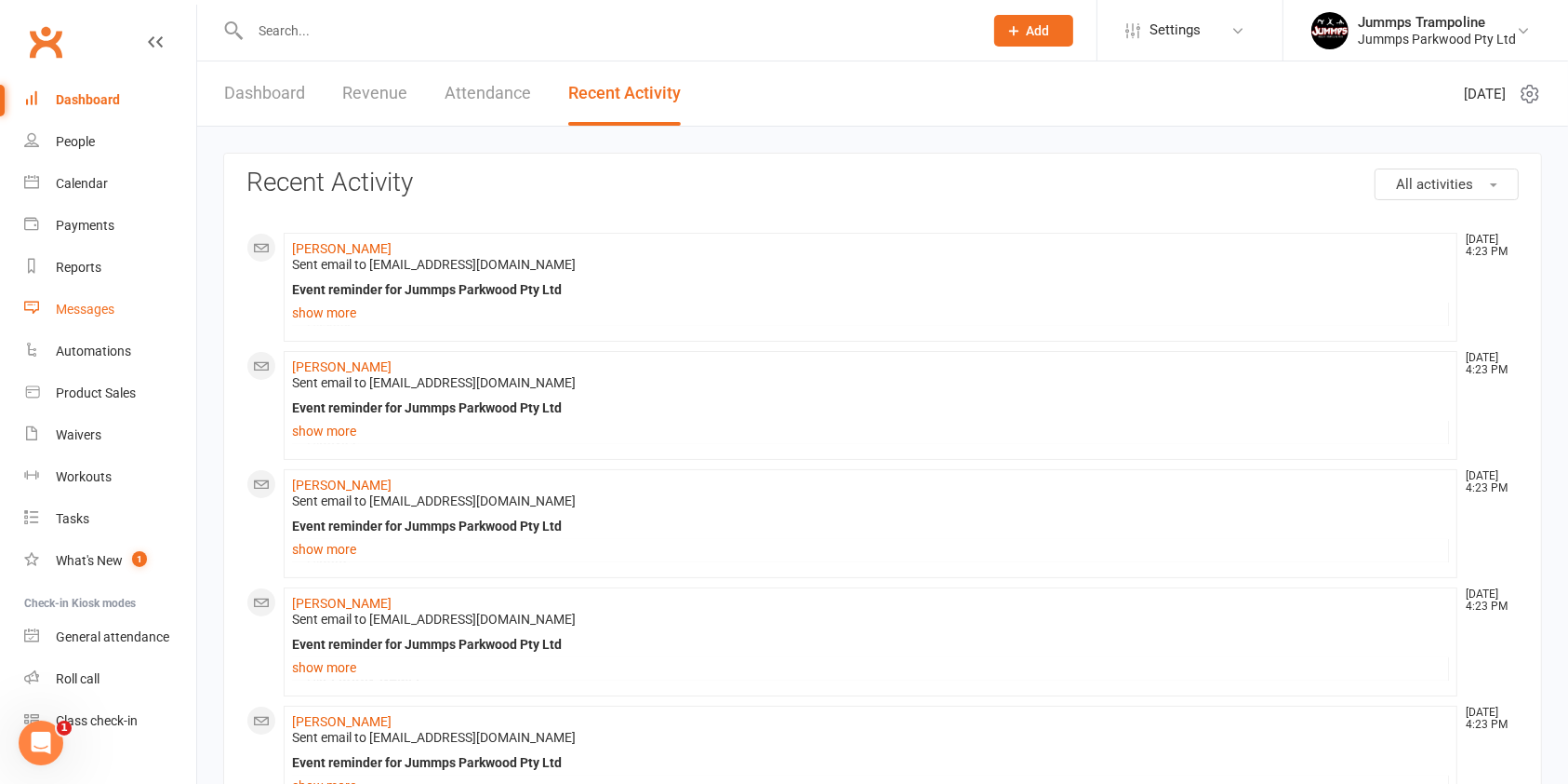
click at [103, 309] on div "Messages" at bounding box center [84, 309] width 58 height 15
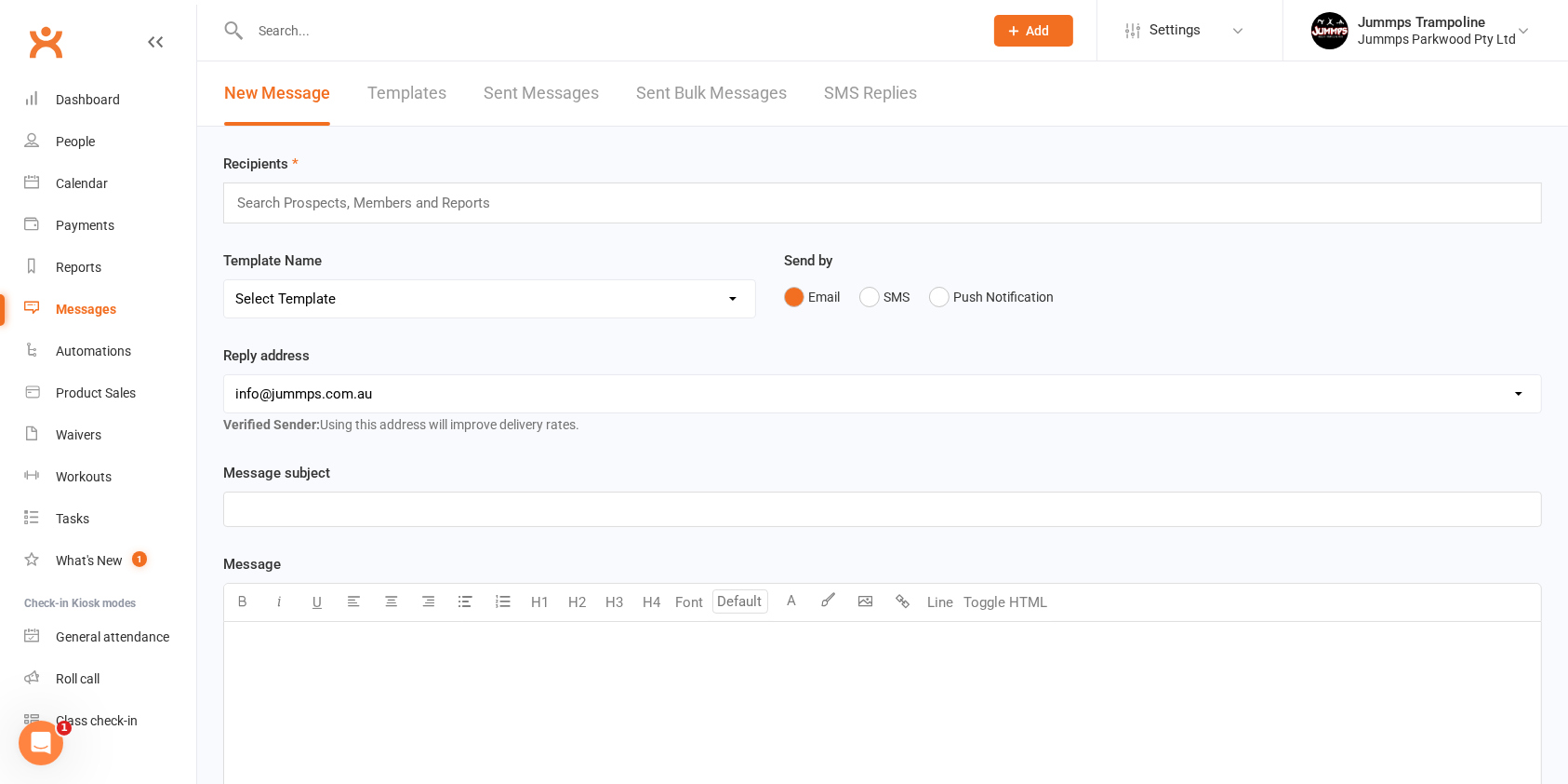
click at [404, 90] on link "Templates" at bounding box center [407, 93] width 79 height 64
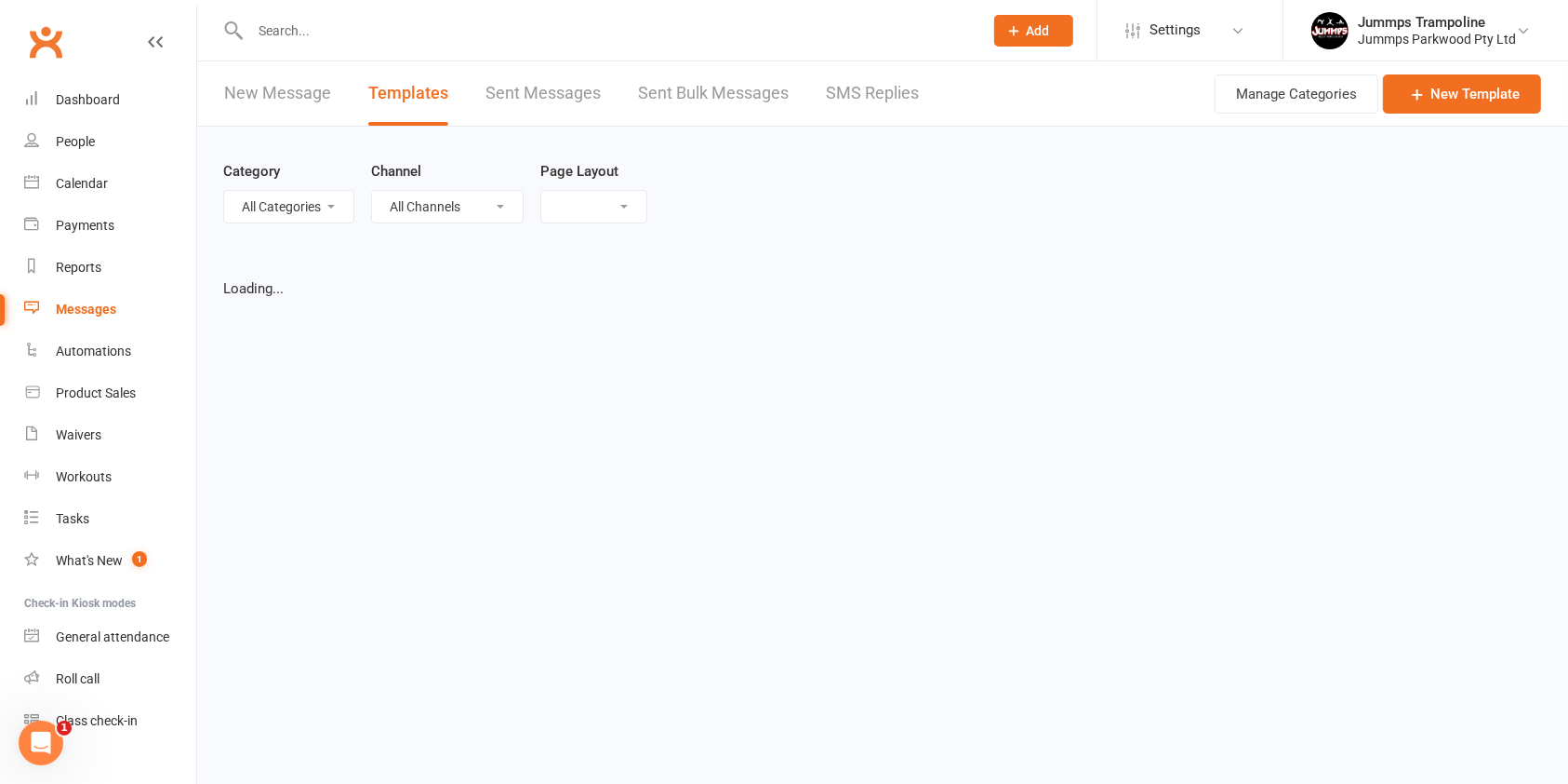
select select "grid"
select select "added_on-desc"
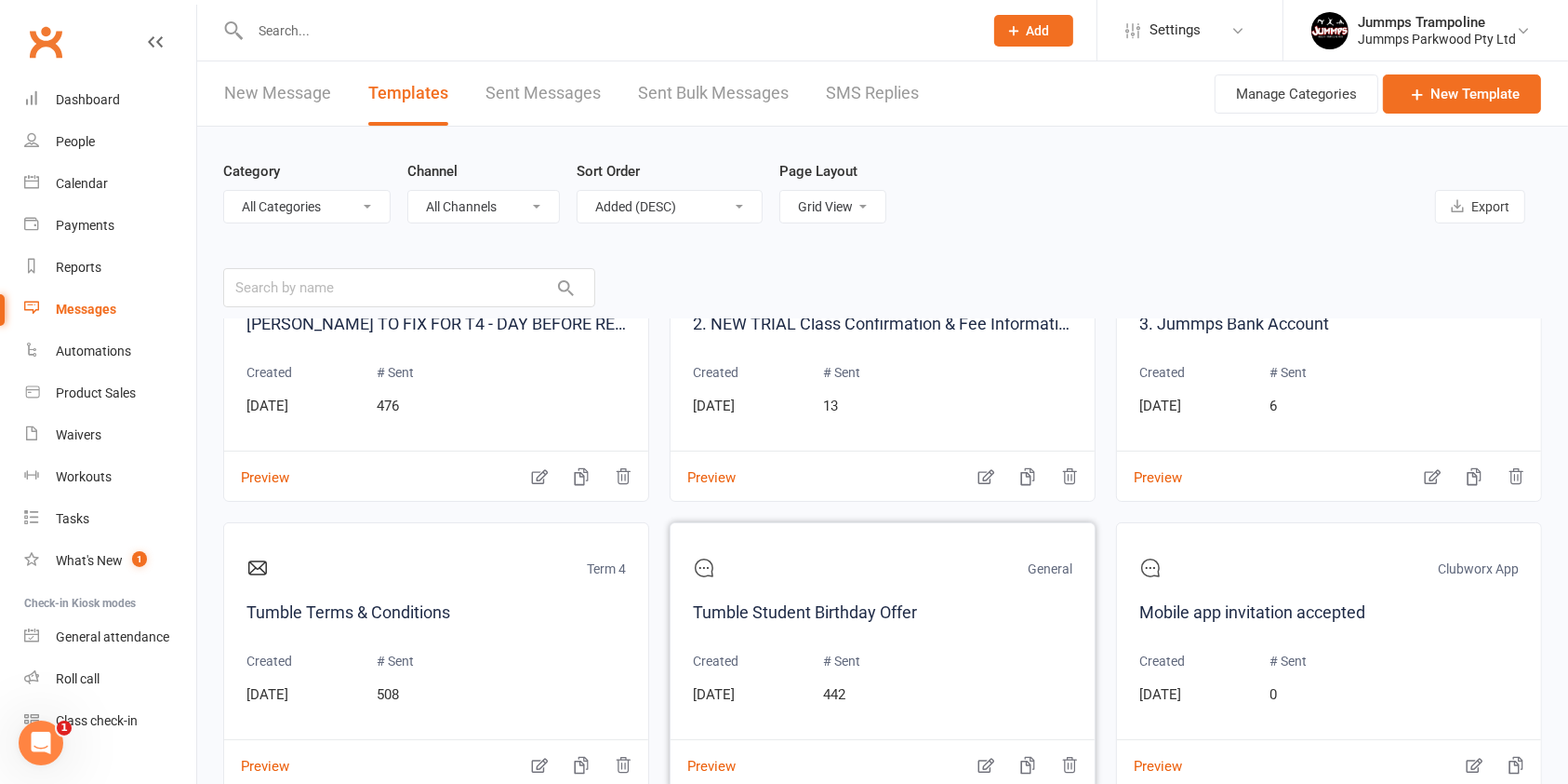
scroll to position [1117, 0]
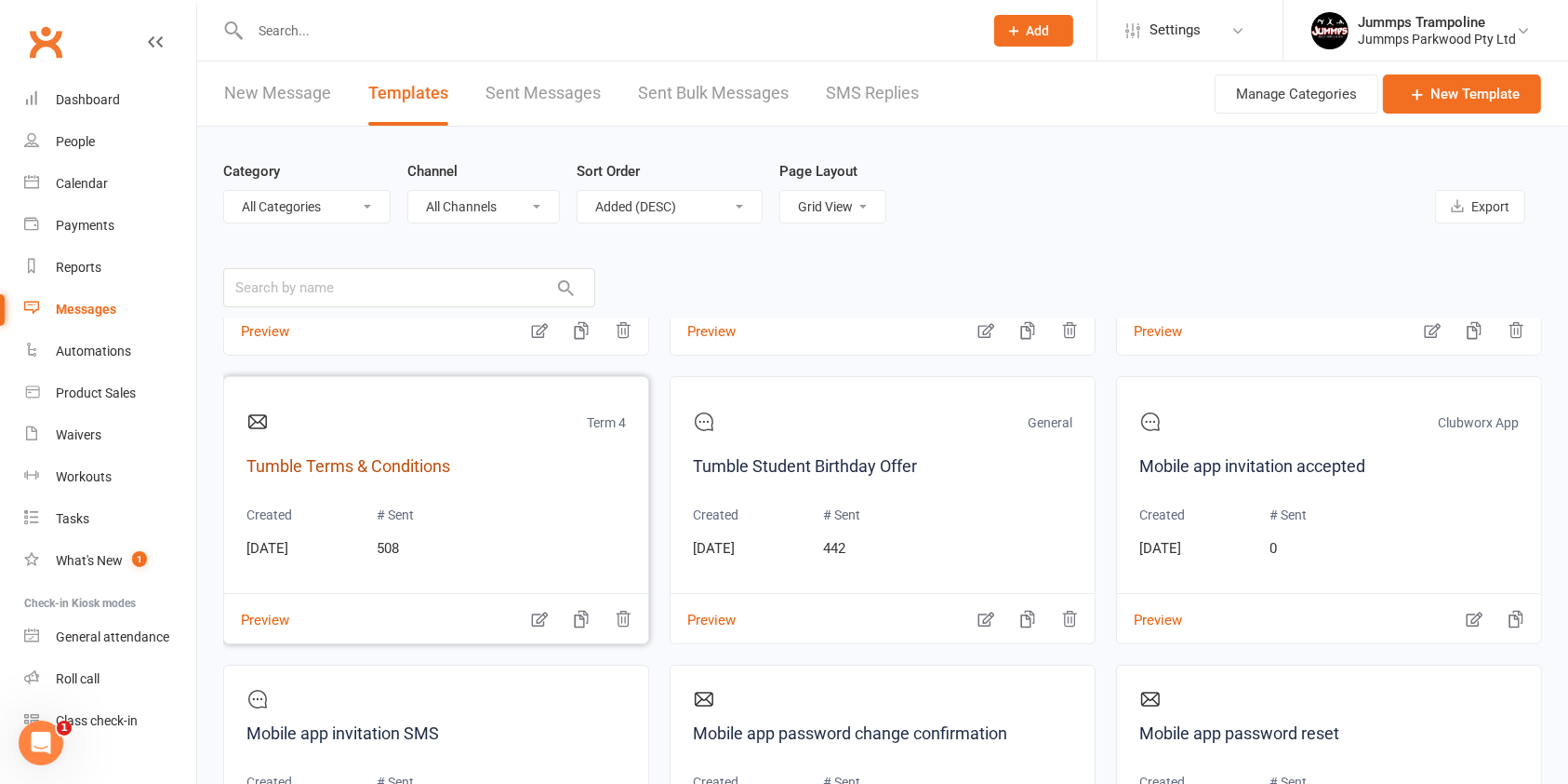
click at [433, 468] on link "Tumble Terms & Conditions" at bounding box center [436, 467] width 380 height 27
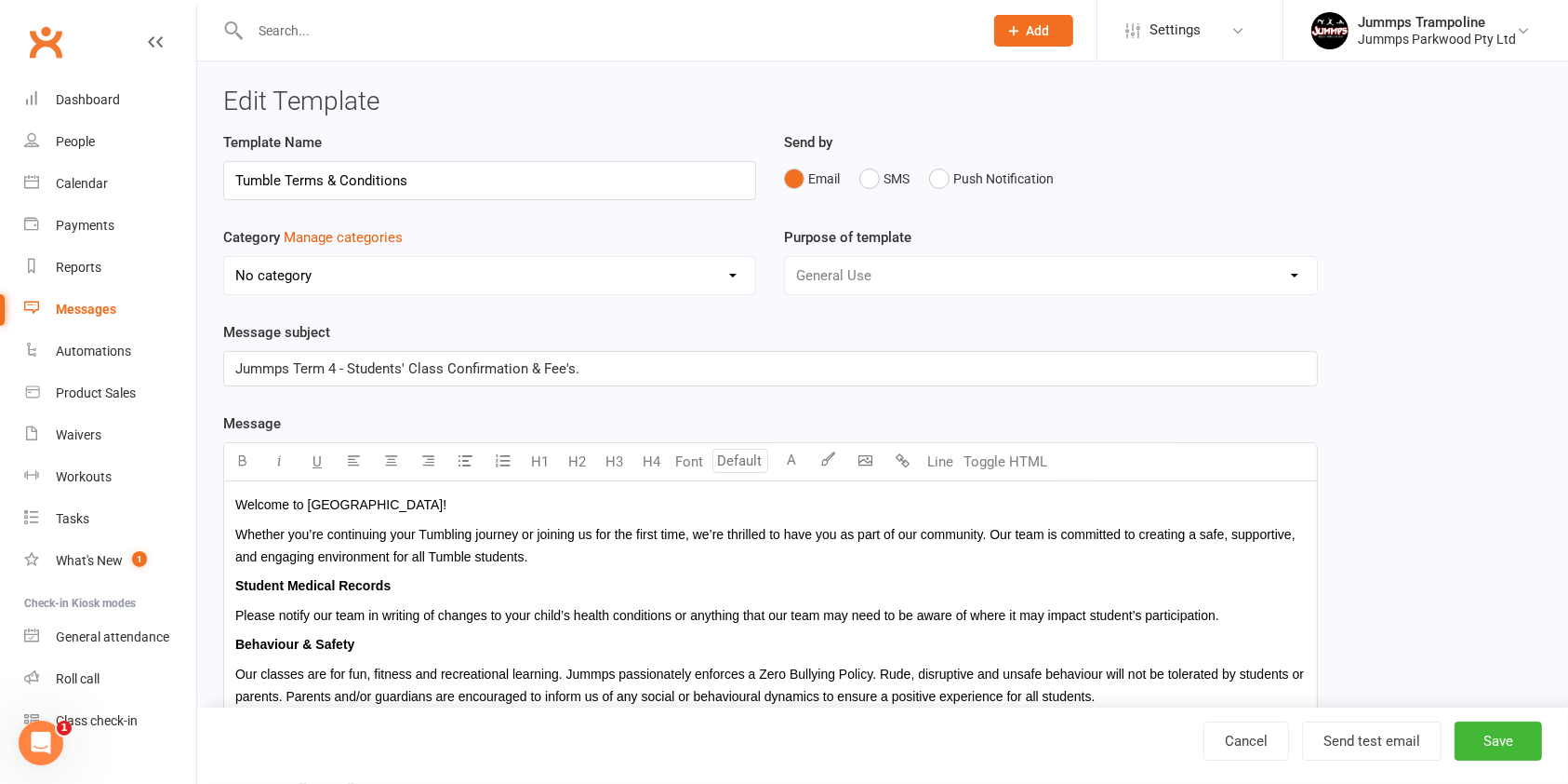
select select "20005"
click at [1270, 726] on link "Cancel" at bounding box center [1246, 741] width 85 height 39
select select "added_on-desc"
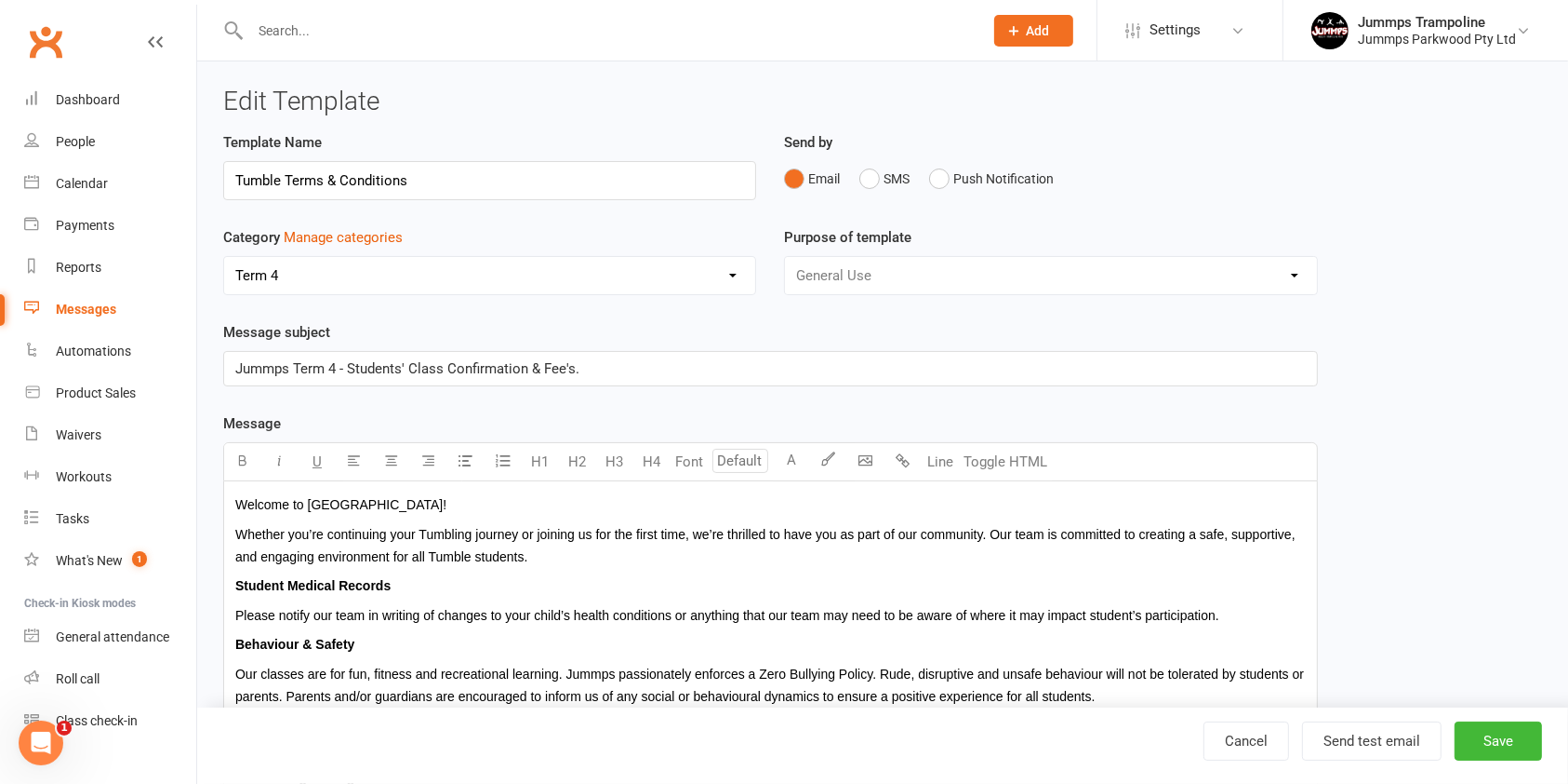
select select "grid"
